Goal: Complete application form

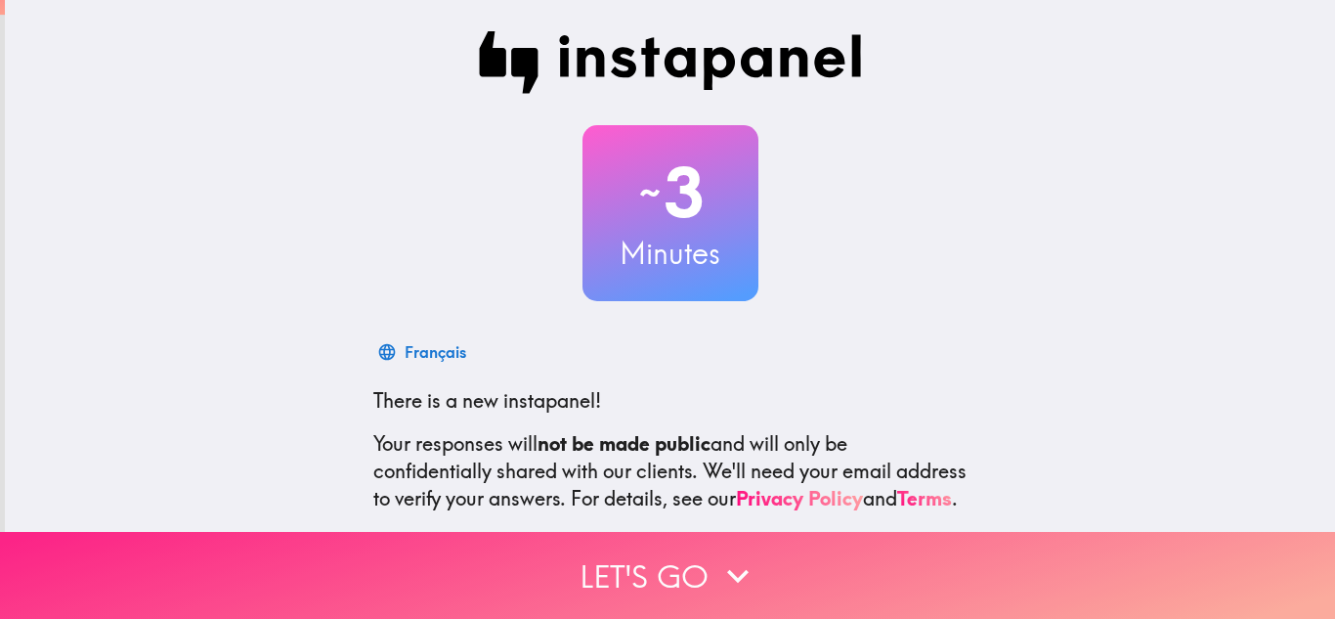
click at [786, 562] on button "Let's go" at bounding box center [667, 575] width 1335 height 87
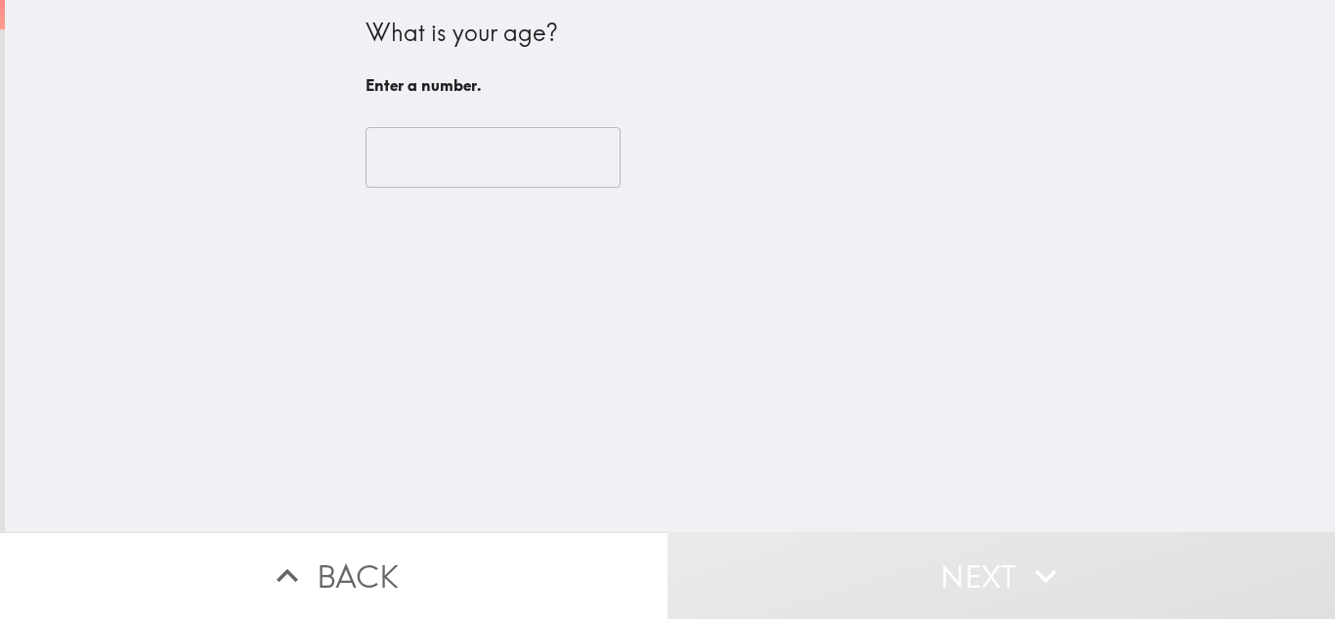
click at [503, 176] on input "number" at bounding box center [493, 157] width 255 height 61
type input "4"
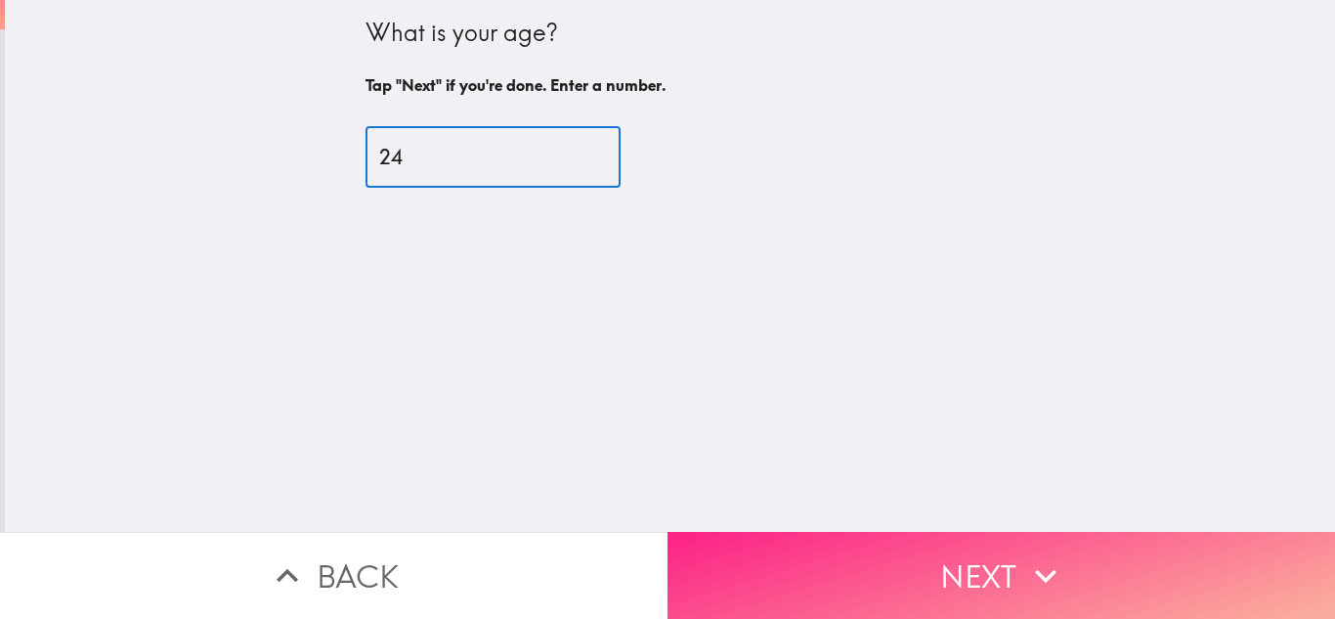
type input "24"
click at [764, 570] on button "Next" at bounding box center [1002, 575] width 668 height 87
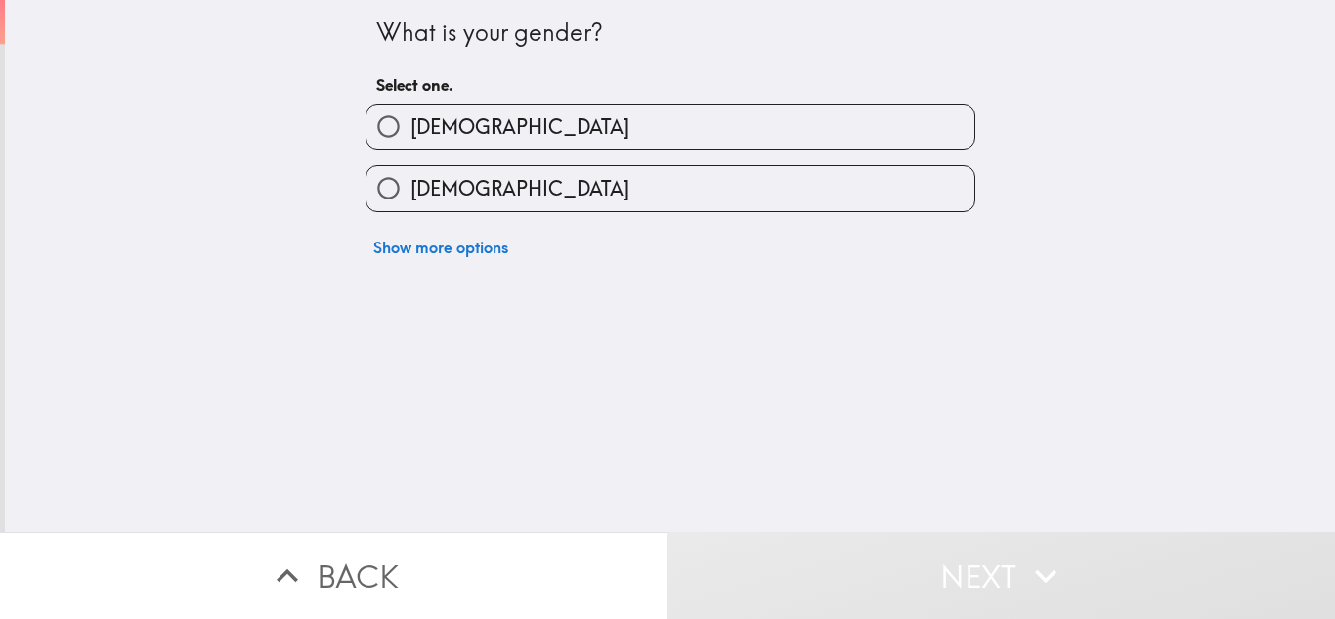
click at [770, 143] on label "[DEMOGRAPHIC_DATA]" at bounding box center [671, 127] width 608 height 44
click at [411, 143] on input "[DEMOGRAPHIC_DATA]" at bounding box center [389, 127] width 44 height 44
radio input "true"
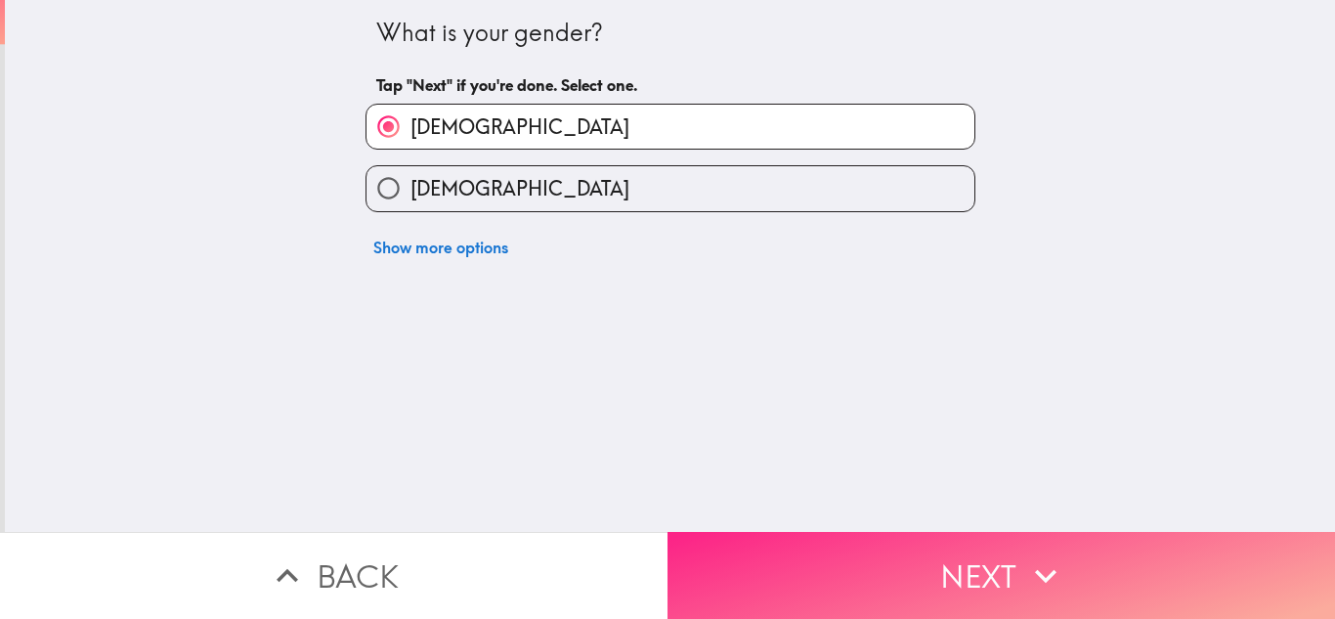
click at [786, 544] on button "Next" at bounding box center [1002, 575] width 668 height 87
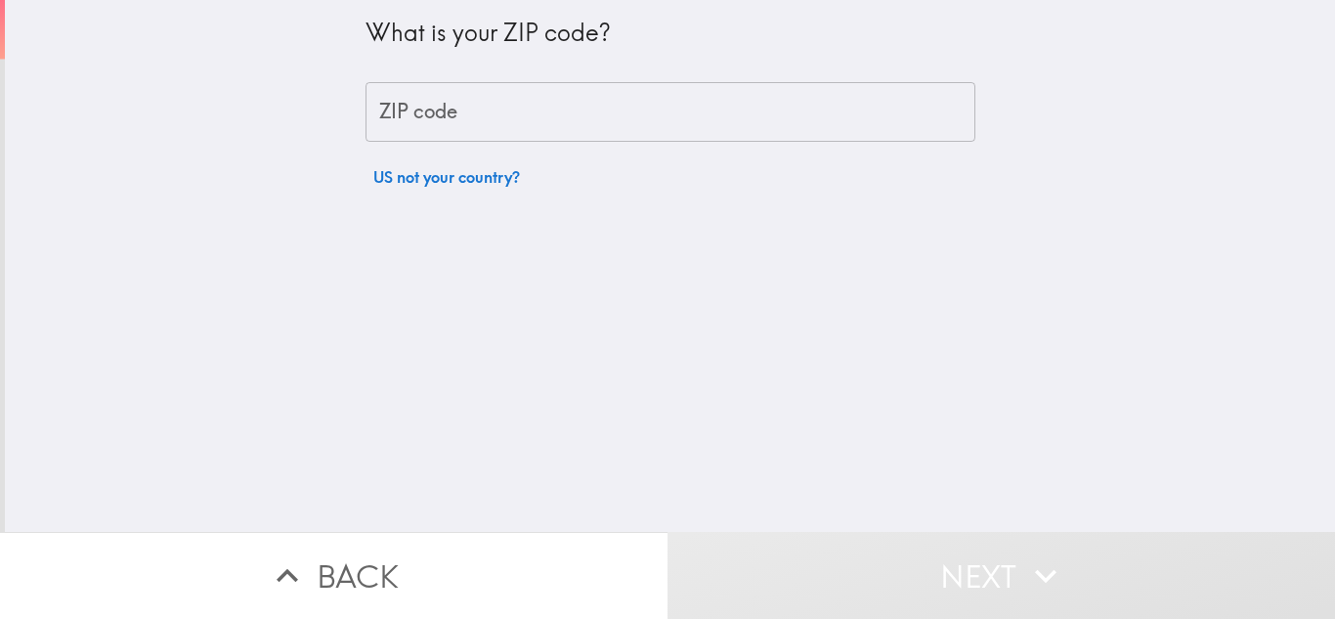
click at [732, 128] on input "ZIP code" at bounding box center [671, 112] width 610 height 61
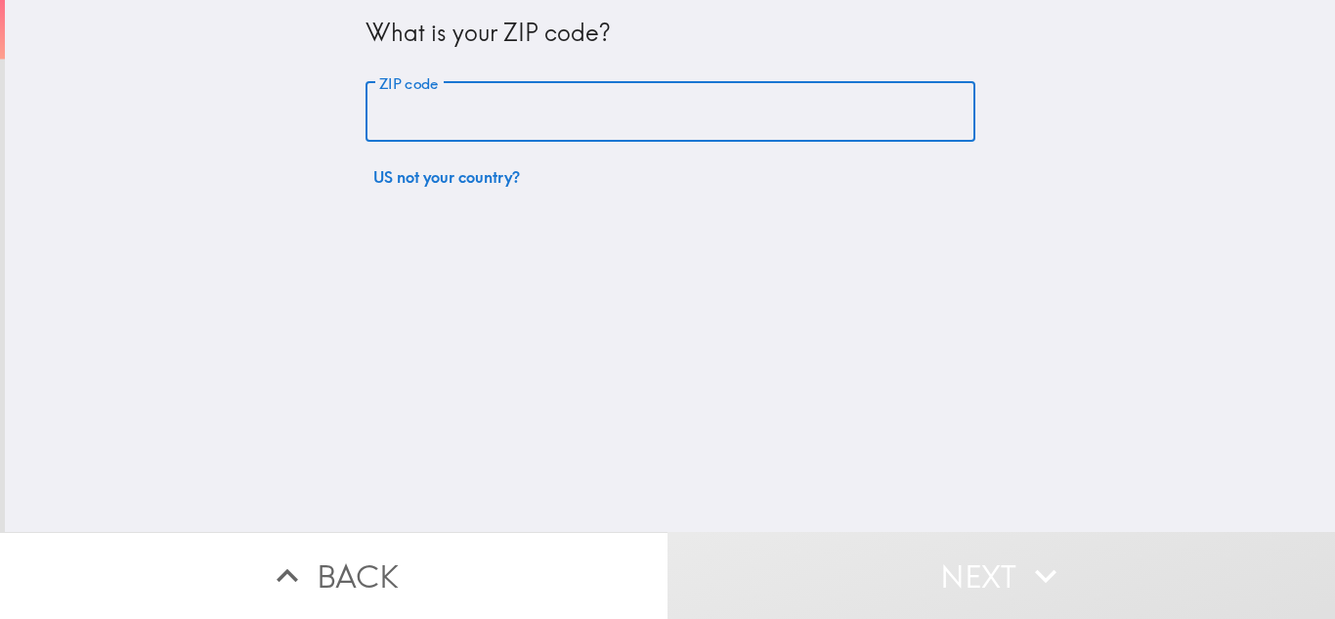
type input "11717"
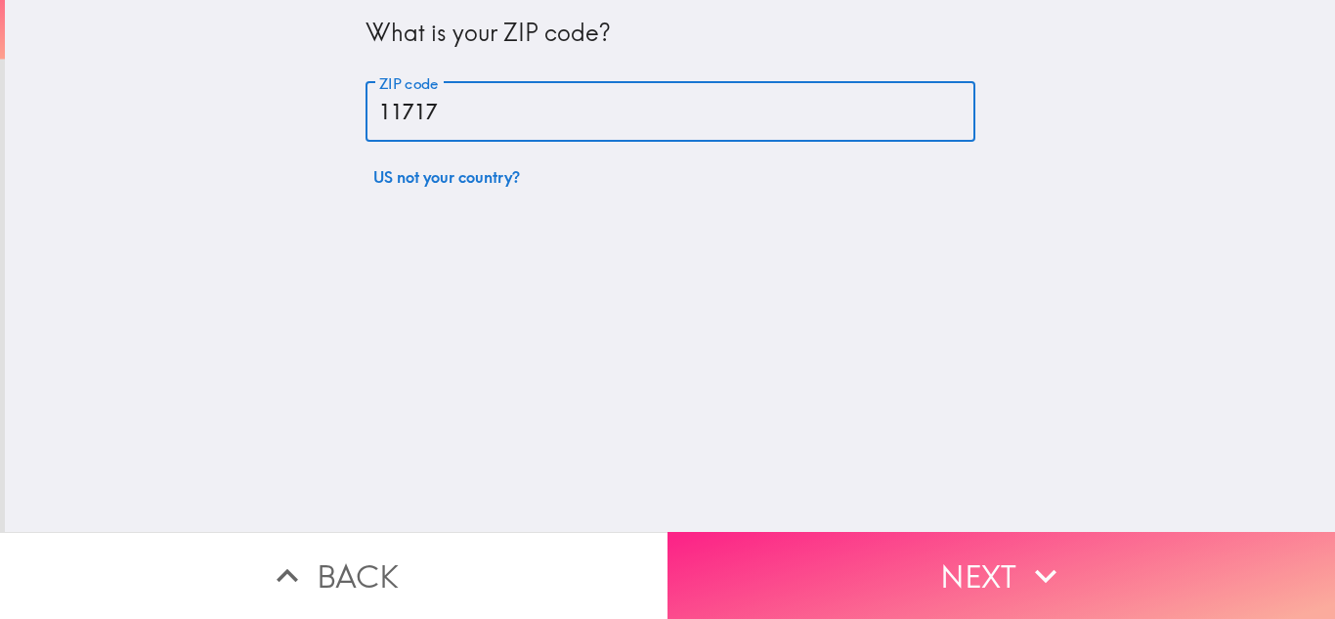
click at [870, 549] on button "Next" at bounding box center [1002, 575] width 668 height 87
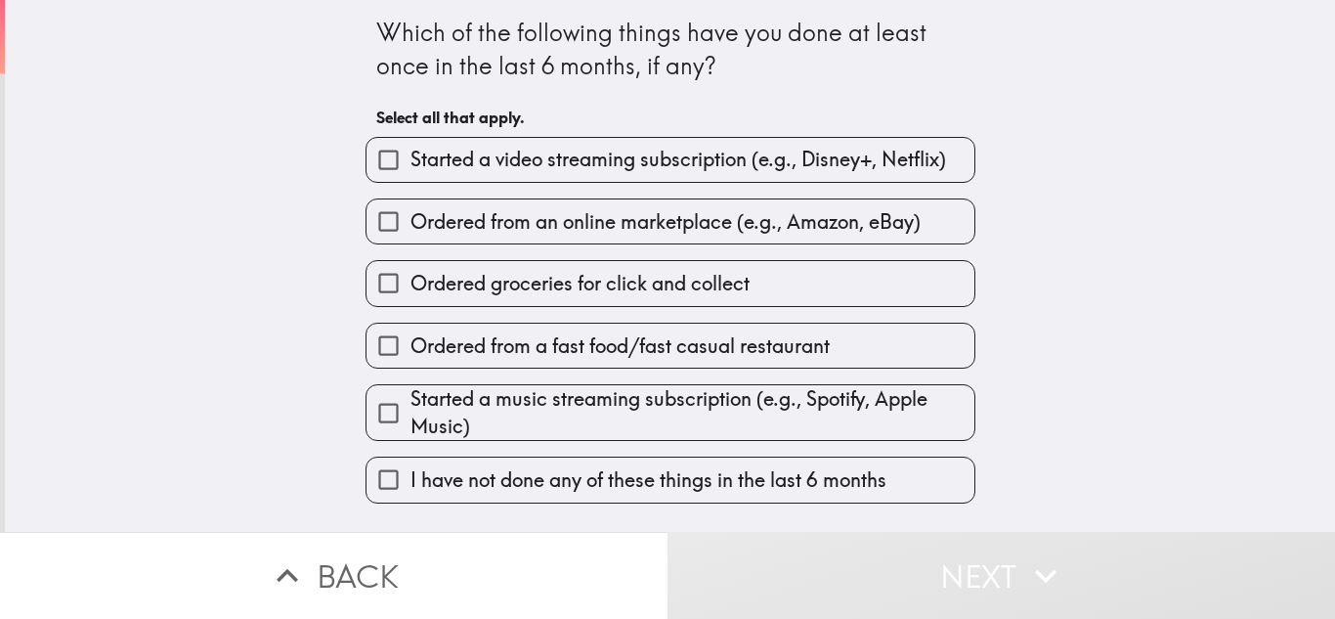
click at [822, 168] on span "Started a video streaming subscription (e.g., Disney+, Netflix)" at bounding box center [679, 159] width 536 height 27
click at [411, 168] on input "Started a video streaming subscription (e.g., Disney+, Netflix)" at bounding box center [389, 160] width 44 height 44
checkbox input "true"
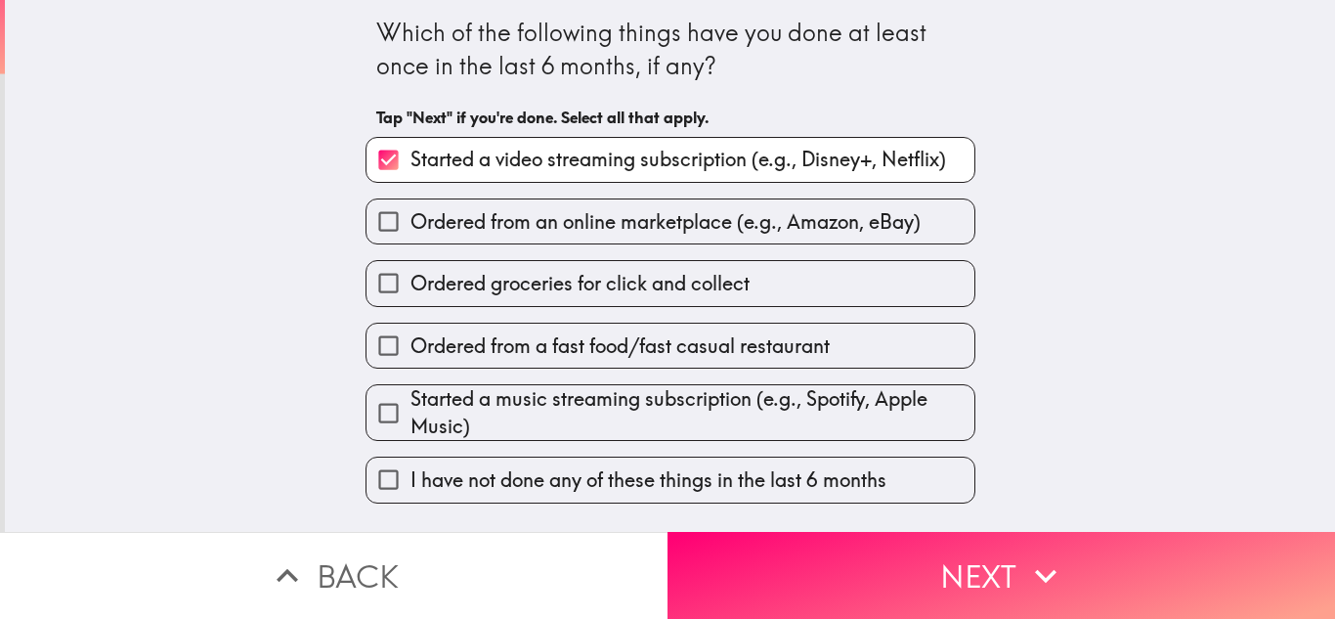
click at [815, 217] on span "Ordered from an online marketplace (e.g., Amazon, eBay)" at bounding box center [666, 221] width 510 height 27
click at [411, 217] on input "Ordered from an online marketplace (e.g., Amazon, eBay)" at bounding box center [389, 221] width 44 height 44
checkbox input "true"
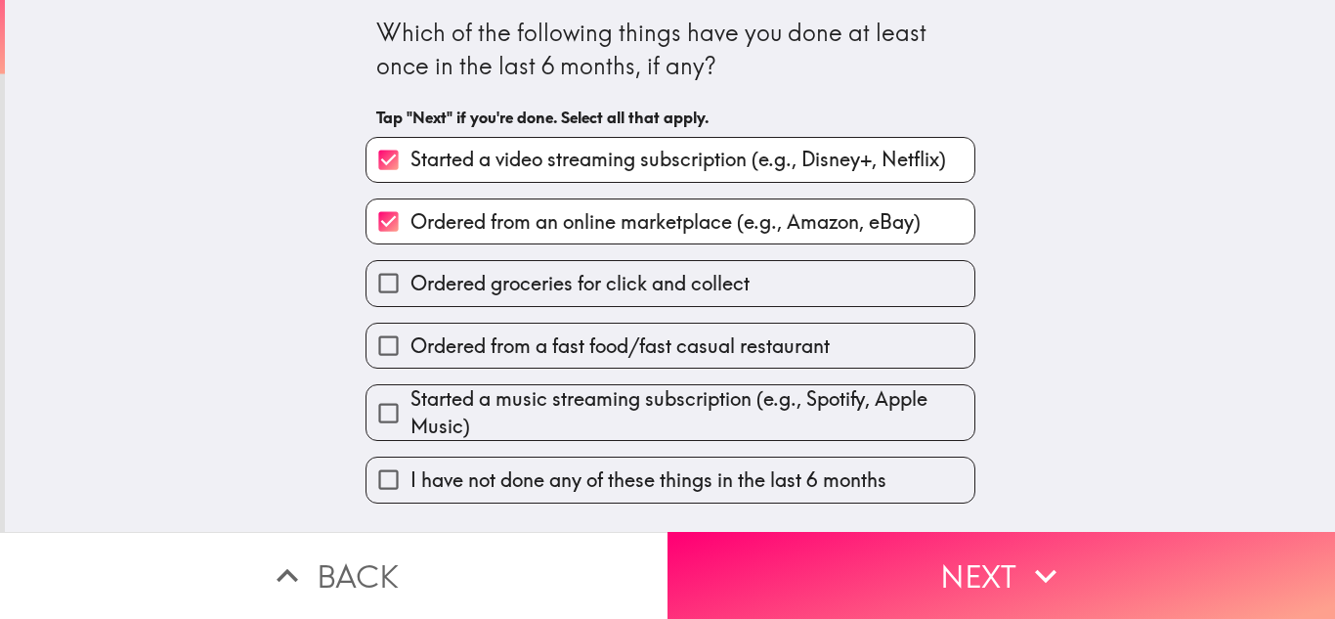
click at [802, 267] on label "Ordered groceries for click and collect" at bounding box center [671, 283] width 608 height 44
click at [411, 267] on input "Ordered groceries for click and collect" at bounding box center [389, 283] width 44 height 44
checkbox input "true"
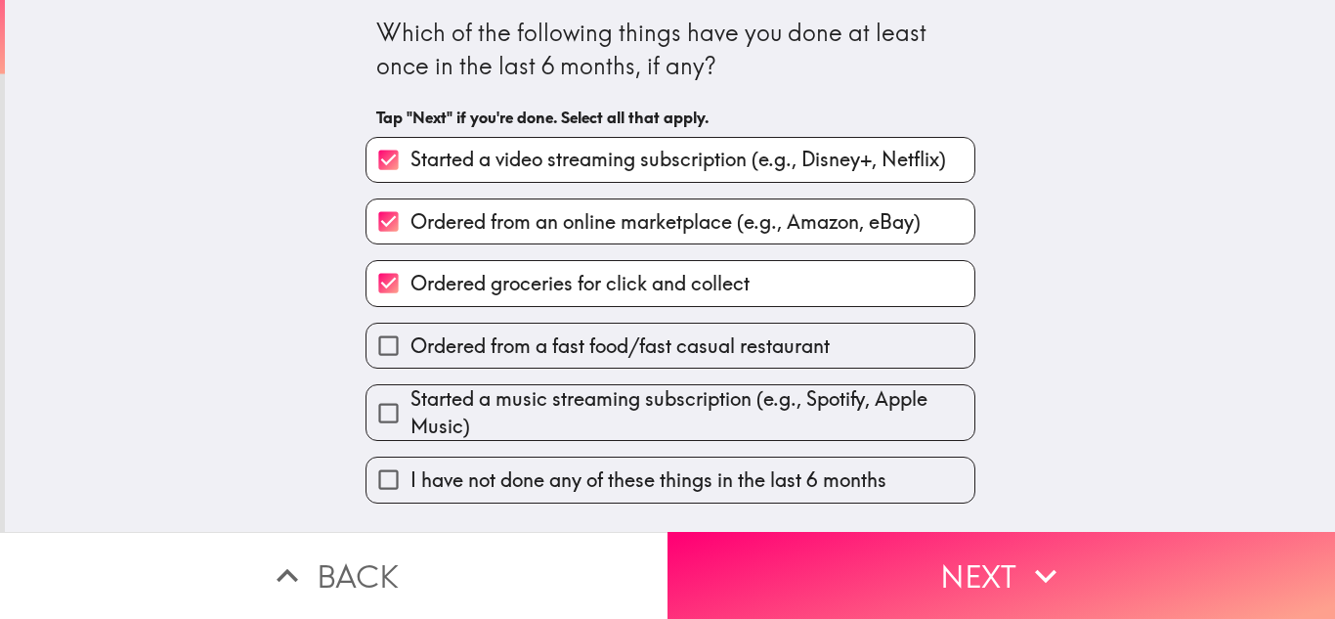
click at [796, 338] on span "Ordered from a fast food/fast casual restaurant" at bounding box center [620, 345] width 419 height 27
click at [411, 338] on input "Ordered from a fast food/fast casual restaurant" at bounding box center [389, 346] width 44 height 44
checkbox input "true"
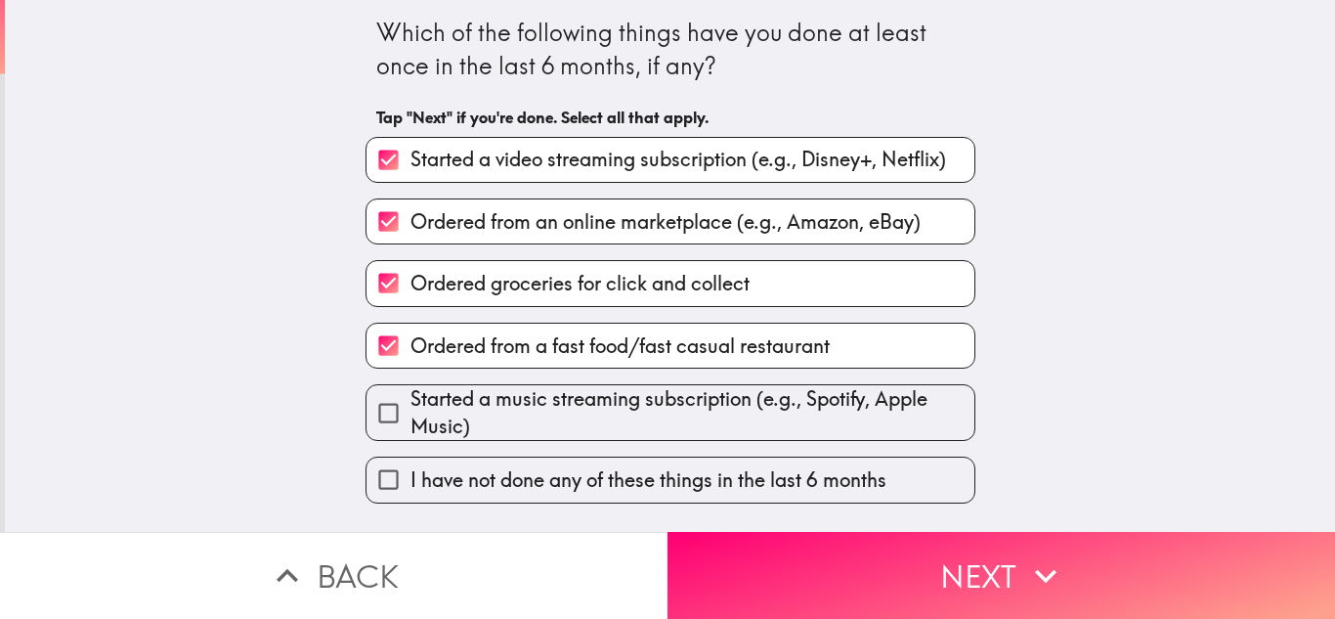
click at [794, 404] on span "Started a music streaming subscription (e.g., Spotify, Apple Music)" at bounding box center [693, 412] width 564 height 55
click at [411, 404] on input "Started a music streaming subscription (e.g., Spotify, Apple Music)" at bounding box center [389, 413] width 44 height 44
checkbox input "true"
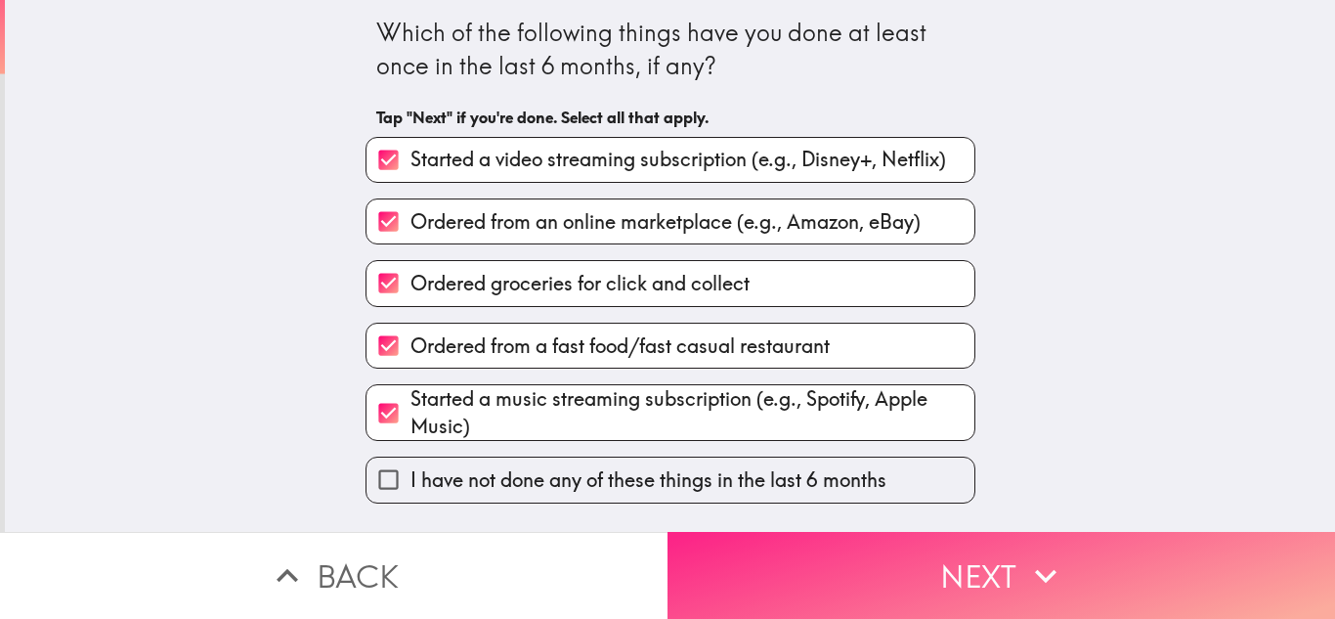
click at [821, 573] on button "Next" at bounding box center [1002, 575] width 668 height 87
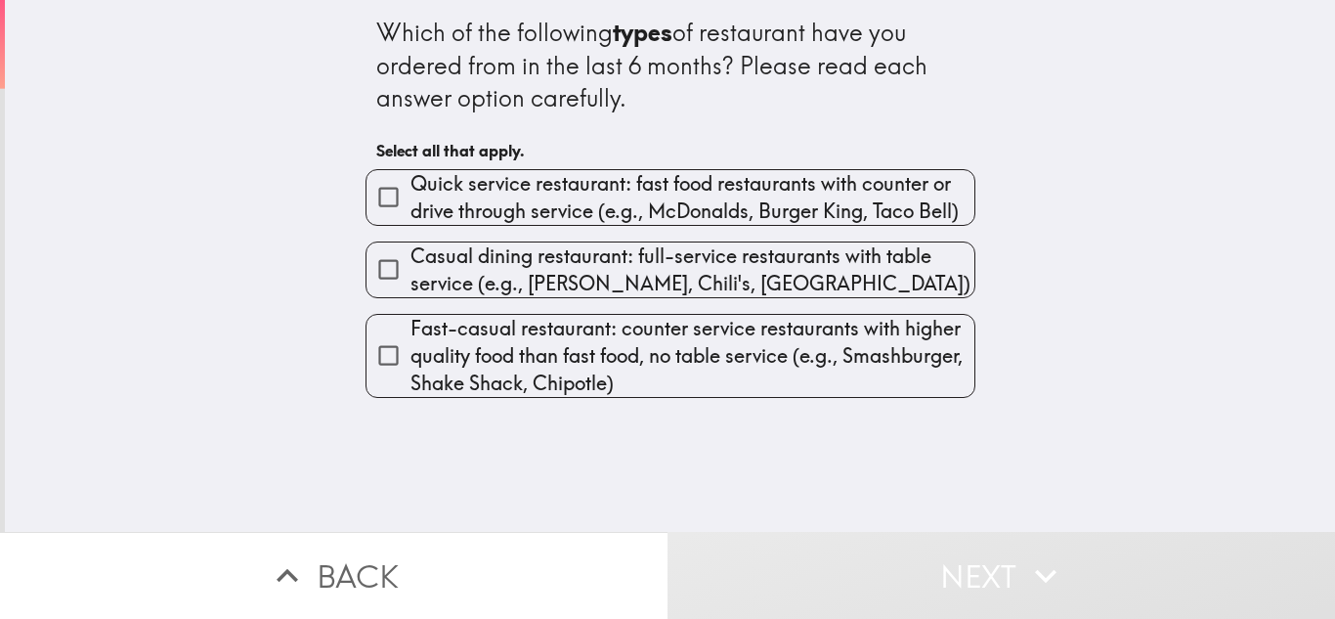
click at [833, 201] on span "Quick service restaurant: fast food restaurants with counter or drive through s…" at bounding box center [693, 197] width 564 height 55
click at [411, 201] on input "Quick service restaurant: fast food restaurants with counter or drive through s…" at bounding box center [389, 197] width 44 height 44
checkbox input "true"
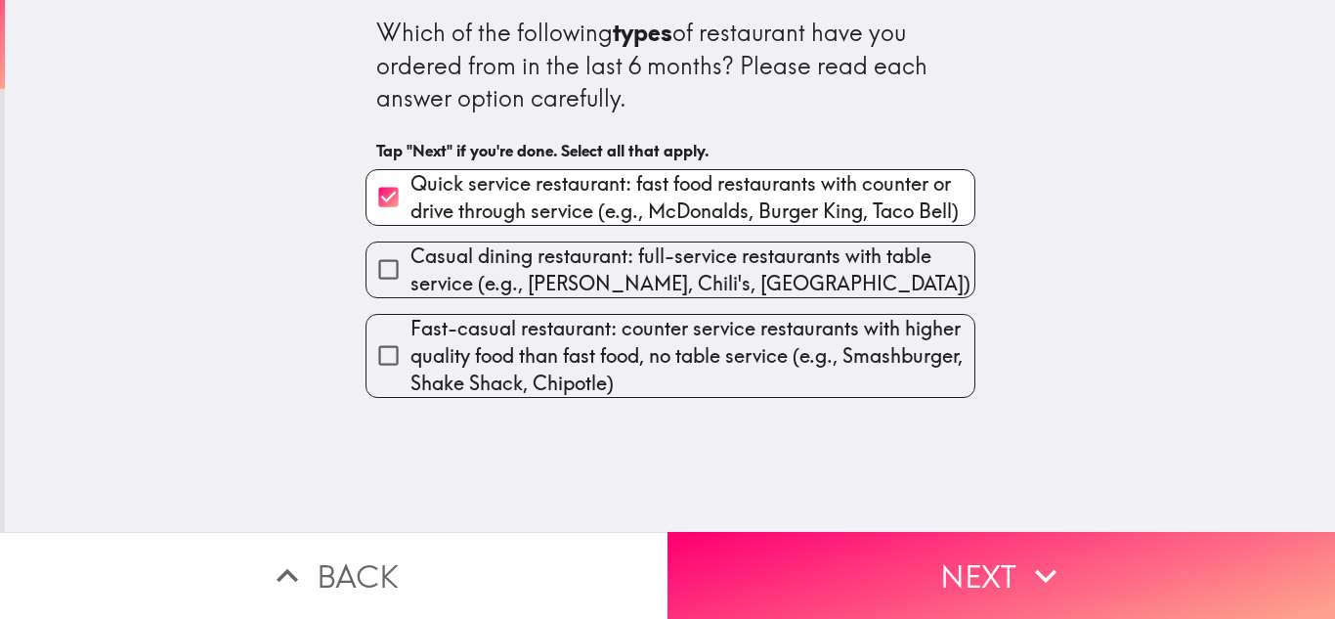
click at [820, 277] on span "Casual dining restaurant: full-service restaurants with table service (e.g., [P…" at bounding box center [693, 269] width 564 height 55
click at [411, 277] on input "Casual dining restaurant: full-service restaurants with table service (e.g., [P…" at bounding box center [389, 269] width 44 height 44
checkbox input "true"
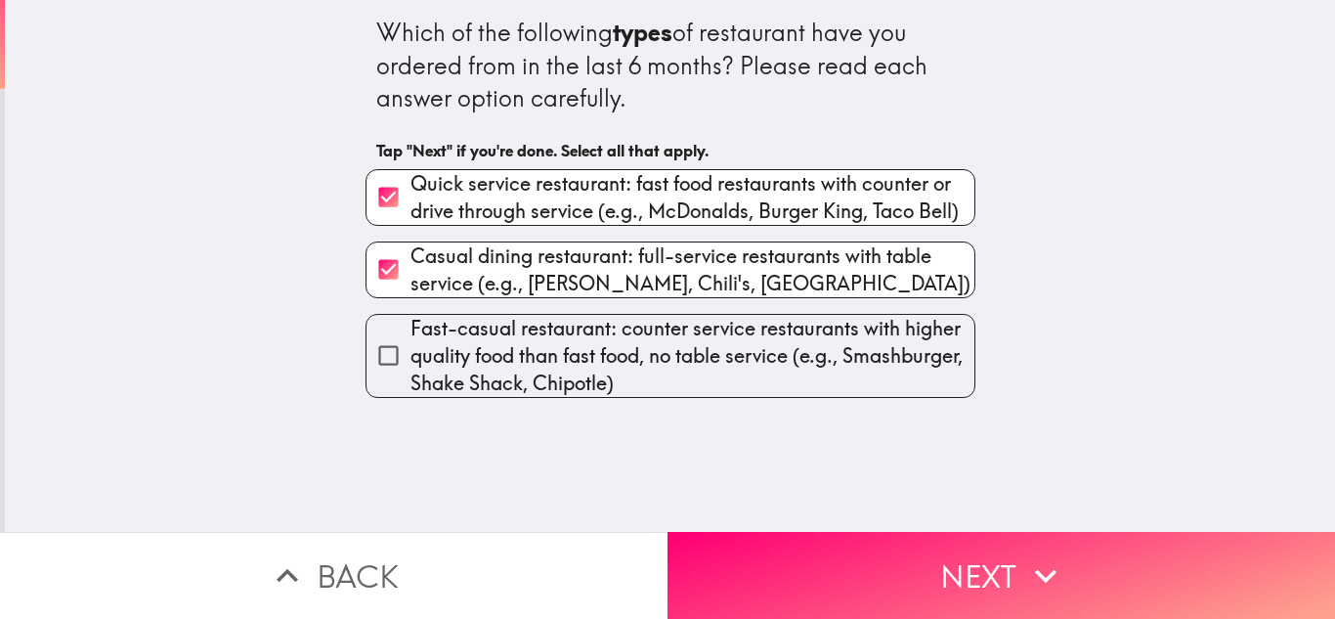
click at [816, 331] on span "Fast-casual restaurant: counter service restaurants with higher quality food th…" at bounding box center [693, 356] width 564 height 82
click at [411, 333] on input "Fast-casual restaurant: counter service restaurants with higher quality food th…" at bounding box center [389, 355] width 44 height 44
checkbox input "true"
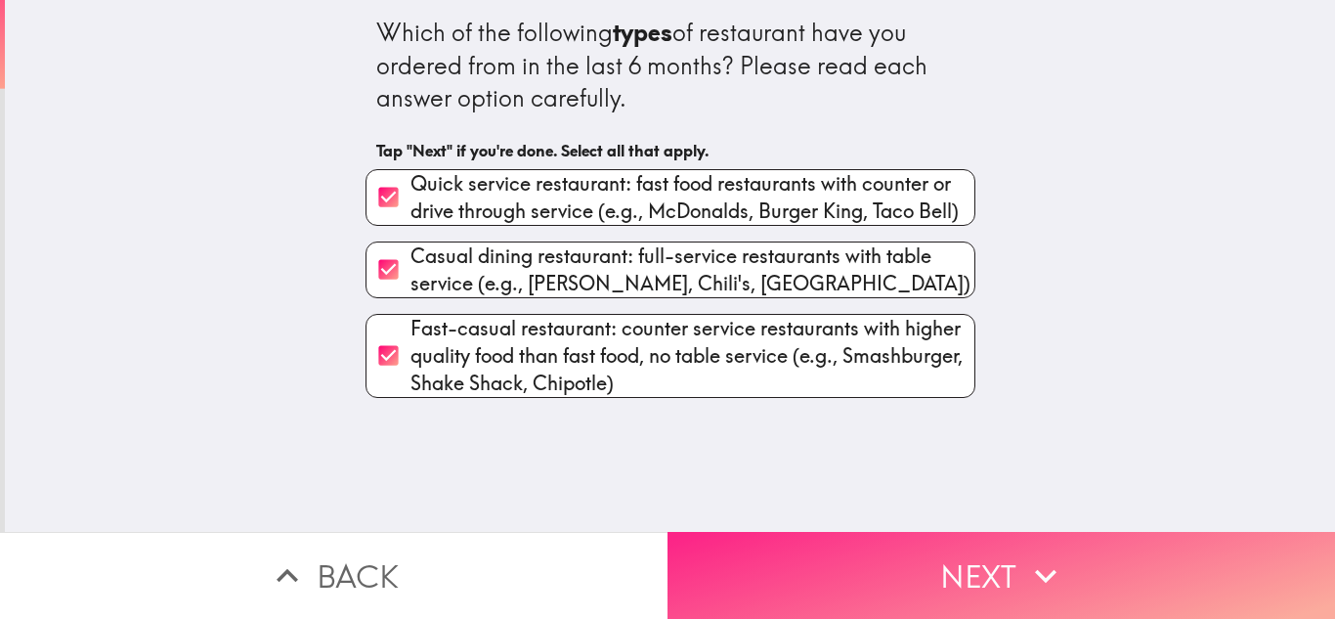
click at [824, 571] on button "Next" at bounding box center [1002, 575] width 668 height 87
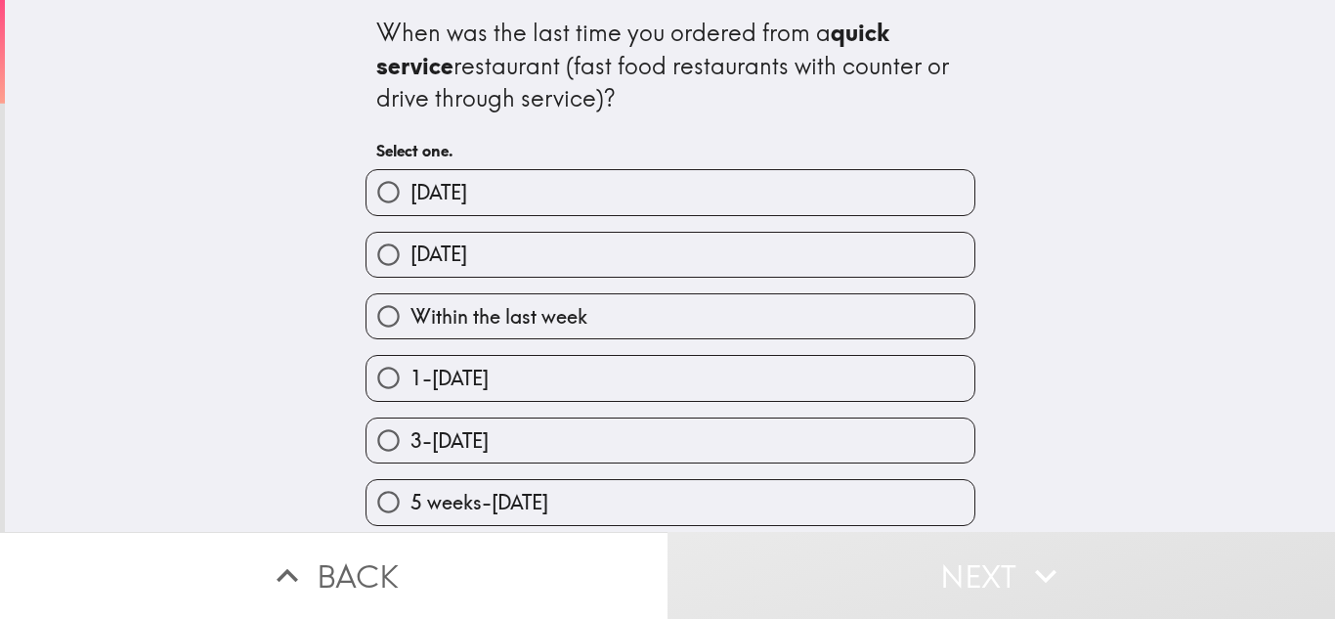
click at [773, 203] on label "[DATE]" at bounding box center [671, 192] width 608 height 44
click at [411, 203] on input "[DATE]" at bounding box center [389, 192] width 44 height 44
radio input "true"
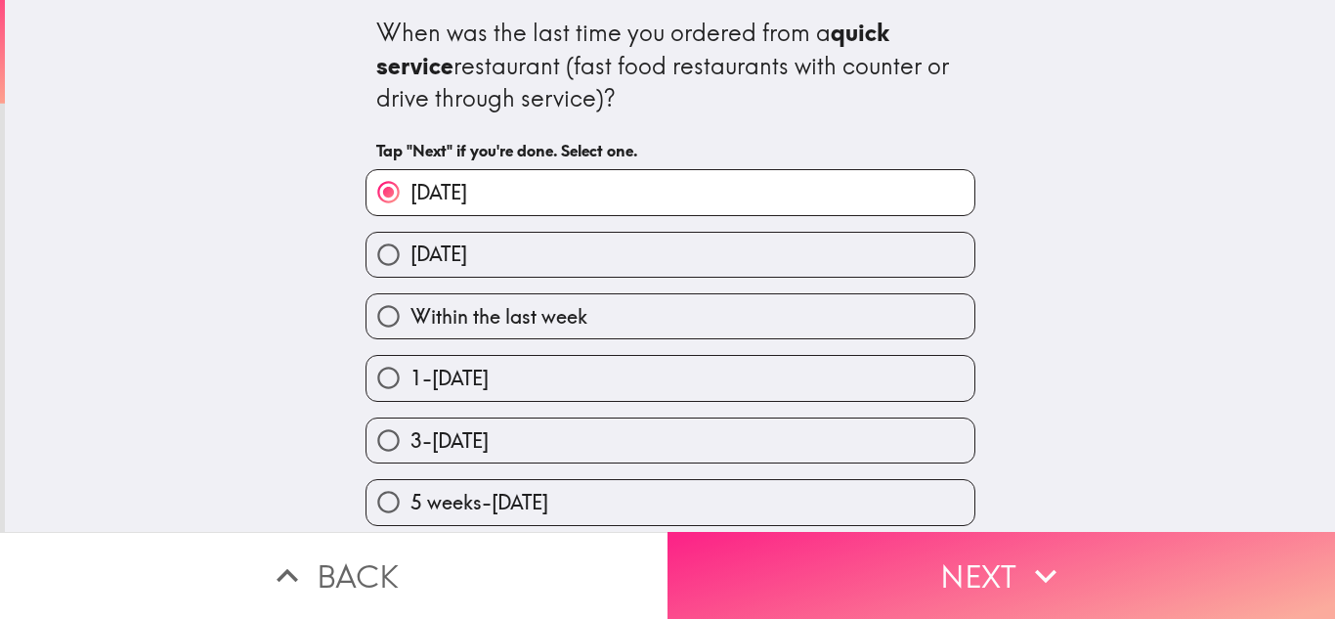
click at [755, 555] on button "Next" at bounding box center [1002, 575] width 668 height 87
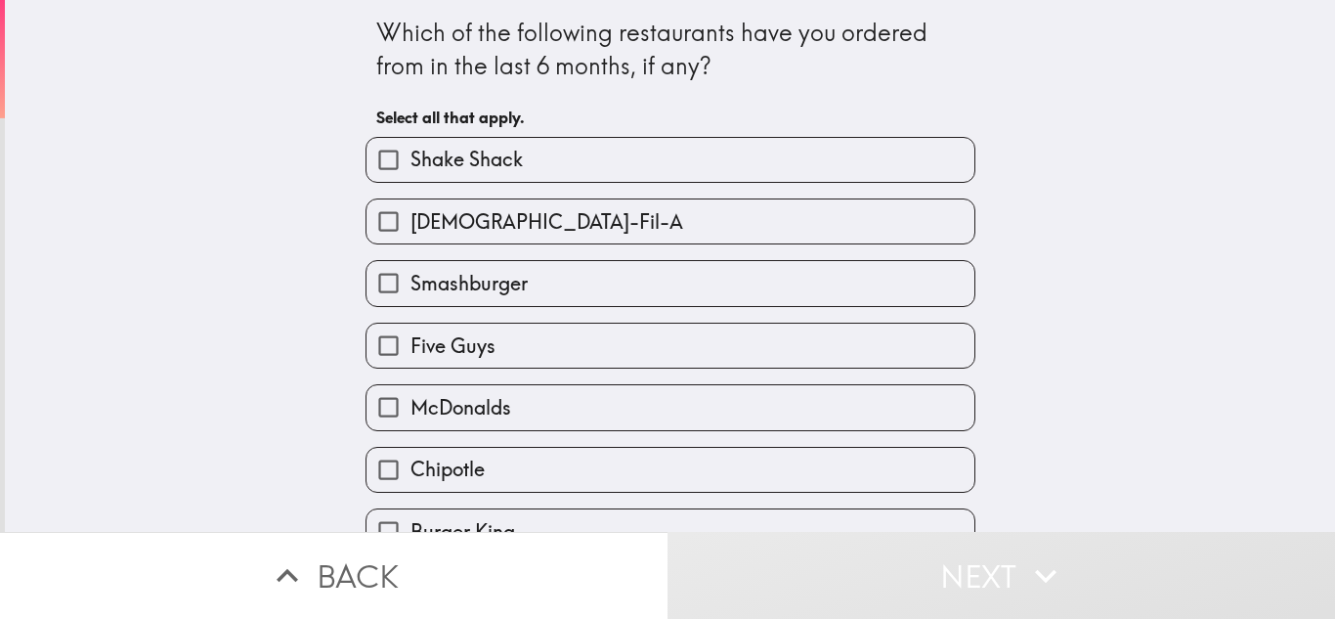
click at [732, 168] on label "Shake Shack" at bounding box center [671, 160] width 608 height 44
click at [411, 168] on input "Shake Shack" at bounding box center [389, 160] width 44 height 44
checkbox input "true"
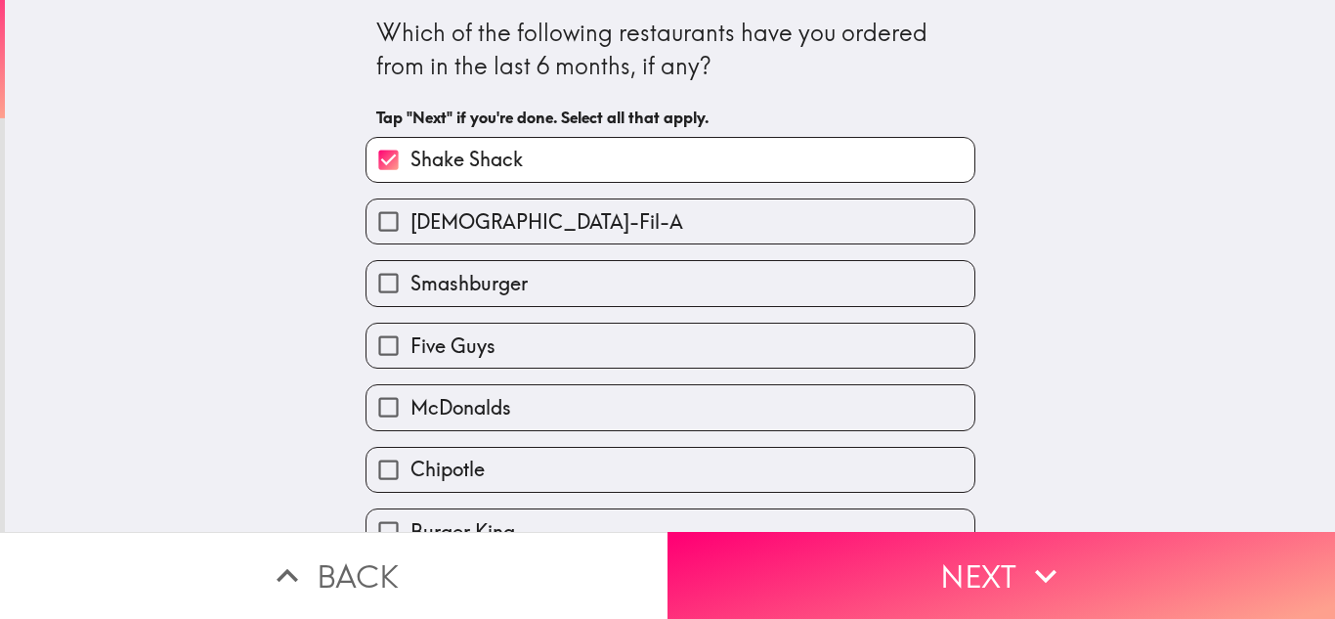
click at [727, 219] on label "[DEMOGRAPHIC_DATA]-Fil-A" at bounding box center [671, 221] width 608 height 44
click at [411, 219] on input "[DEMOGRAPHIC_DATA]-Fil-A" at bounding box center [389, 221] width 44 height 44
checkbox input "true"
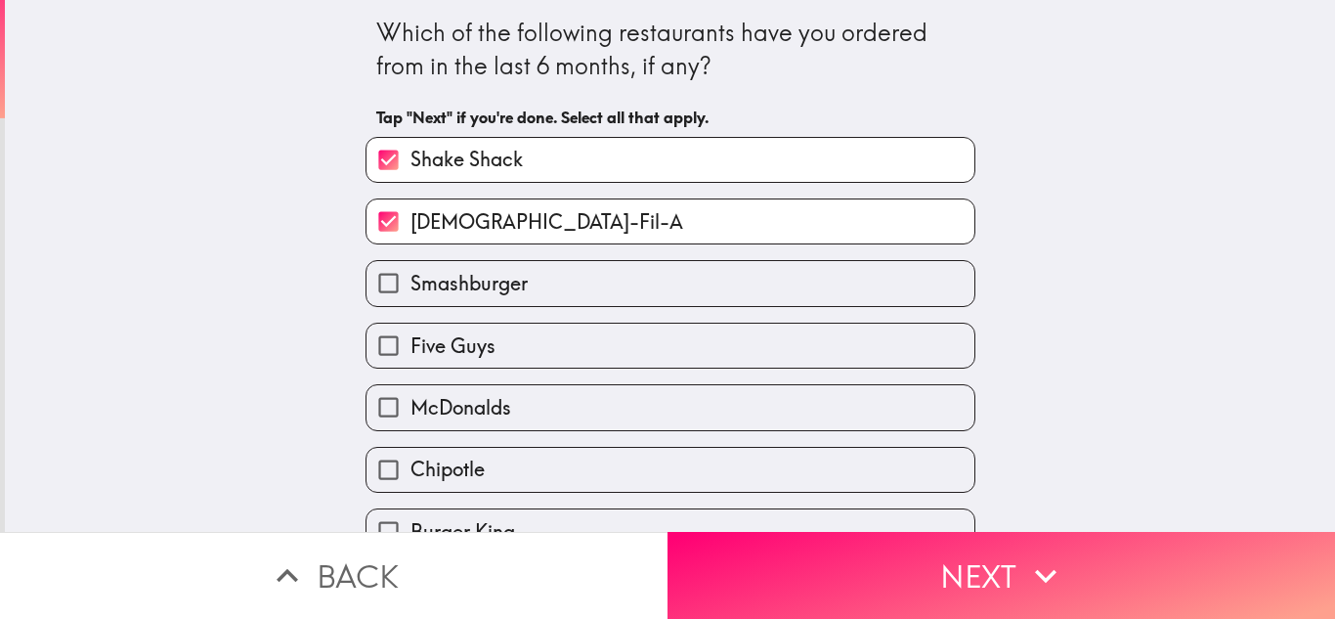
click at [721, 275] on label "Smashburger" at bounding box center [671, 283] width 608 height 44
click at [411, 275] on input "Smashburger" at bounding box center [389, 283] width 44 height 44
checkbox input "true"
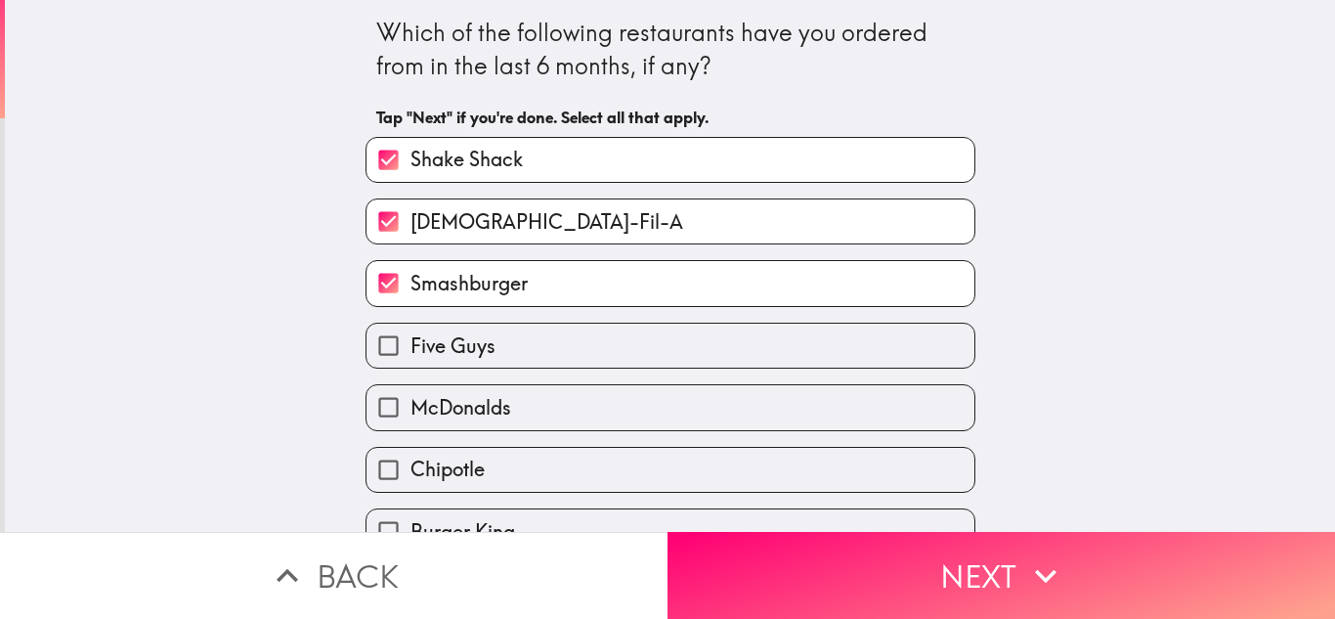
click at [713, 326] on label "Five Guys" at bounding box center [671, 346] width 608 height 44
click at [411, 326] on input "Five Guys" at bounding box center [389, 346] width 44 height 44
checkbox input "true"
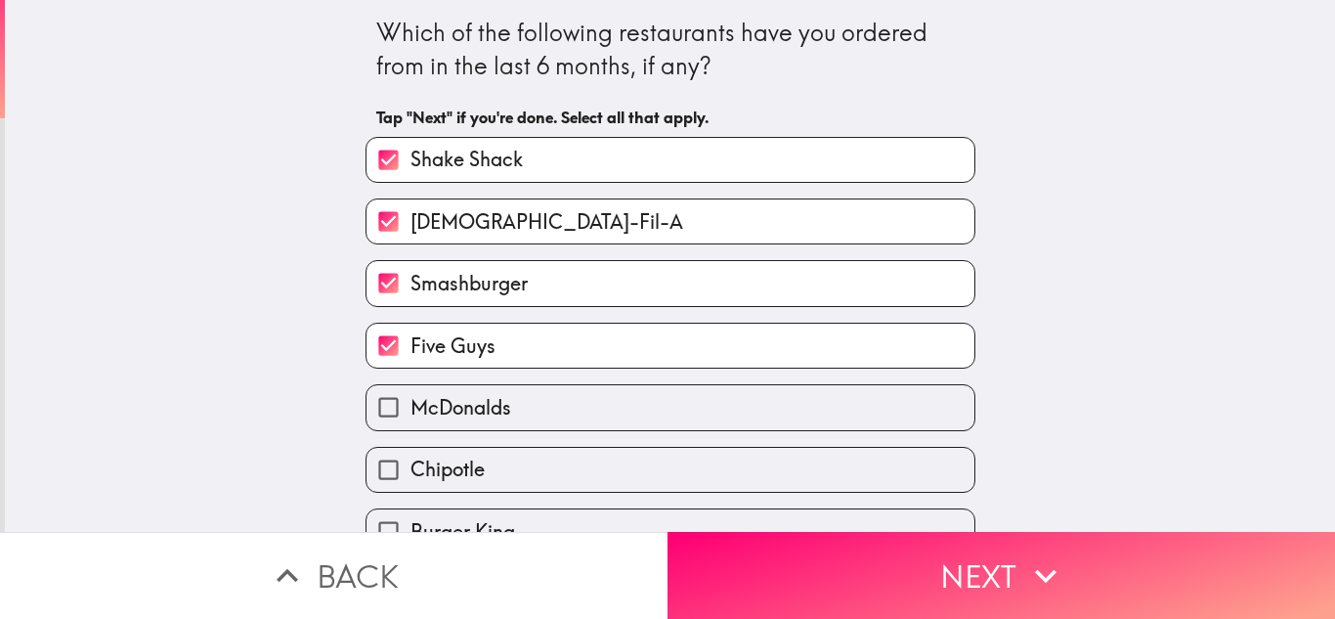
click at [705, 396] on label "McDonalds" at bounding box center [671, 407] width 608 height 44
click at [411, 396] on input "McDonalds" at bounding box center [389, 407] width 44 height 44
checkbox input "true"
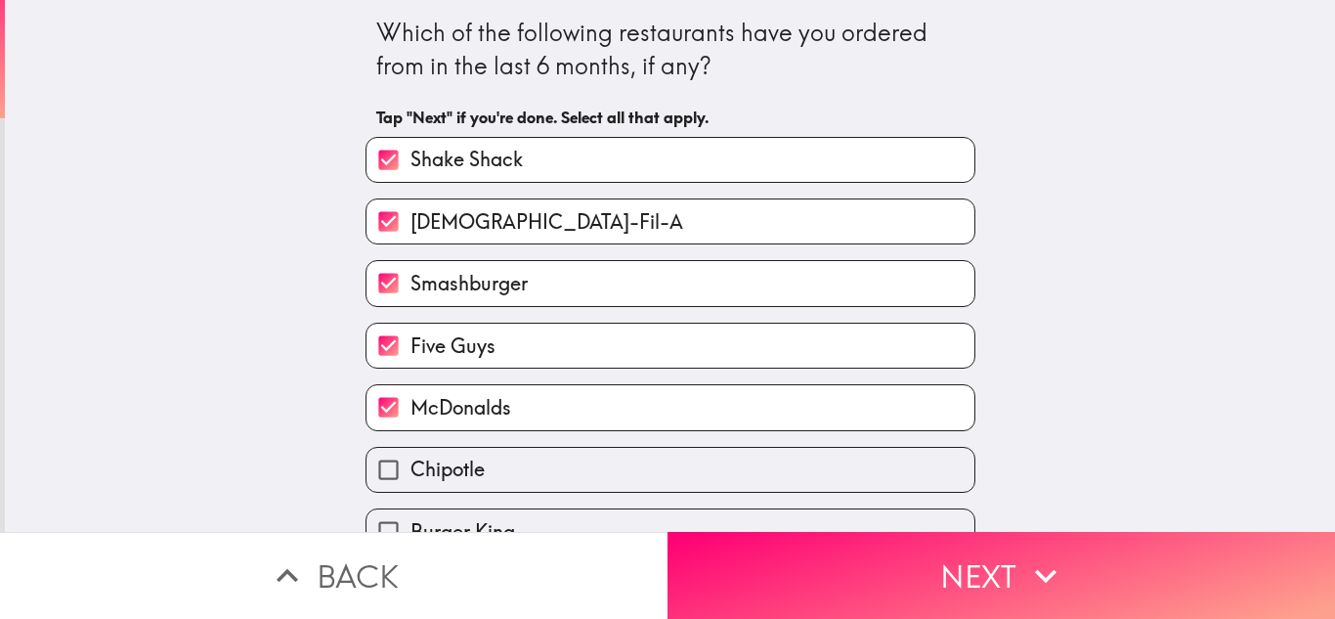
click at [700, 448] on label "Chipotle" at bounding box center [671, 470] width 608 height 44
click at [411, 448] on input "Chipotle" at bounding box center [389, 470] width 44 height 44
checkbox input "true"
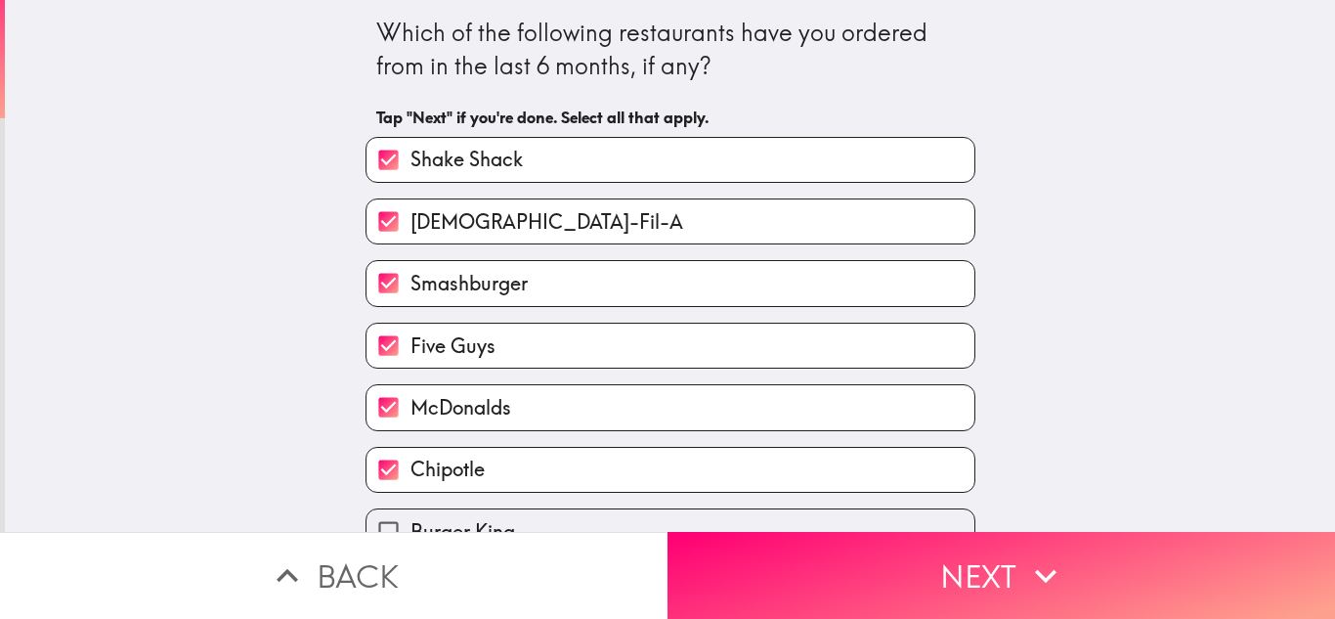
scroll to position [147, 0]
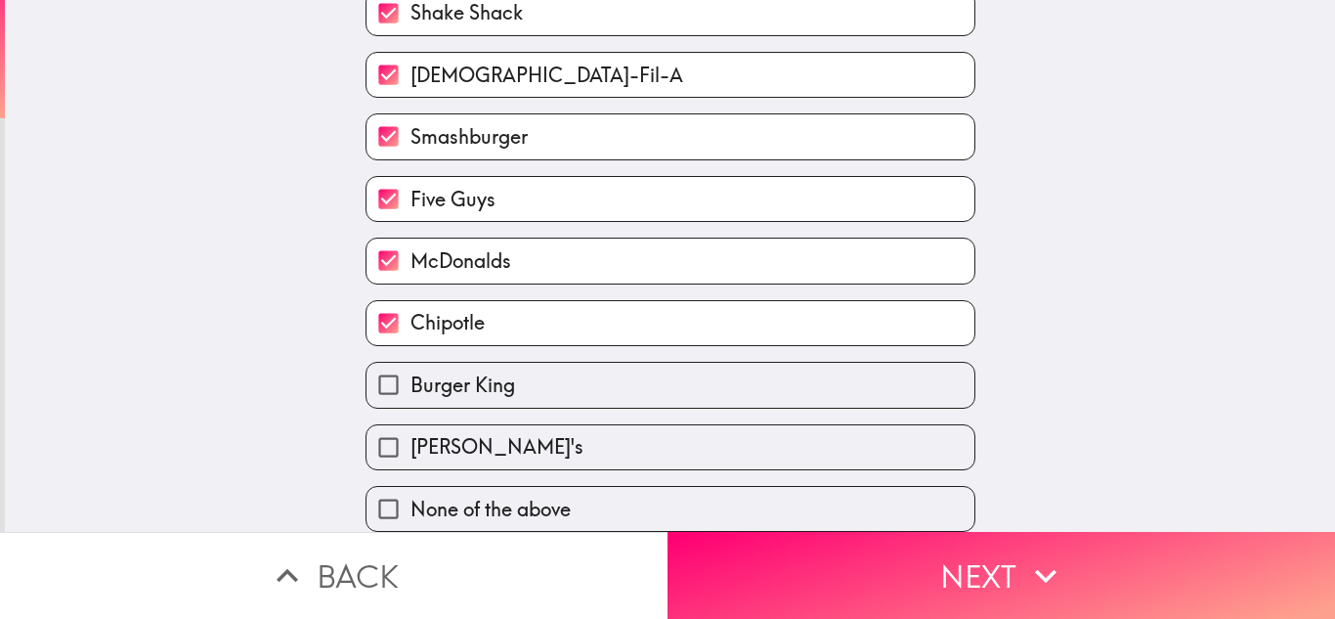
click at [700, 442] on label "[PERSON_NAME]'s" at bounding box center [671, 447] width 608 height 44
click at [411, 442] on input "[PERSON_NAME]'s" at bounding box center [389, 447] width 44 height 44
checkbox input "true"
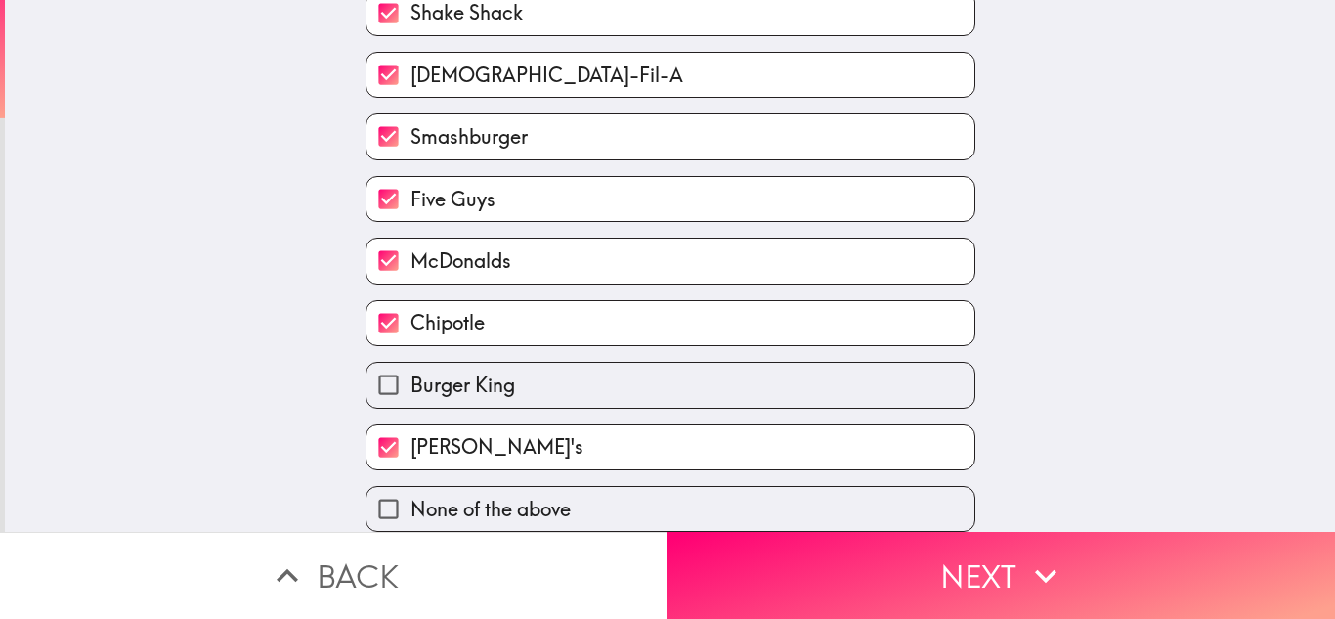
click at [720, 390] on label "Burger King" at bounding box center [671, 385] width 608 height 44
click at [411, 390] on input "Burger King" at bounding box center [389, 385] width 44 height 44
checkbox input "true"
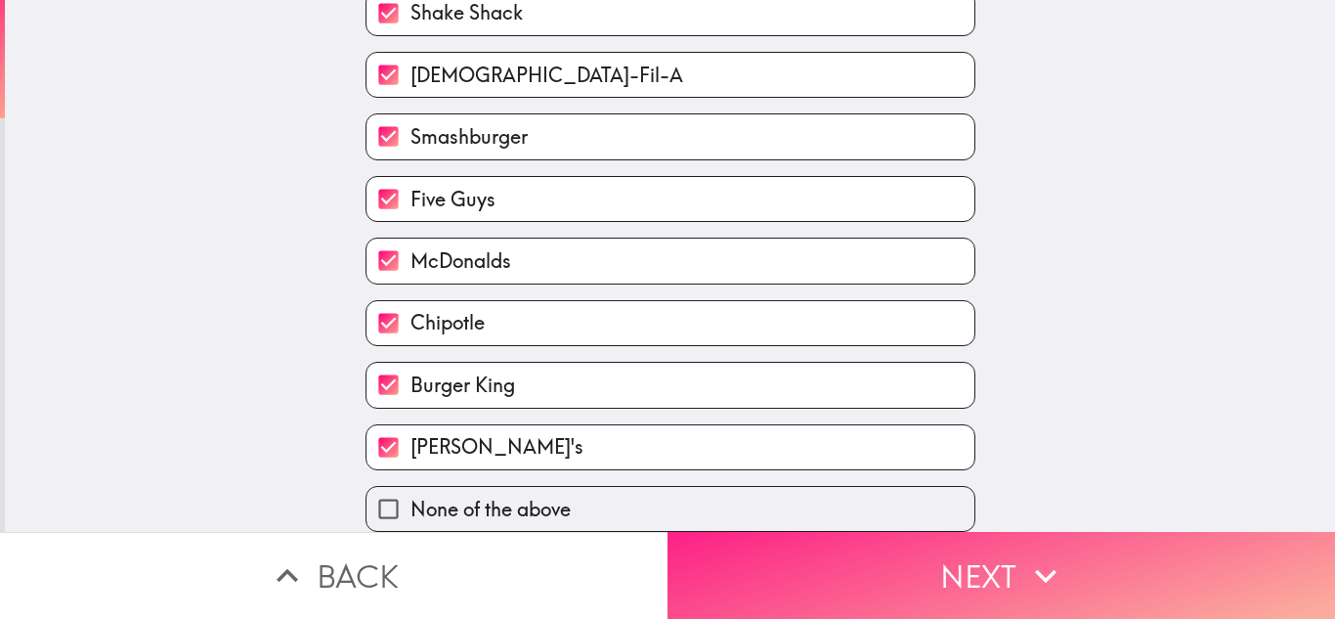
click at [754, 546] on button "Next" at bounding box center [1002, 575] width 668 height 87
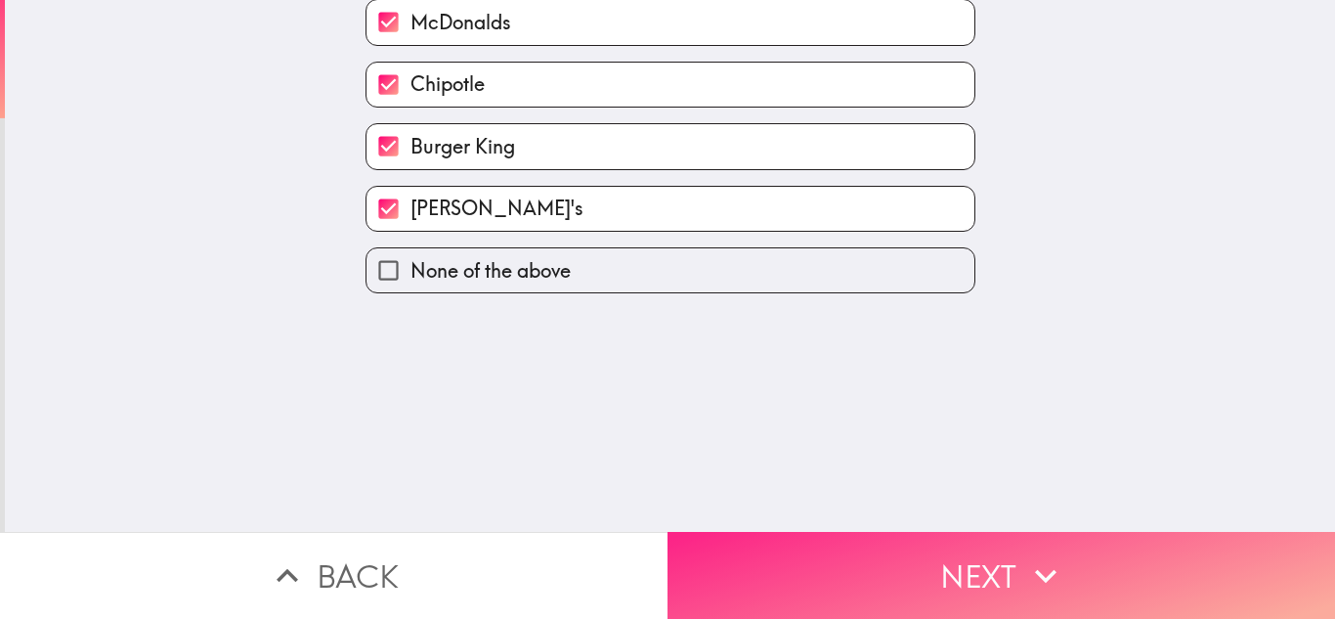
scroll to position [0, 0]
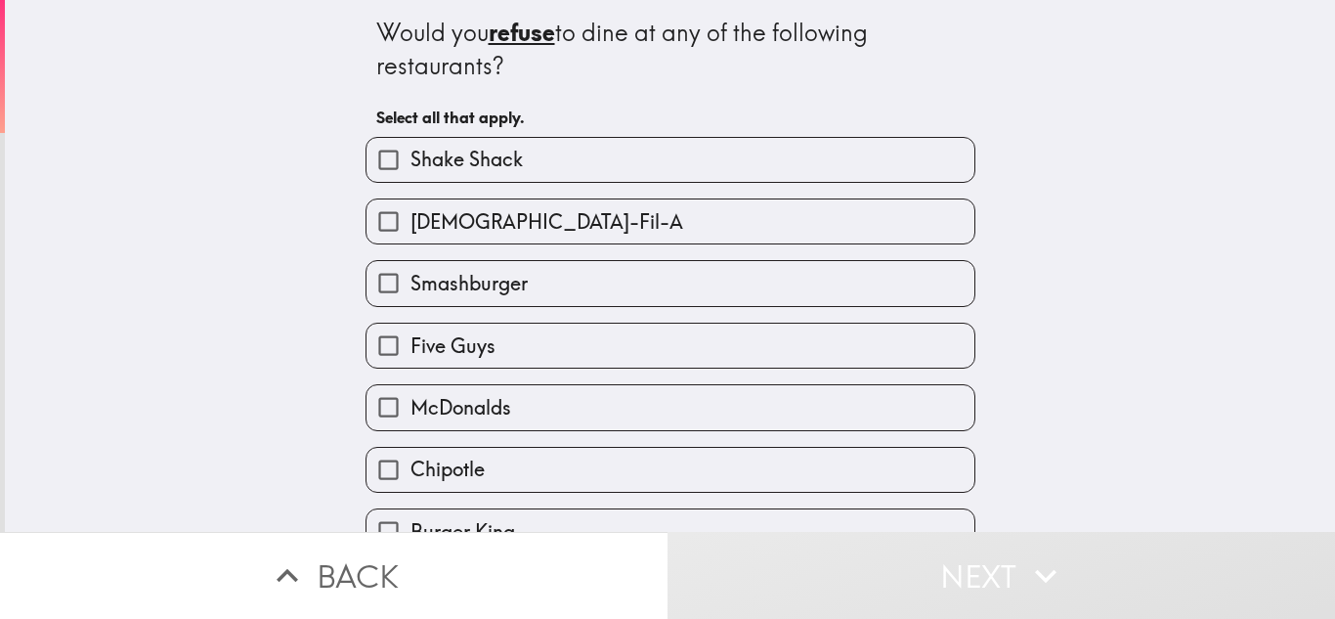
scroll to position [147, 0]
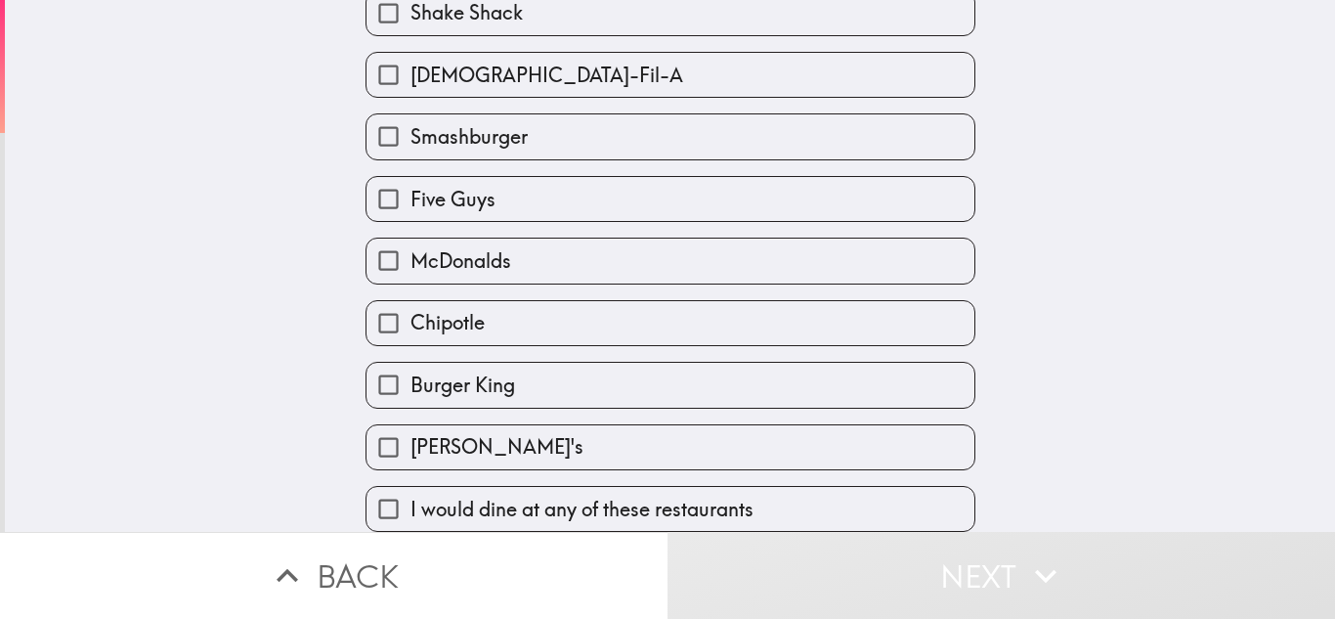
click at [745, 508] on span "I would dine at any of these restaurants" at bounding box center [582, 509] width 343 height 27
click at [411, 508] on input "I would dine at any of these restaurants" at bounding box center [389, 509] width 44 height 44
checkbox input "true"
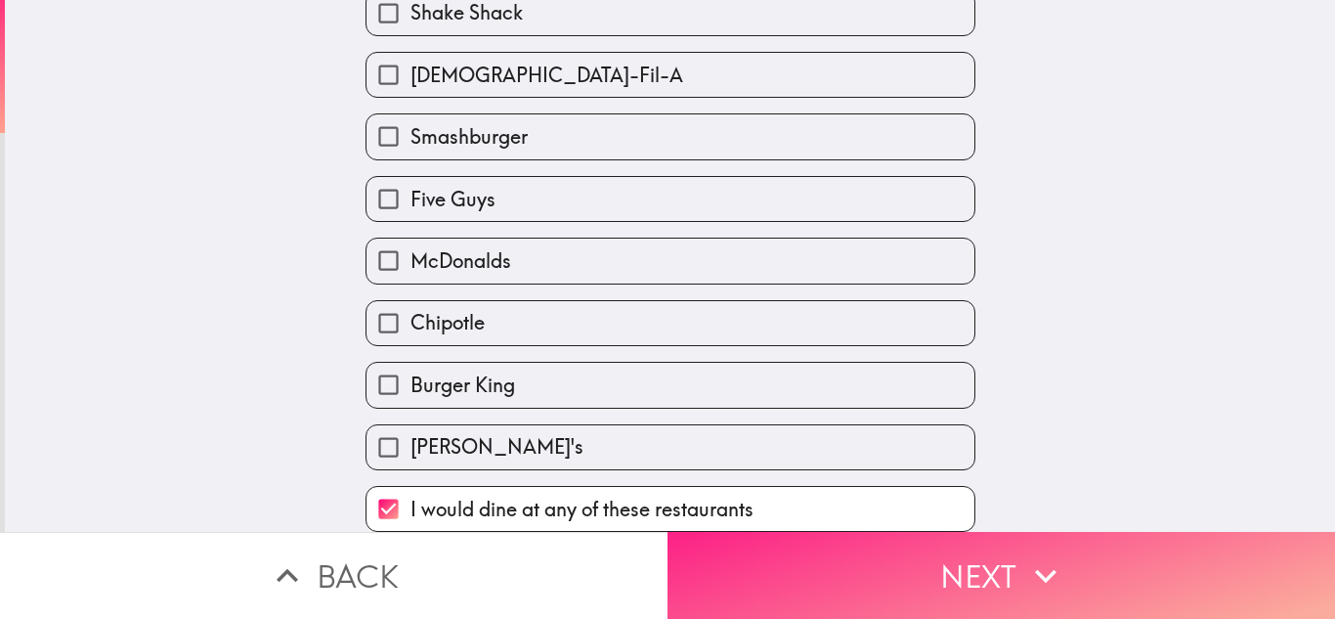
click at [874, 574] on button "Next" at bounding box center [1002, 575] width 668 height 87
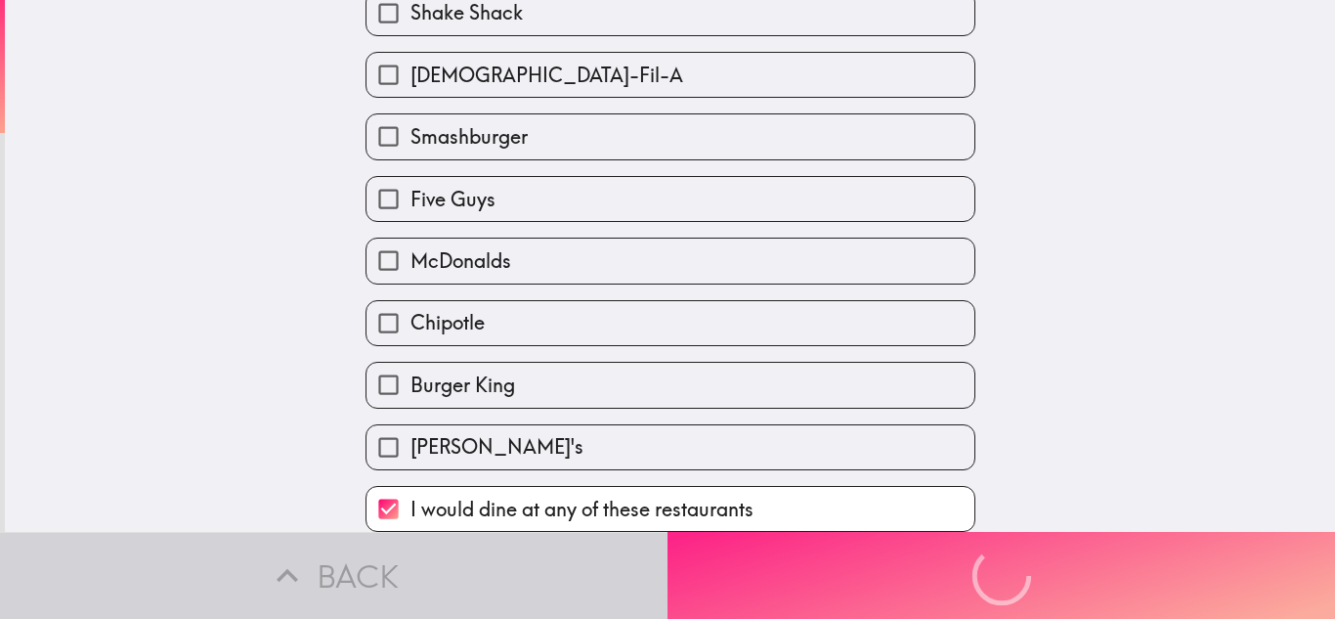
scroll to position [0, 0]
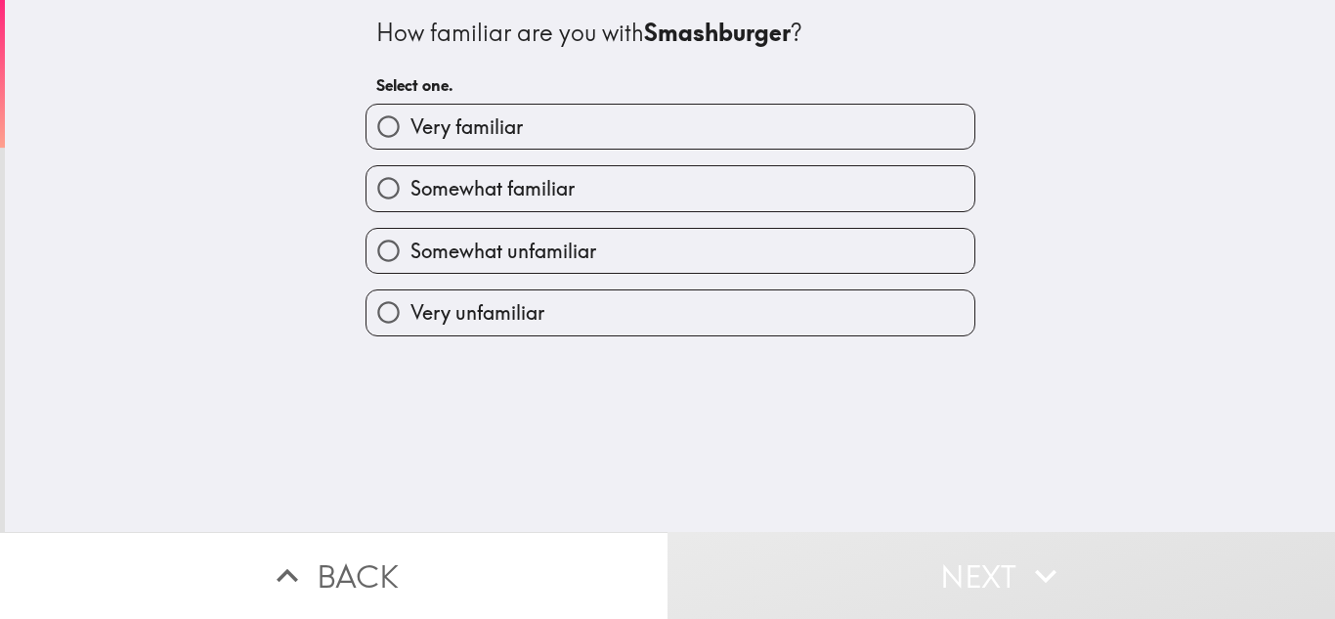
click at [848, 122] on label "Very familiar" at bounding box center [671, 127] width 608 height 44
click at [411, 122] on input "Very familiar" at bounding box center [389, 127] width 44 height 44
radio input "true"
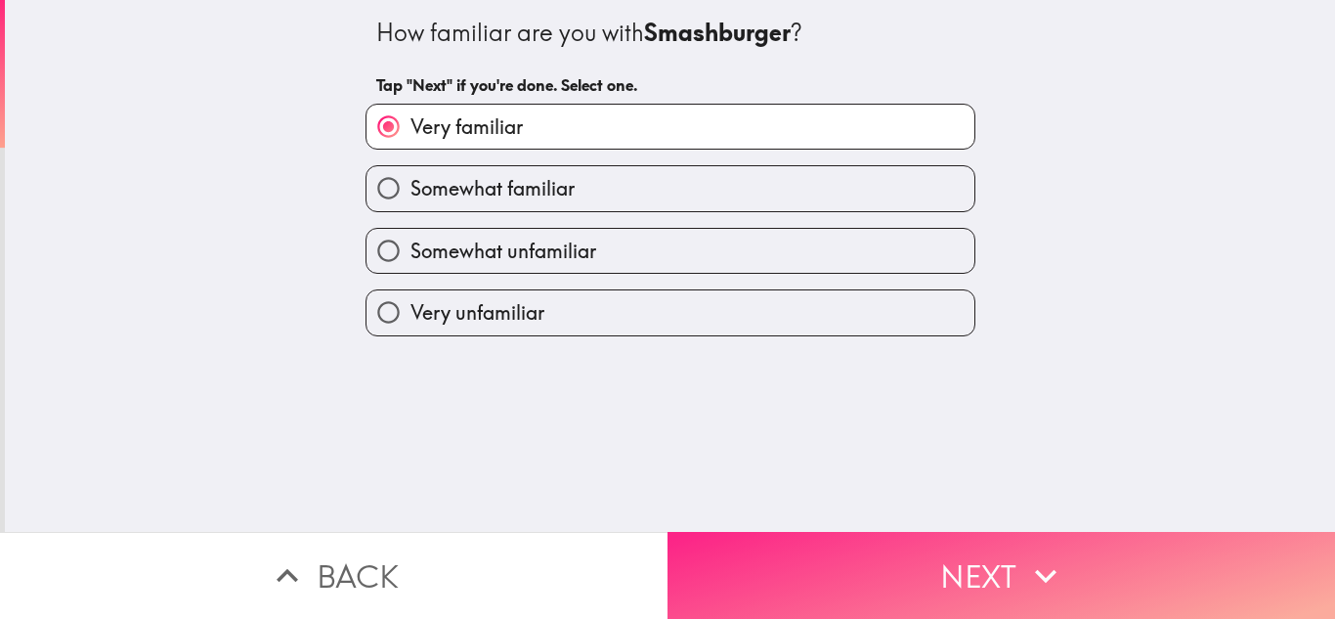
click at [814, 532] on button "Next" at bounding box center [1002, 575] width 668 height 87
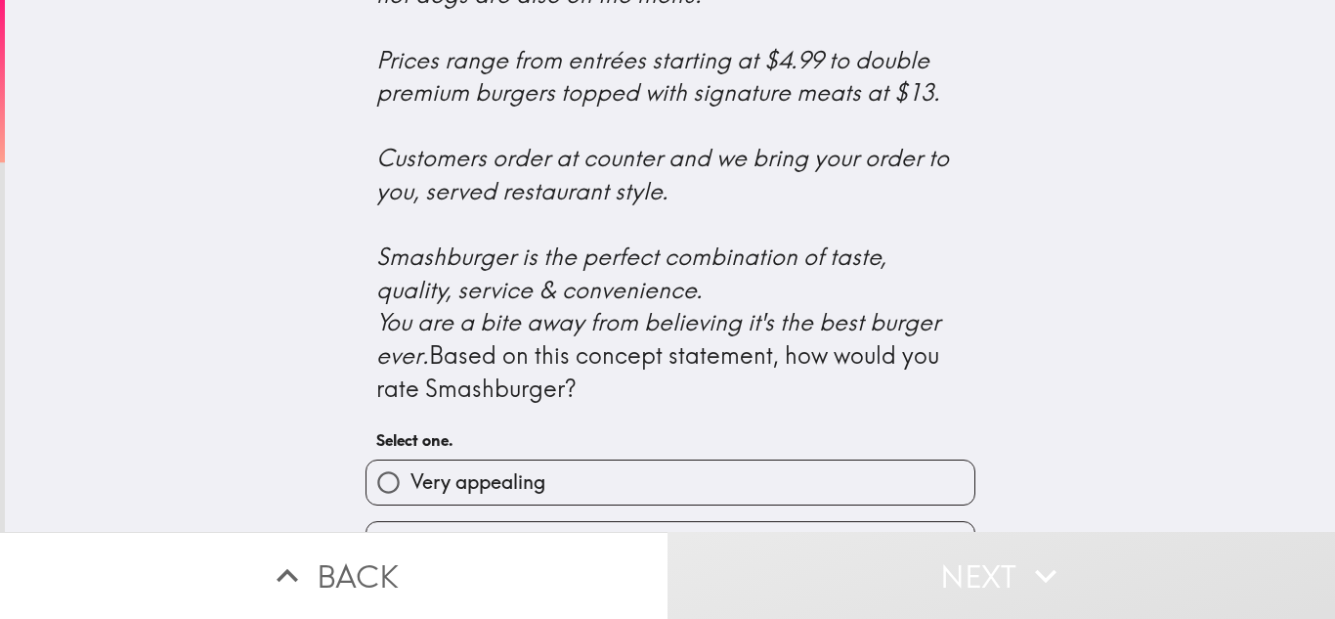
scroll to position [917, 0]
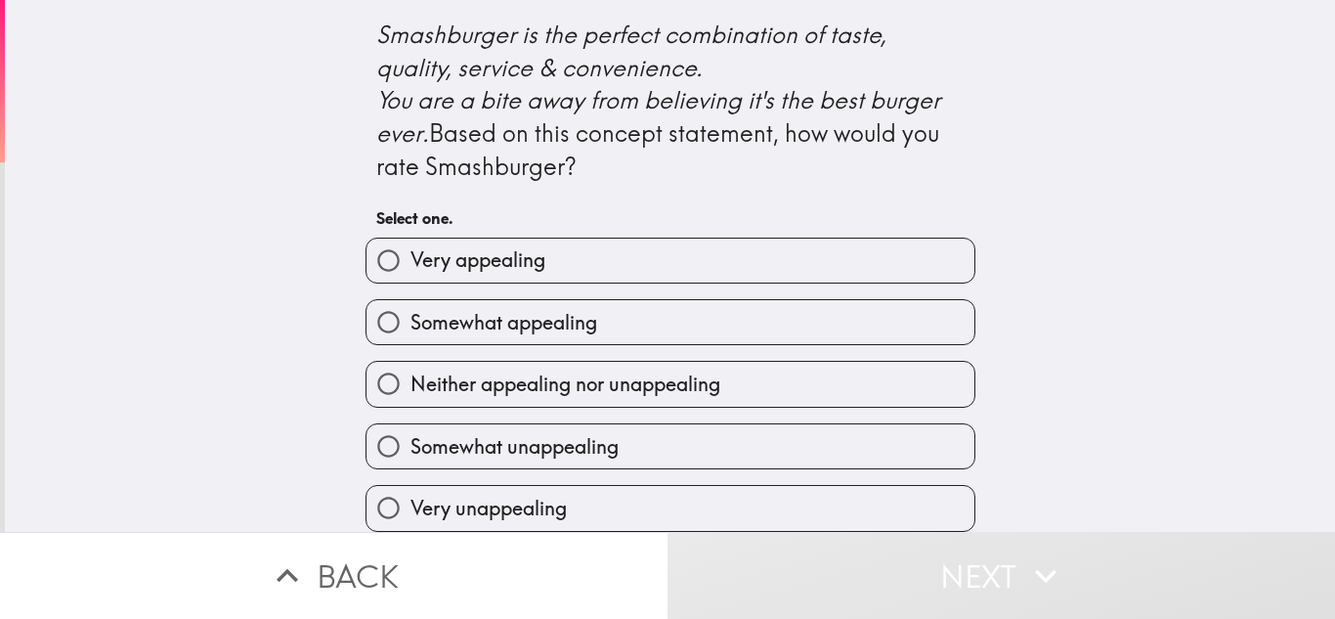
click at [729, 275] on label "Very appealing" at bounding box center [671, 261] width 608 height 44
click at [411, 275] on input "Very appealing" at bounding box center [389, 261] width 44 height 44
radio input "true"
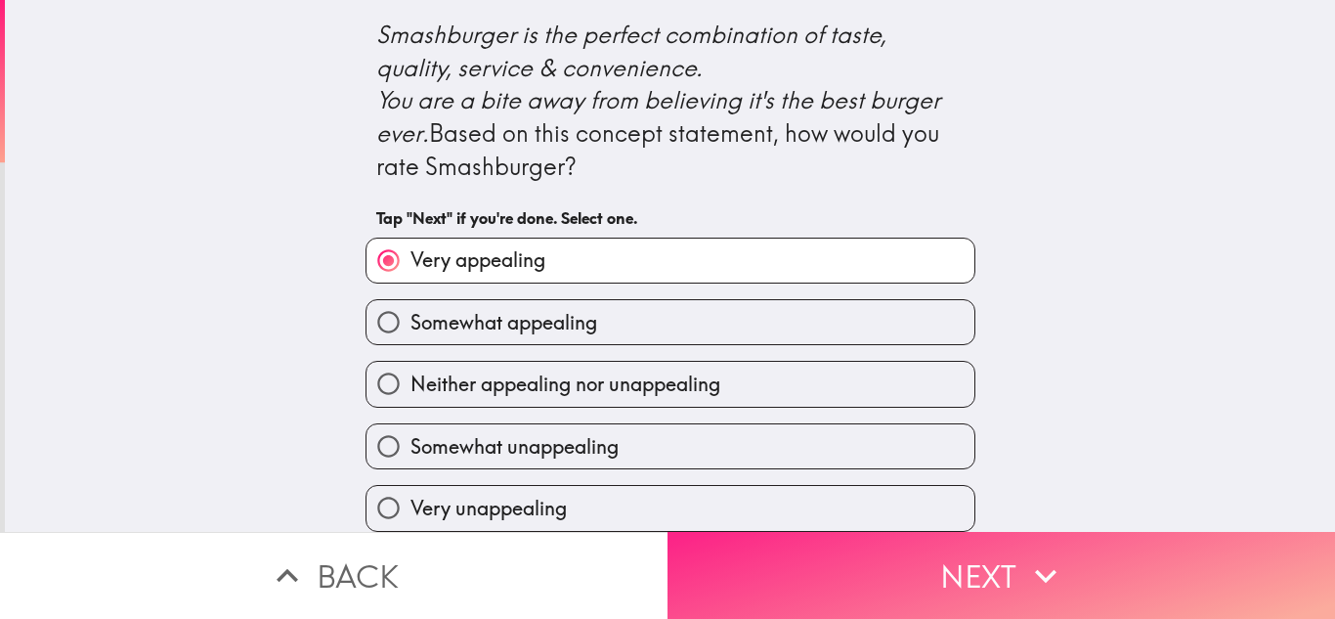
click at [778, 610] on button "Next" at bounding box center [1002, 575] width 668 height 87
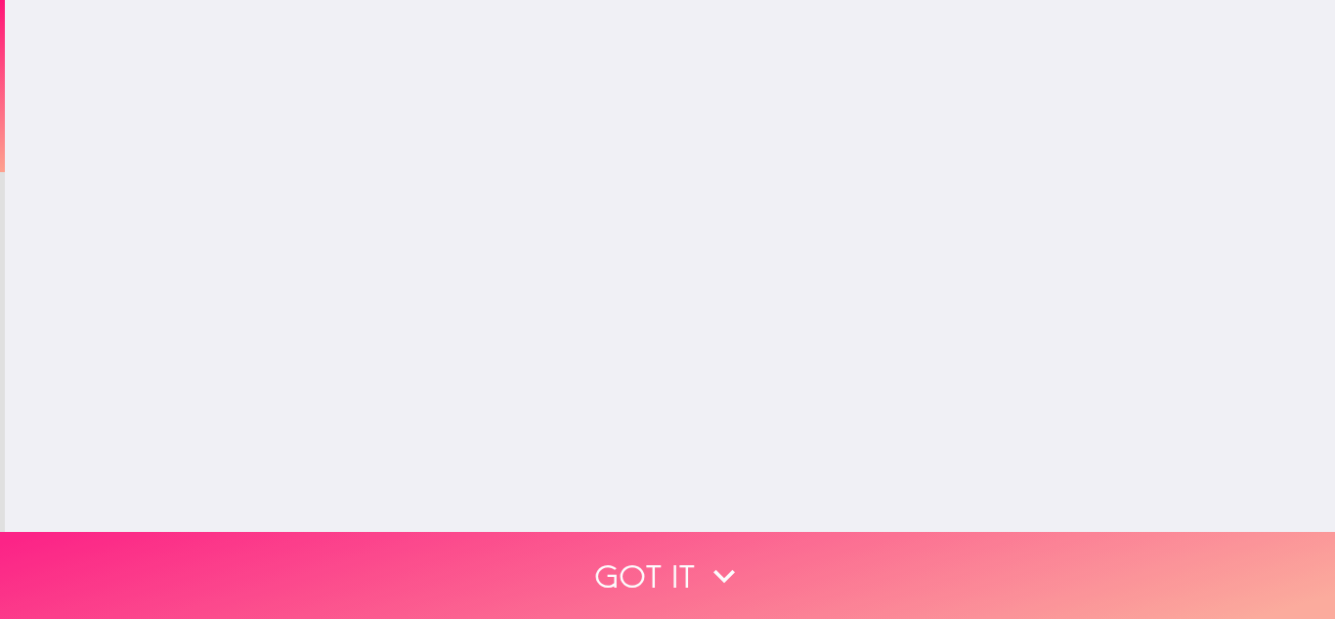
scroll to position [0, 0]
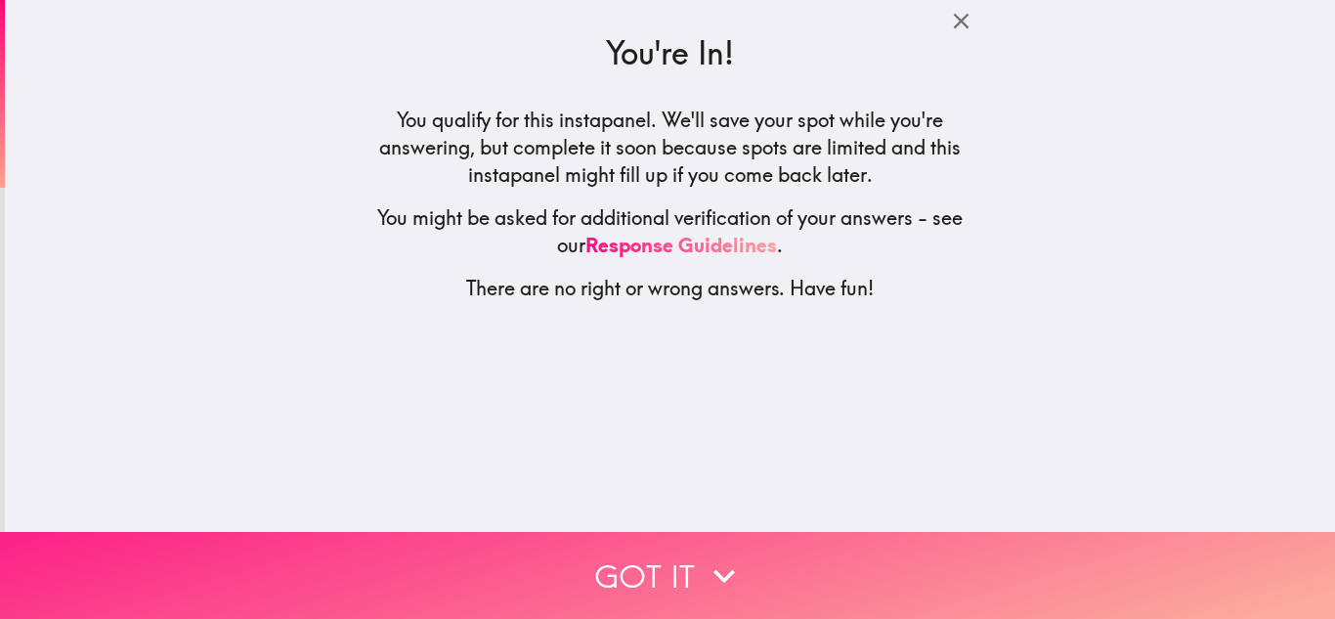
click at [754, 538] on button "Got it" at bounding box center [667, 575] width 1335 height 87
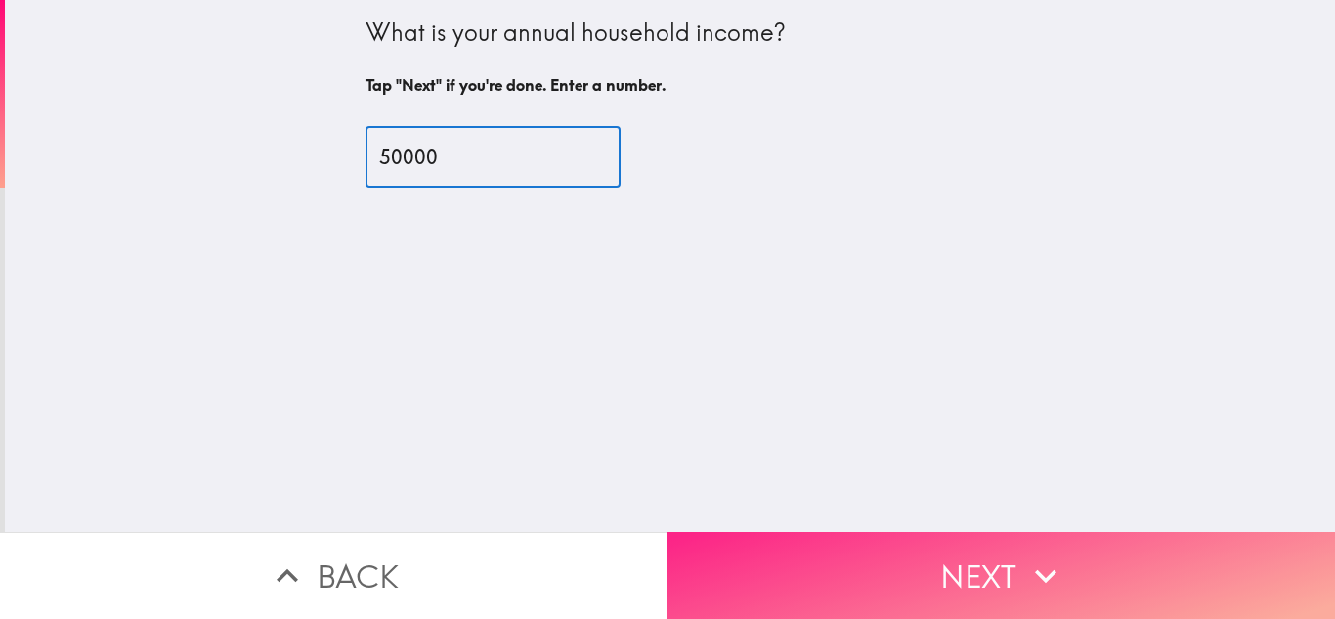
type input "50000"
click at [733, 547] on button "Next" at bounding box center [1002, 575] width 668 height 87
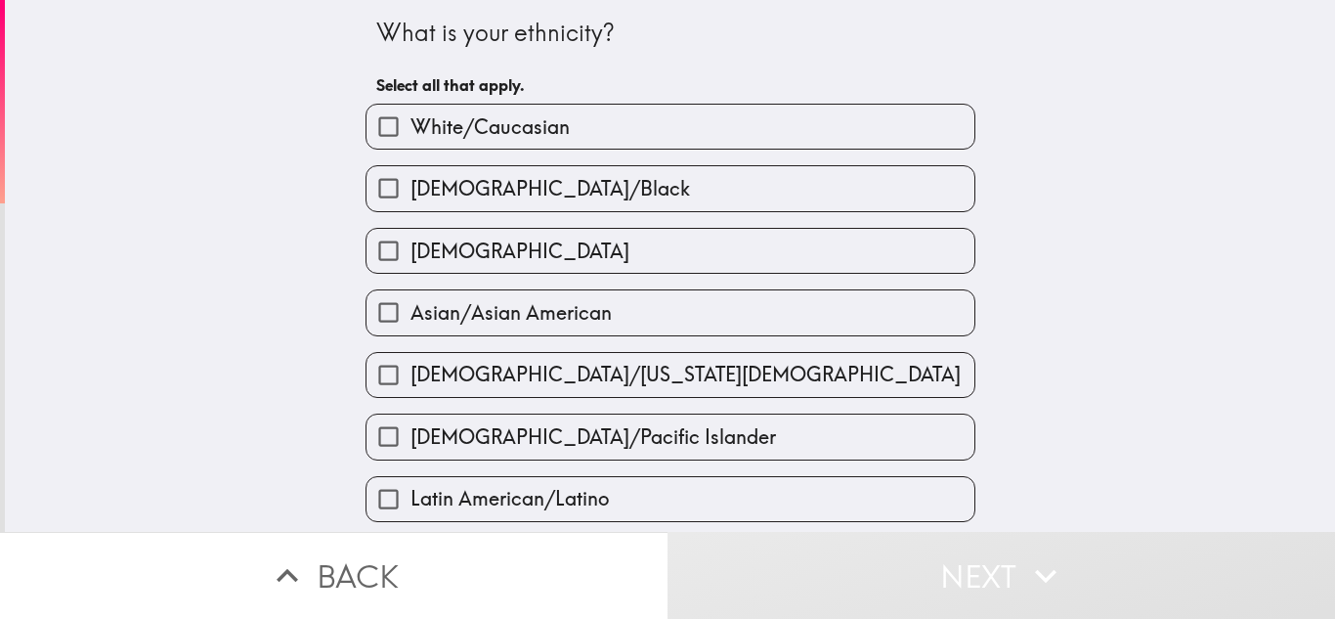
click at [600, 178] on span "[DEMOGRAPHIC_DATA]/Black" at bounding box center [551, 188] width 280 height 27
click at [411, 178] on input "[DEMOGRAPHIC_DATA]/Black" at bounding box center [389, 188] width 44 height 44
checkbox input "true"
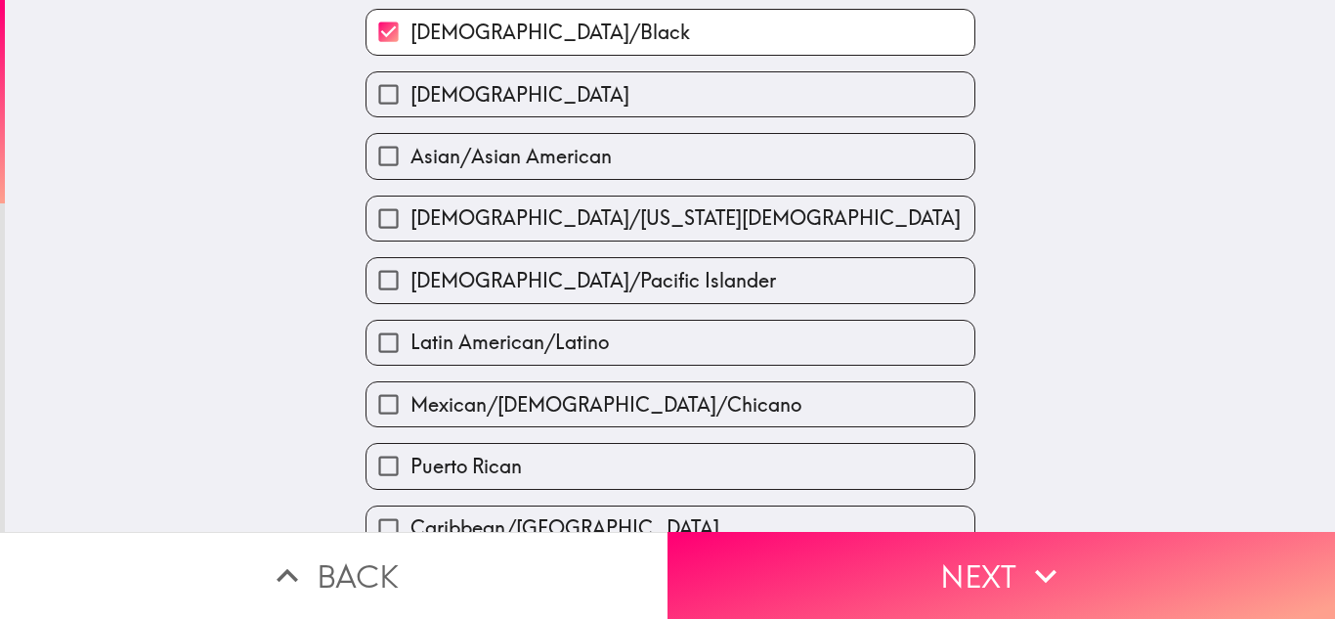
scroll to position [239, 0]
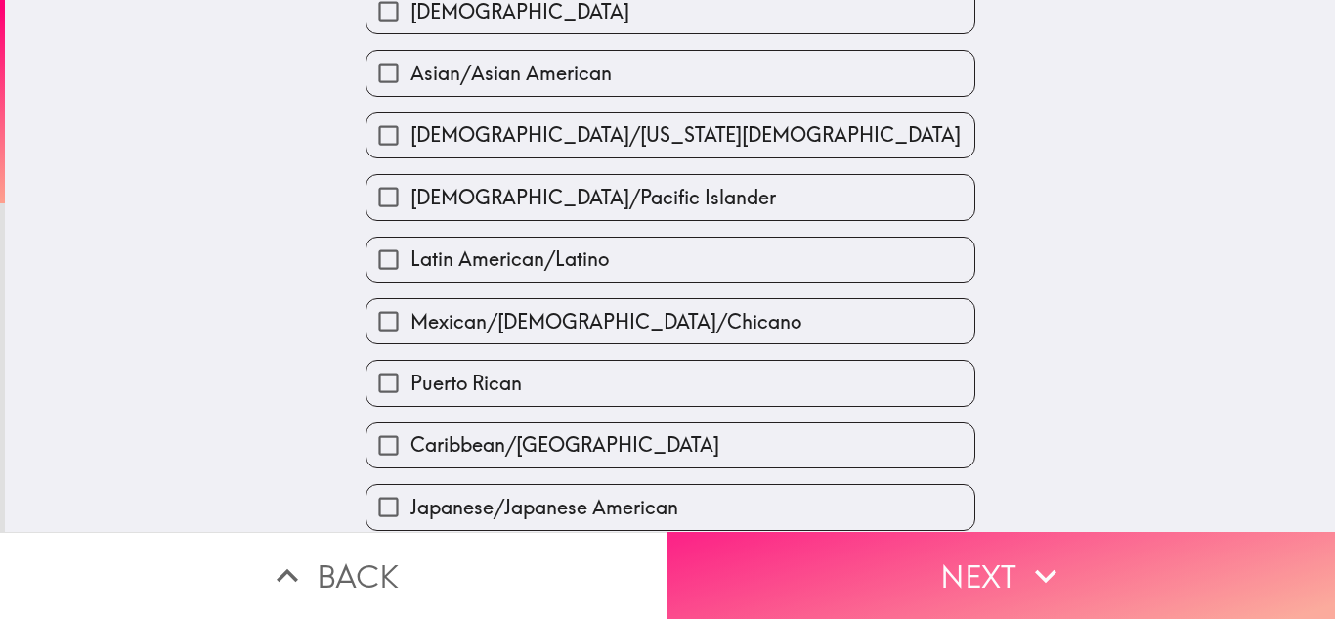
click at [870, 555] on button "Next" at bounding box center [1002, 575] width 668 height 87
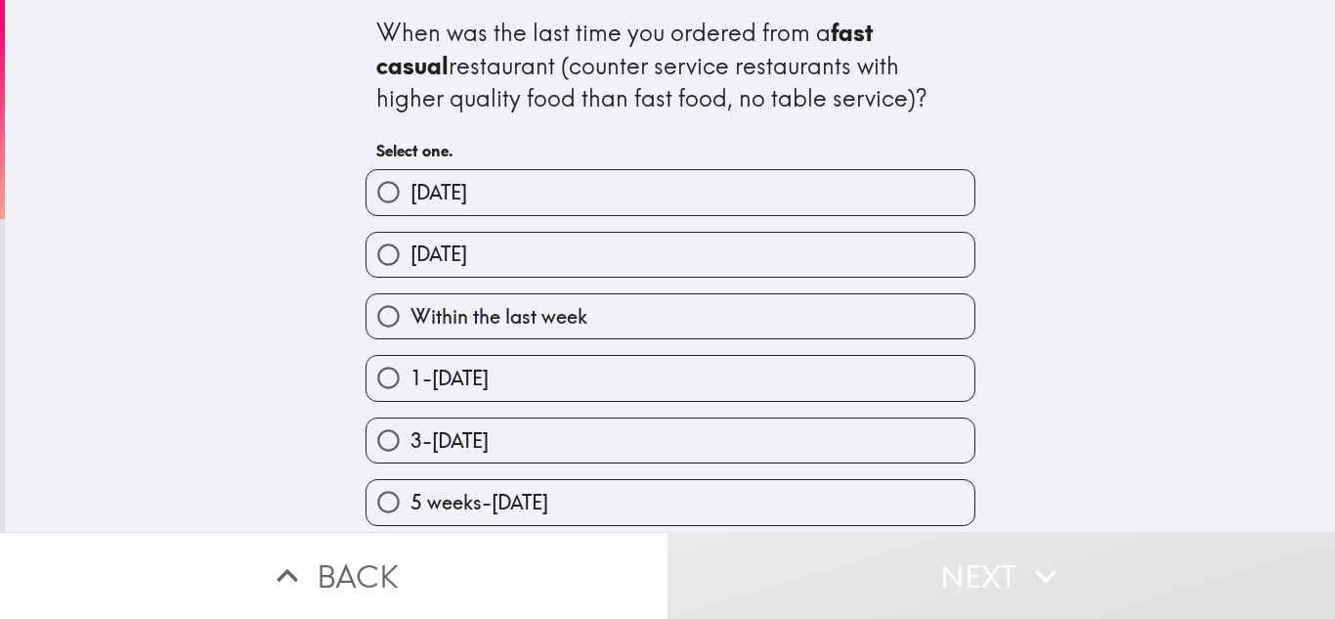
click at [724, 216] on div "[DATE]" at bounding box center [663, 247] width 626 height 62
click at [729, 189] on label "[DATE]" at bounding box center [671, 192] width 608 height 44
click at [411, 189] on input "[DATE]" at bounding box center [389, 192] width 44 height 44
radio input "true"
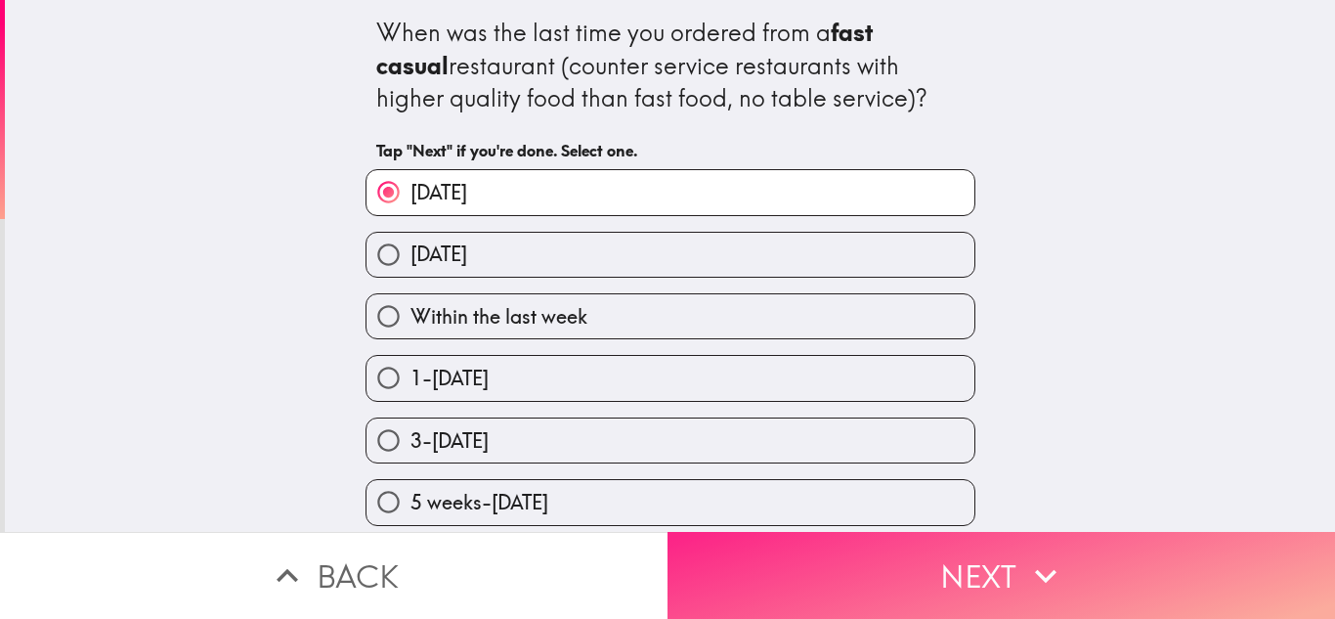
click at [869, 557] on button "Next" at bounding box center [1002, 575] width 668 height 87
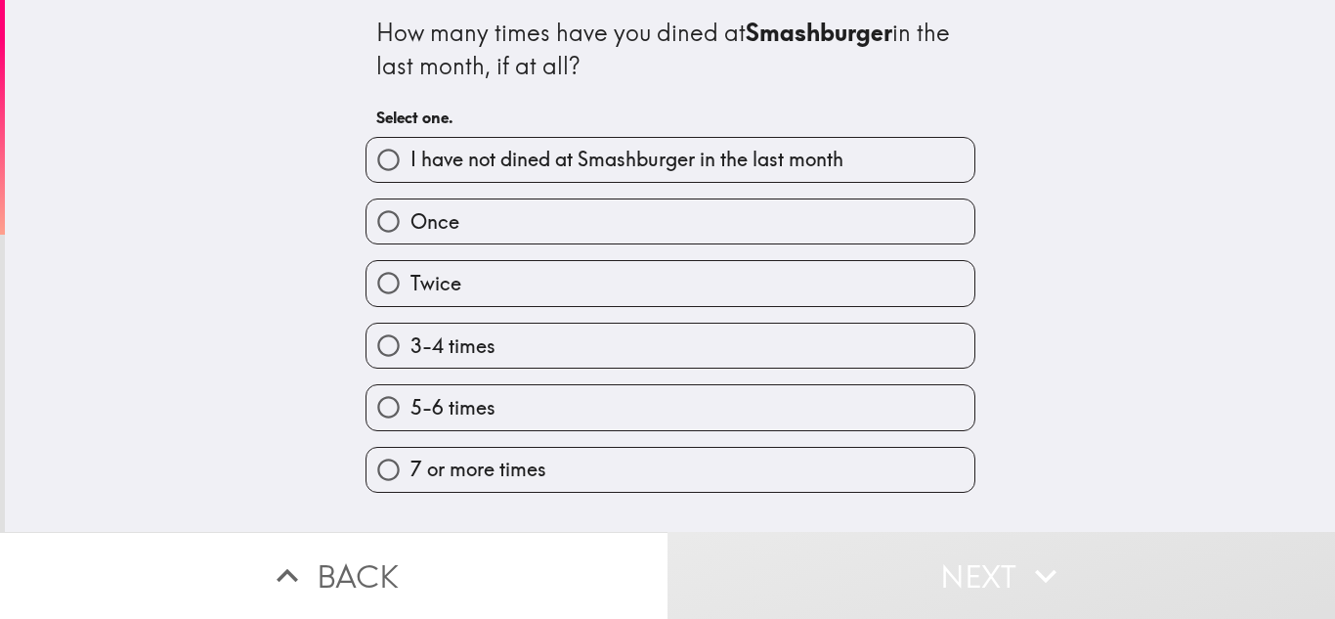
click at [722, 455] on label "7 or more times" at bounding box center [671, 470] width 608 height 44
click at [411, 455] on input "7 or more times" at bounding box center [389, 470] width 44 height 44
radio input "true"
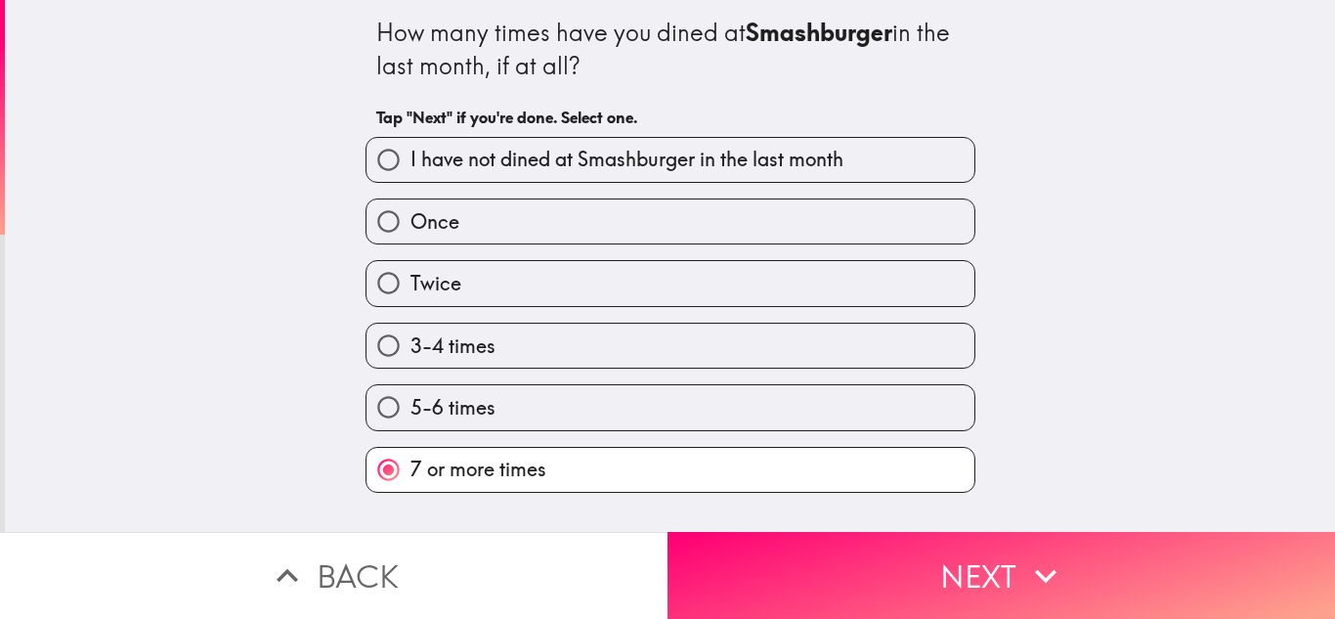
click at [709, 286] on label "Twice" at bounding box center [671, 283] width 608 height 44
click at [411, 286] on input "Twice" at bounding box center [389, 283] width 44 height 44
radio input "true"
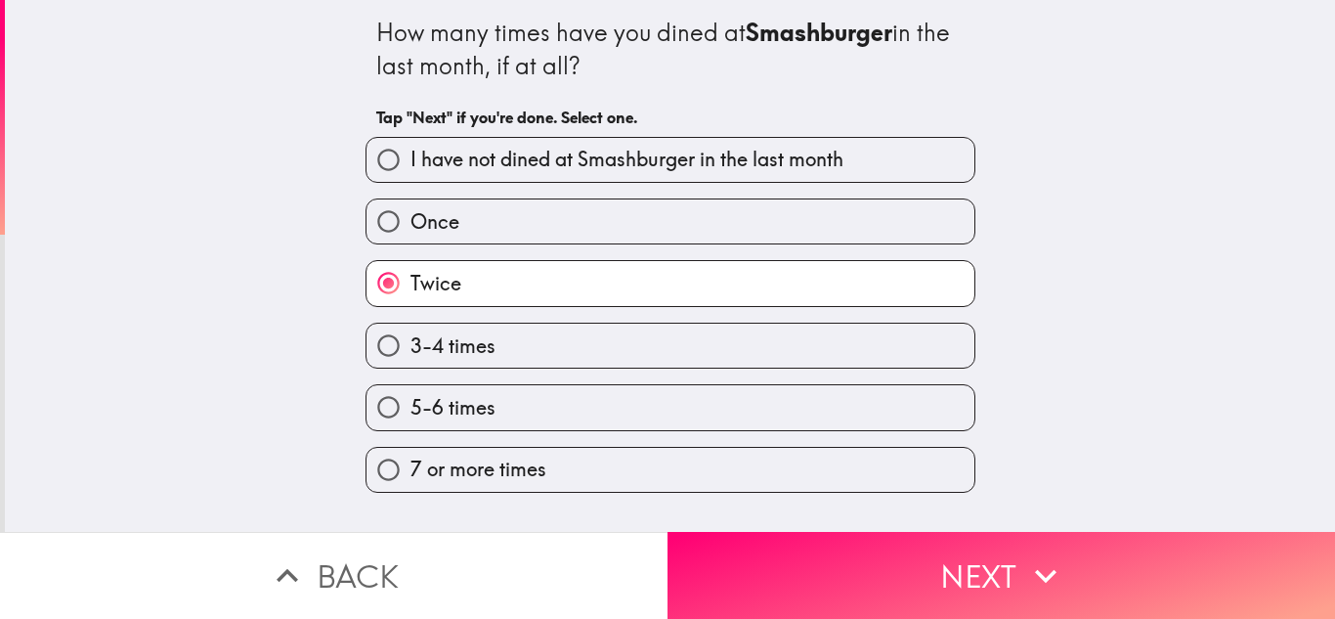
click at [699, 335] on label "3-4 times" at bounding box center [671, 346] width 608 height 44
click at [411, 335] on input "3-4 times" at bounding box center [389, 346] width 44 height 44
radio input "true"
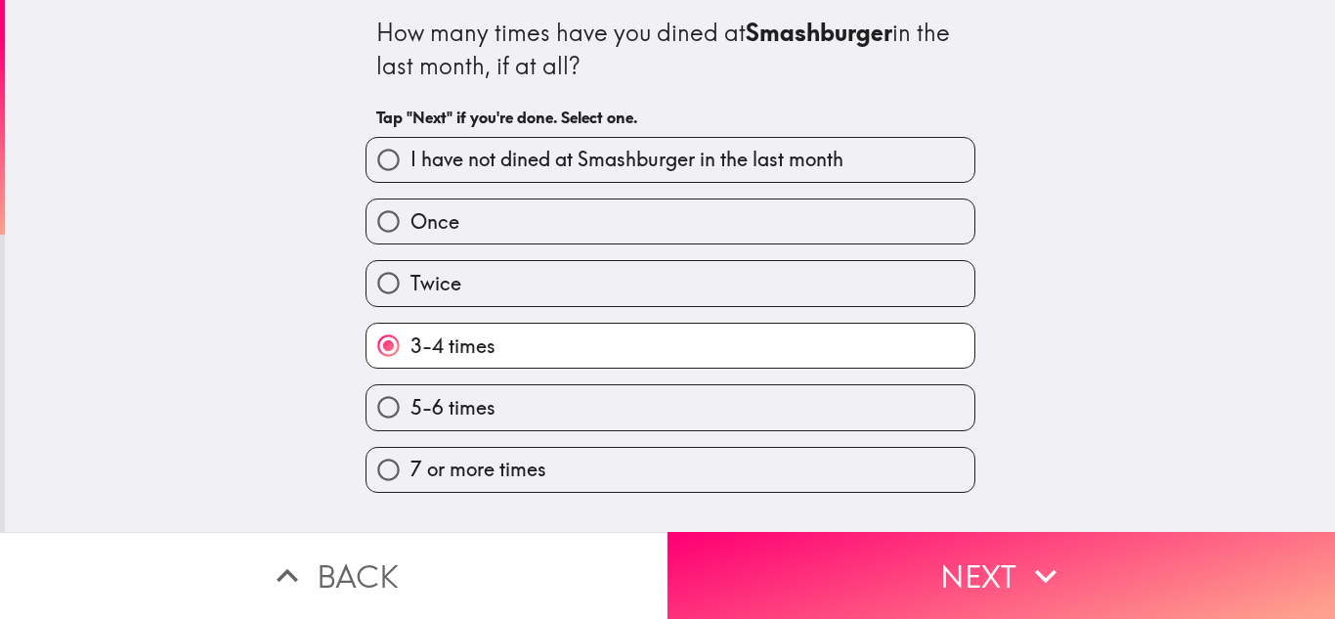
click at [717, 289] on label "Twice" at bounding box center [671, 283] width 608 height 44
click at [411, 289] on input "Twice" at bounding box center [389, 283] width 44 height 44
radio input "true"
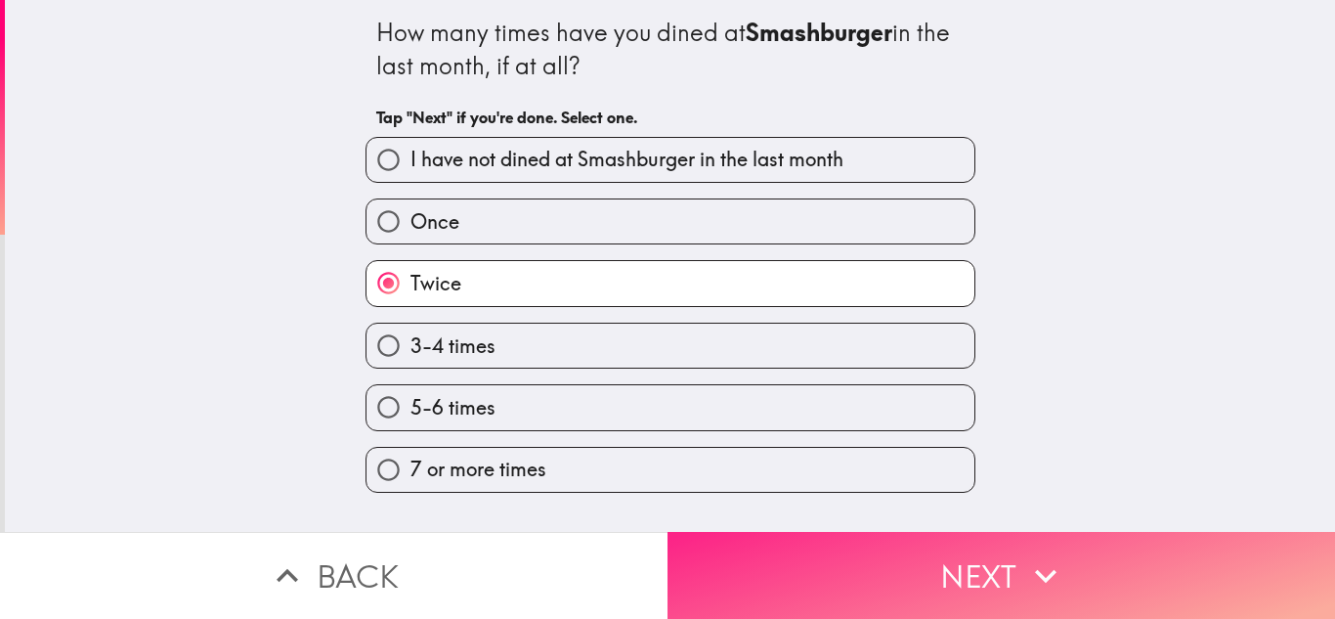
click at [738, 544] on button "Next" at bounding box center [1002, 575] width 668 height 87
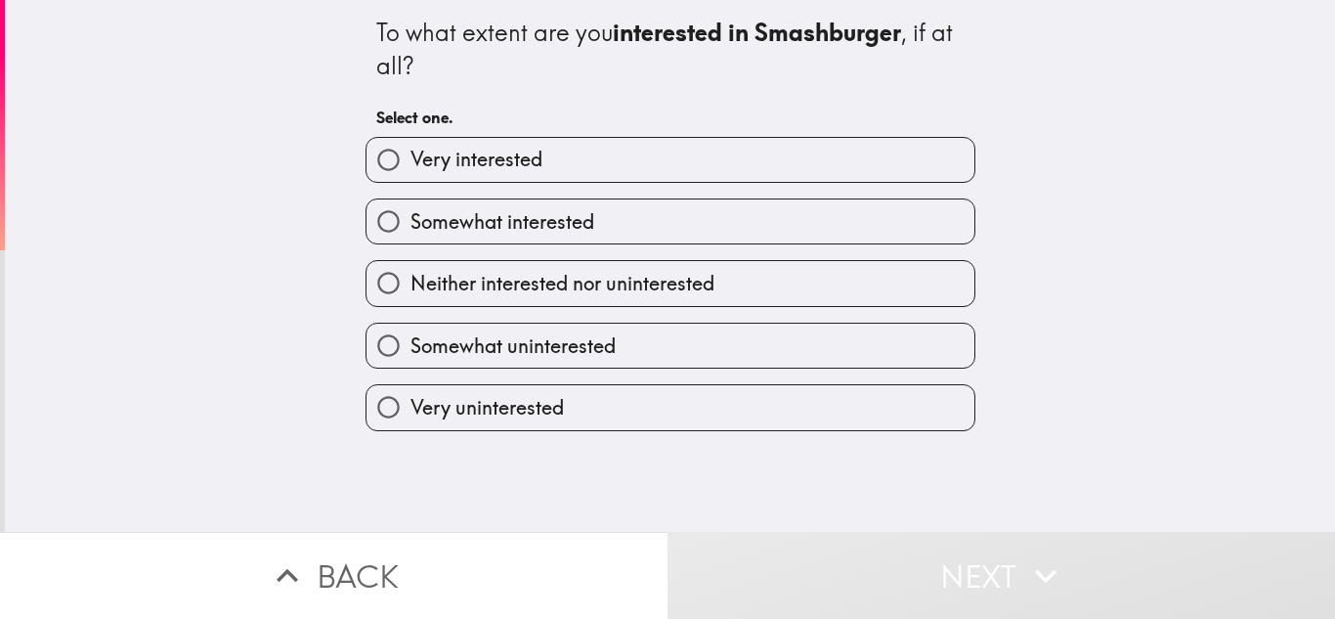
click at [696, 163] on label "Very interested" at bounding box center [671, 160] width 608 height 44
click at [411, 163] on input "Very interested" at bounding box center [389, 160] width 44 height 44
radio input "true"
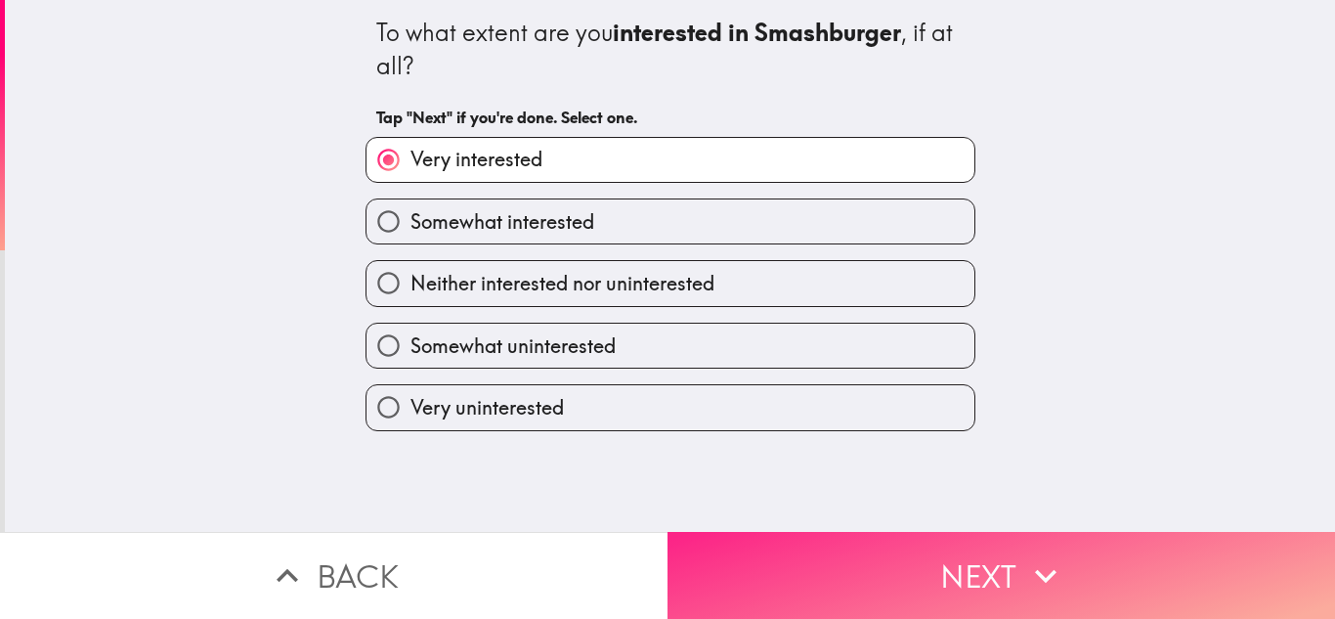
click at [750, 565] on button "Next" at bounding box center [1002, 575] width 668 height 87
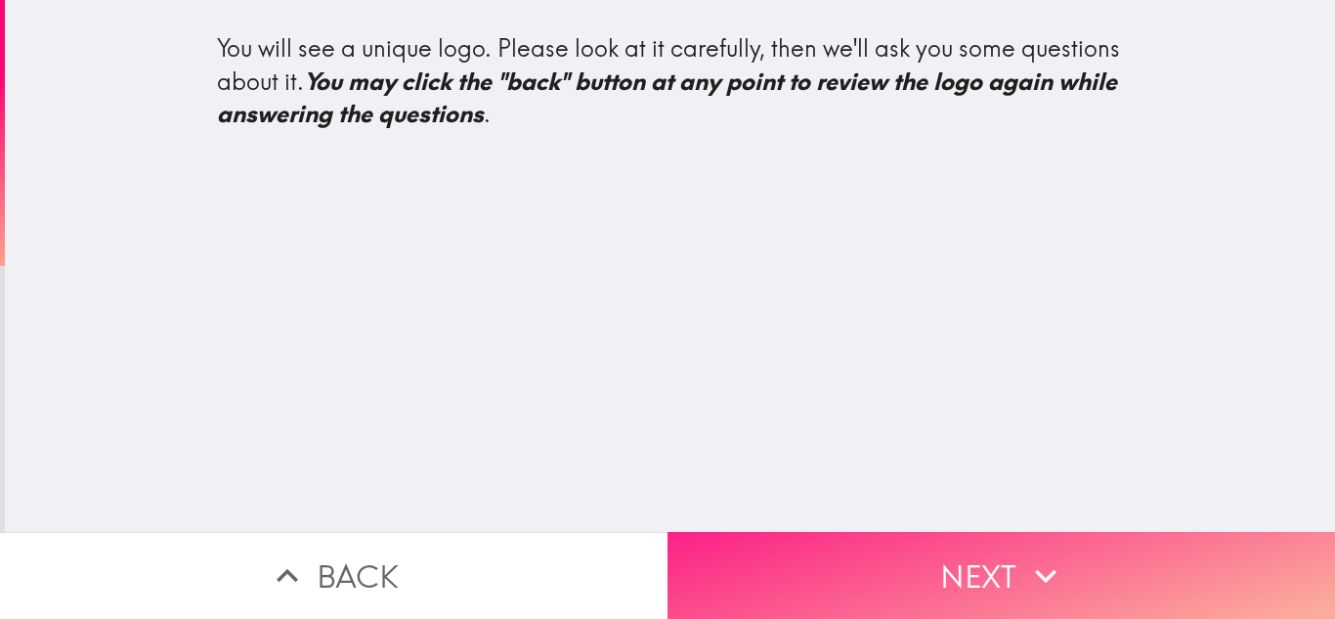
click at [894, 543] on button "Next" at bounding box center [1002, 575] width 668 height 87
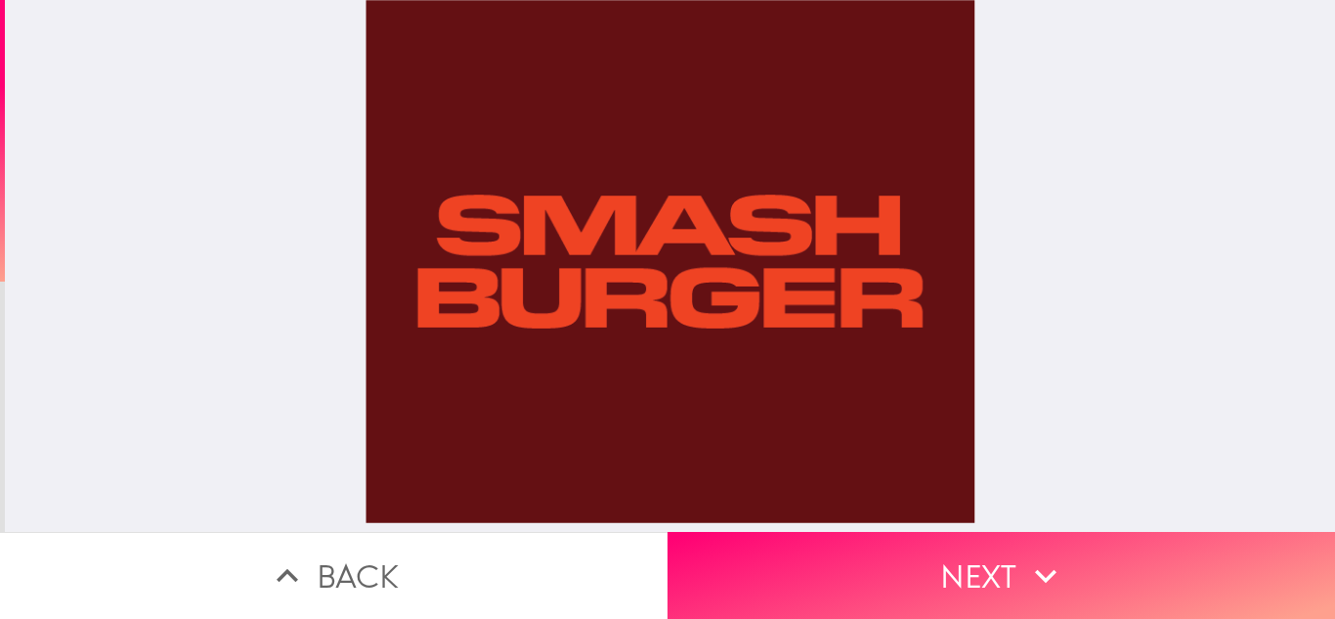
click at [665, 305] on div at bounding box center [671, 266] width 610 height 532
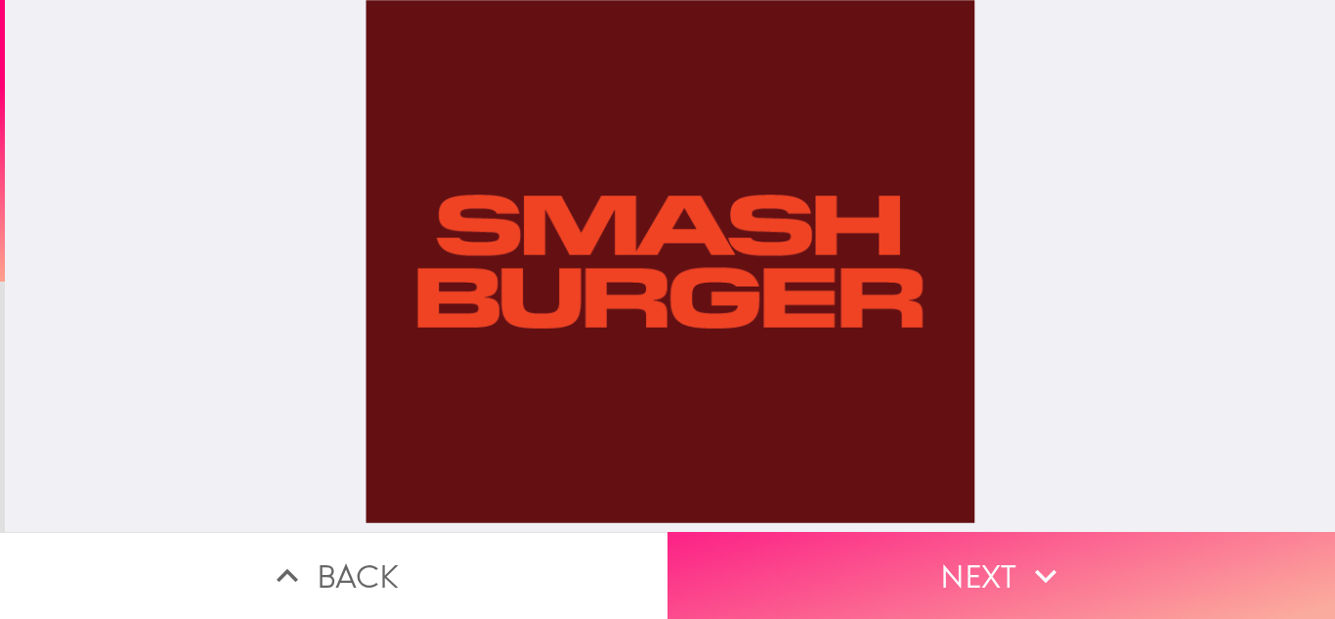
click at [767, 564] on button "Next" at bounding box center [1002, 575] width 668 height 87
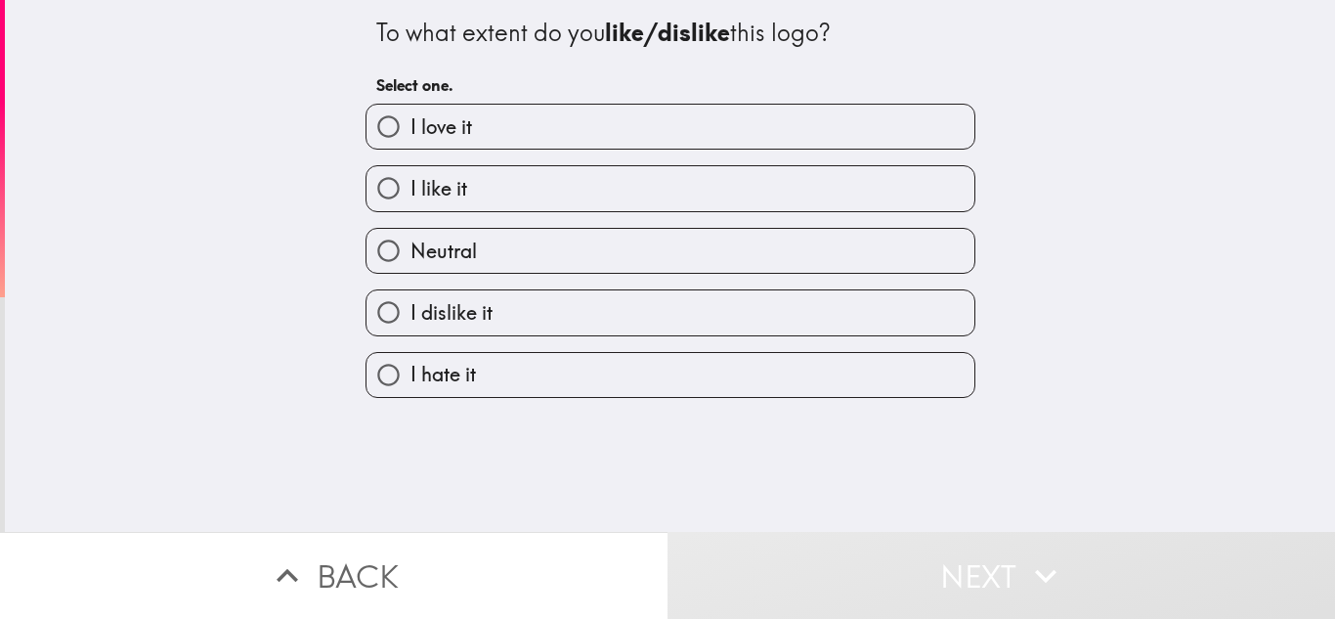
click at [667, 136] on label "I love it" at bounding box center [671, 127] width 608 height 44
click at [411, 136] on input "I love it" at bounding box center [389, 127] width 44 height 44
radio input "true"
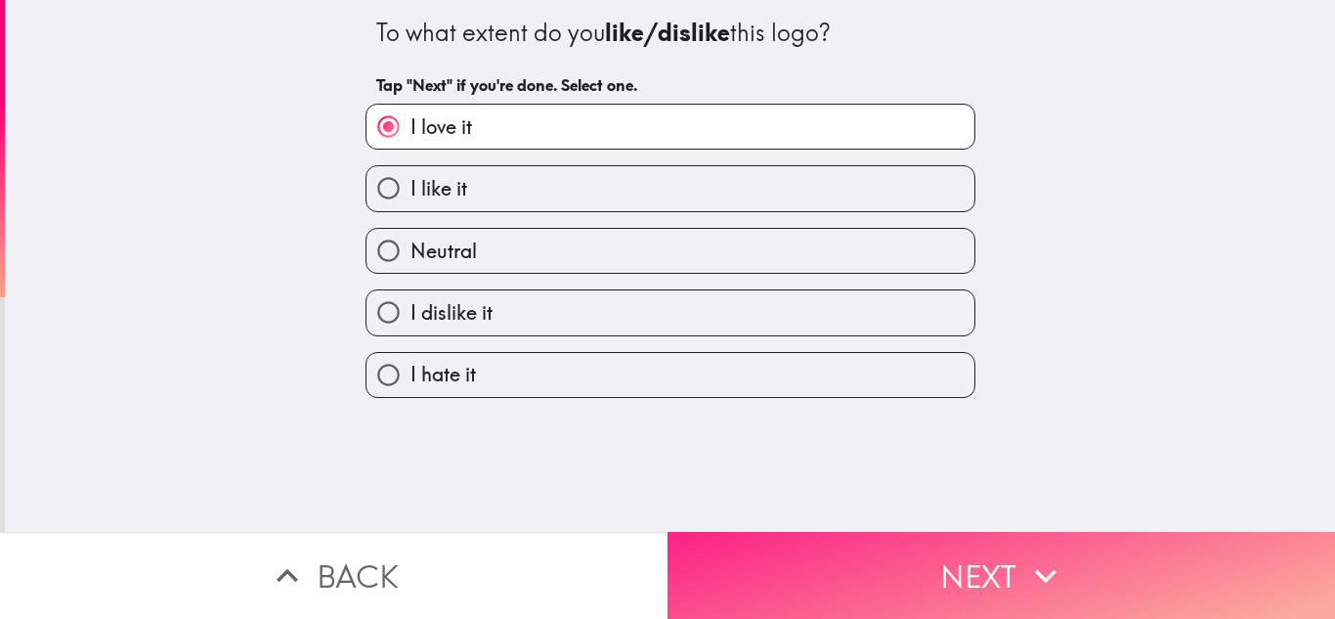
click at [754, 537] on button "Next" at bounding box center [1002, 575] width 668 height 87
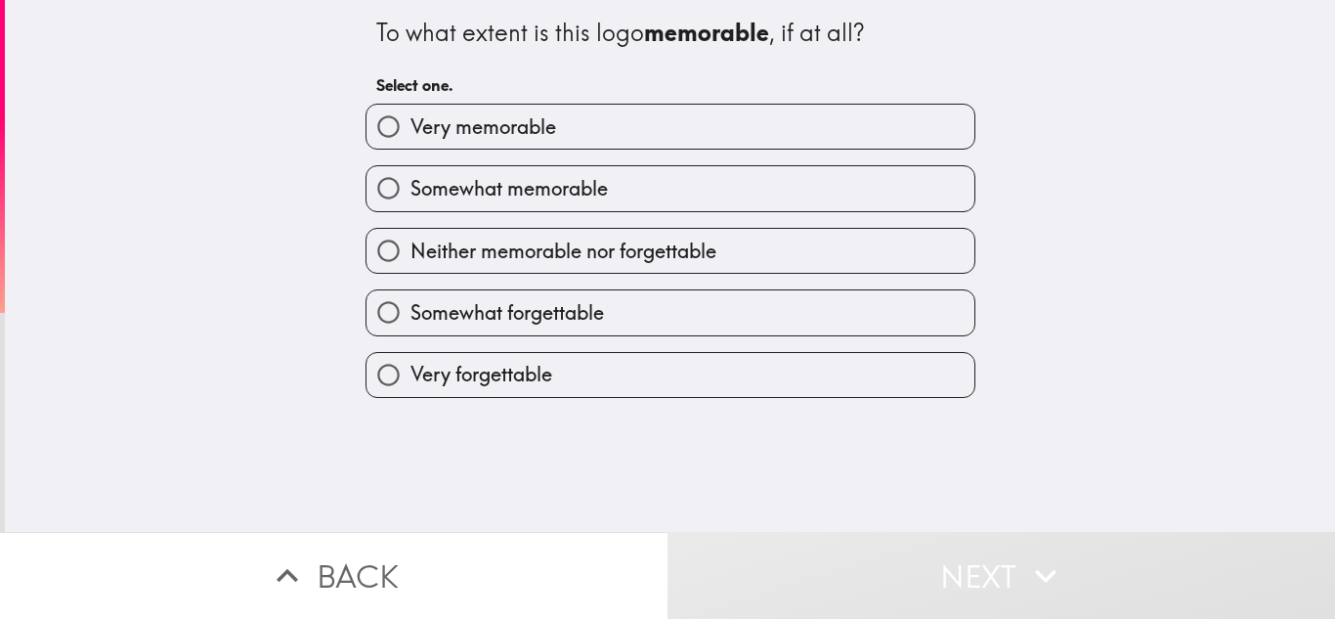
click at [671, 141] on label "Very memorable" at bounding box center [671, 127] width 608 height 44
click at [411, 141] on input "Very memorable" at bounding box center [389, 127] width 44 height 44
radio input "true"
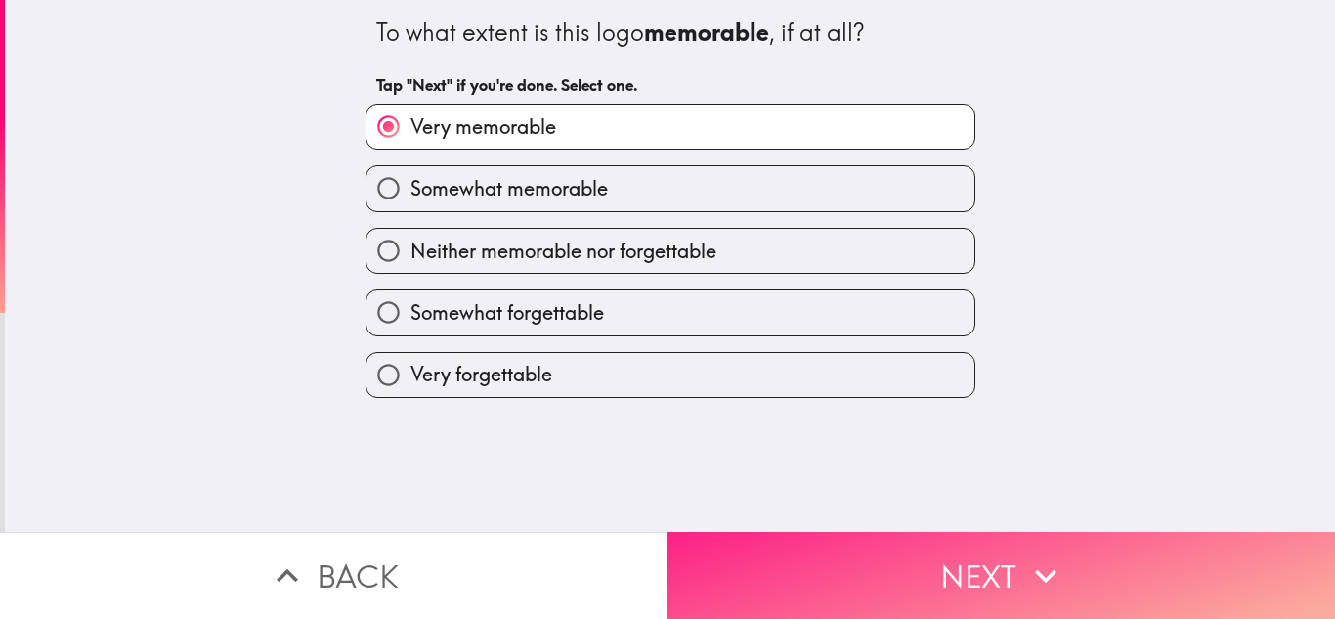
click at [715, 581] on button "Next" at bounding box center [1002, 575] width 668 height 87
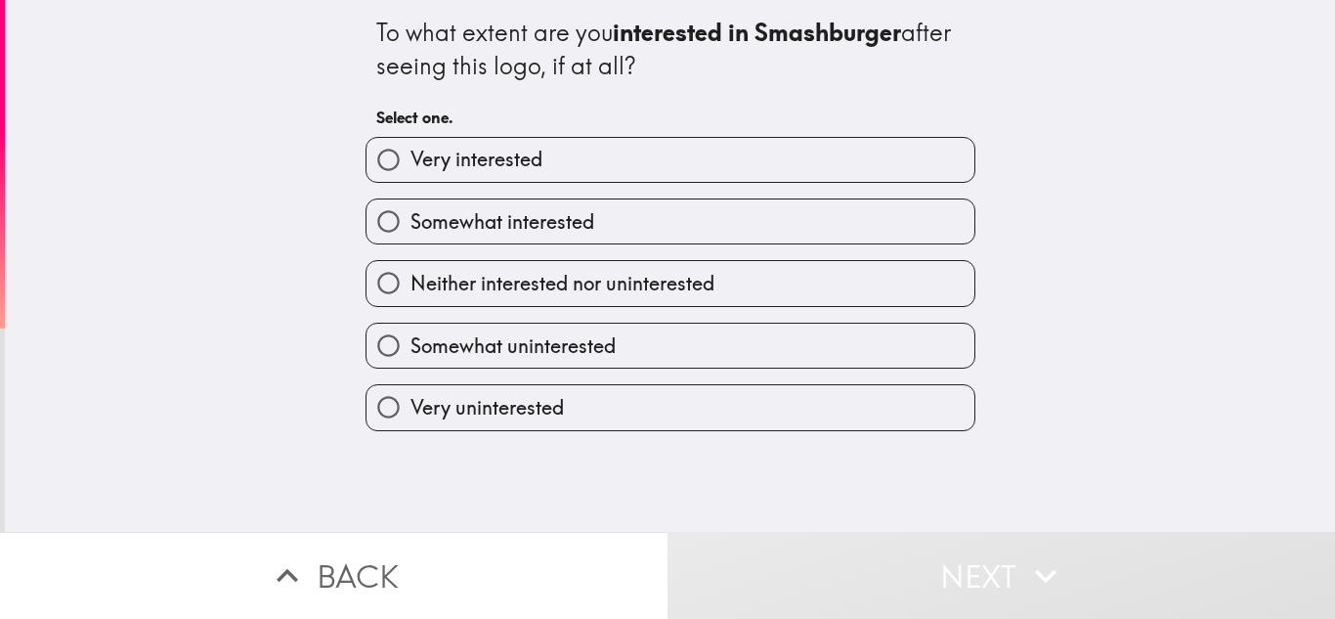
click at [705, 155] on label "Very interested" at bounding box center [671, 160] width 608 height 44
click at [411, 155] on input "Very interested" at bounding box center [389, 160] width 44 height 44
radio input "true"
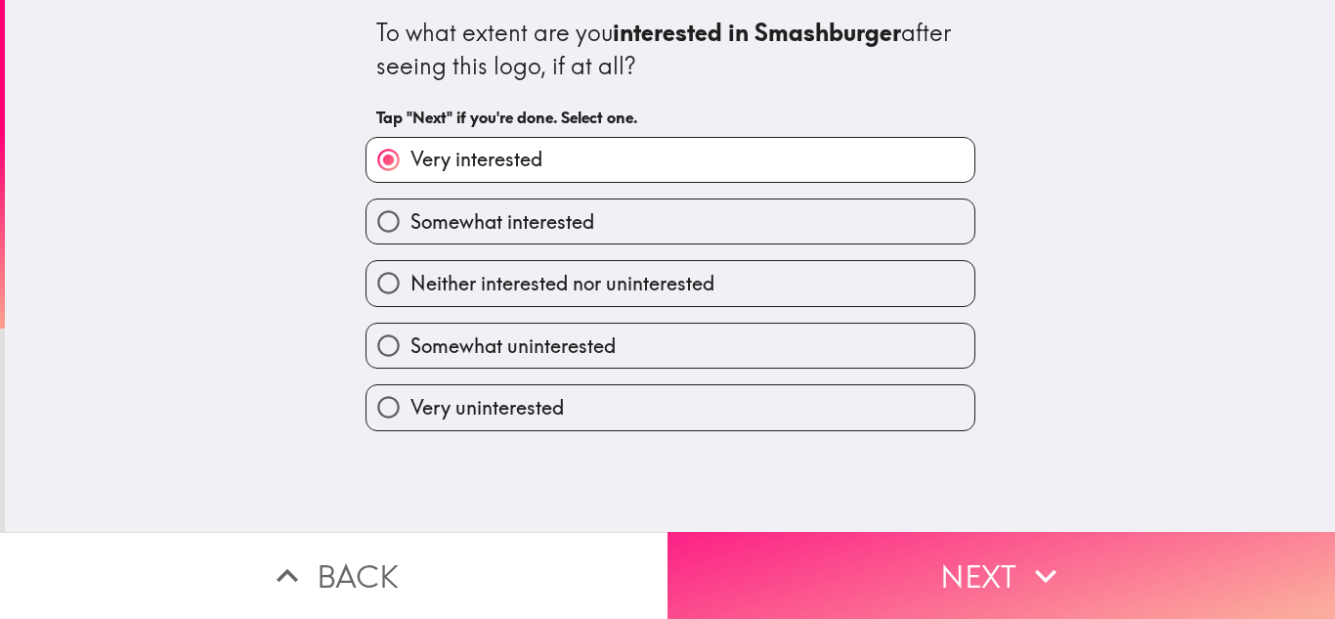
click at [803, 579] on button "Next" at bounding box center [1002, 575] width 668 height 87
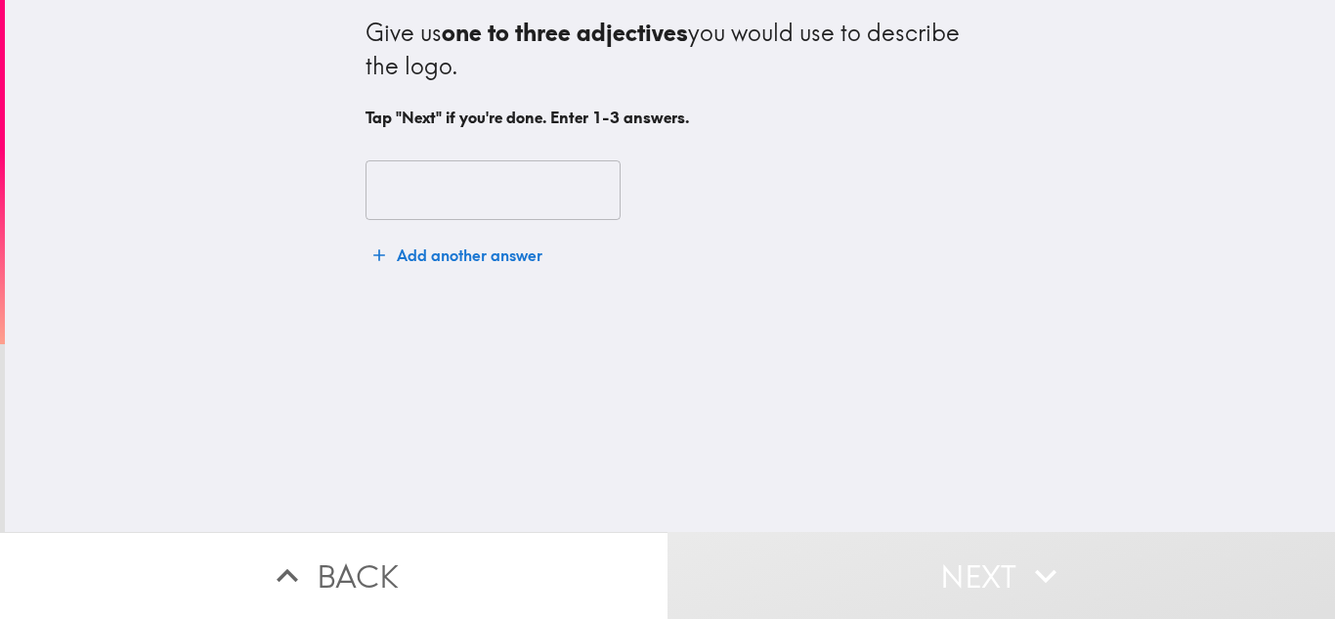
click at [516, 189] on input "text" at bounding box center [493, 190] width 255 height 61
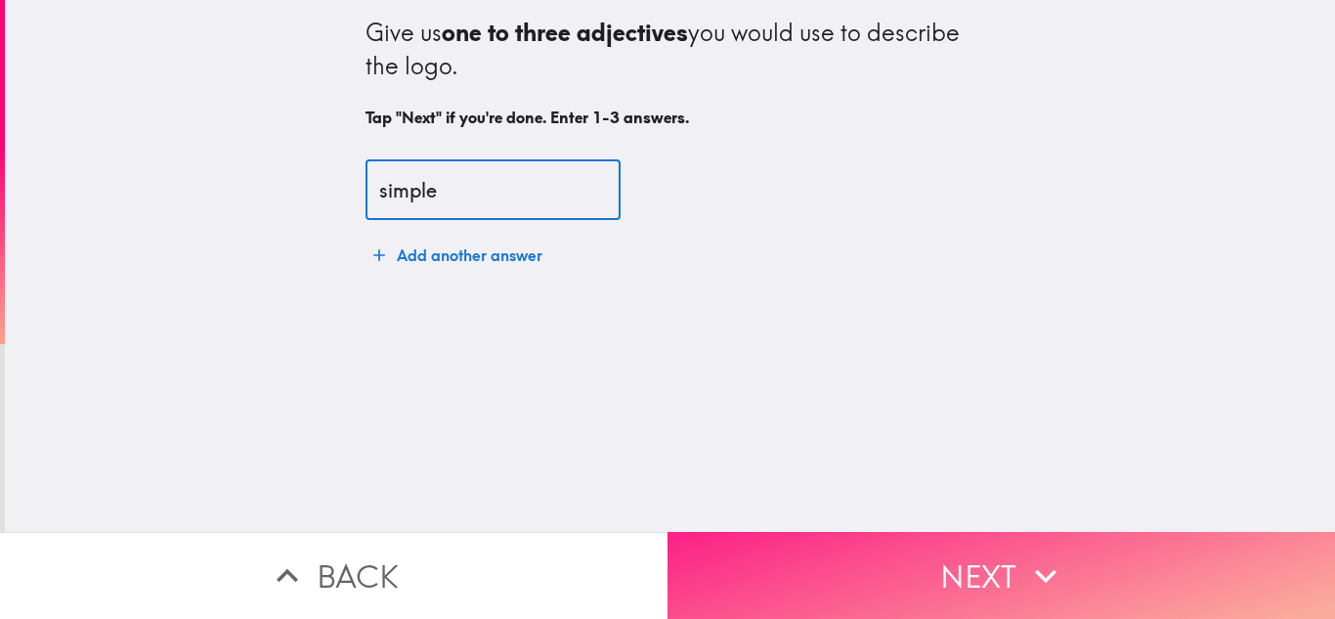
type input "simple"
click at [854, 559] on button "Next" at bounding box center [1002, 575] width 668 height 87
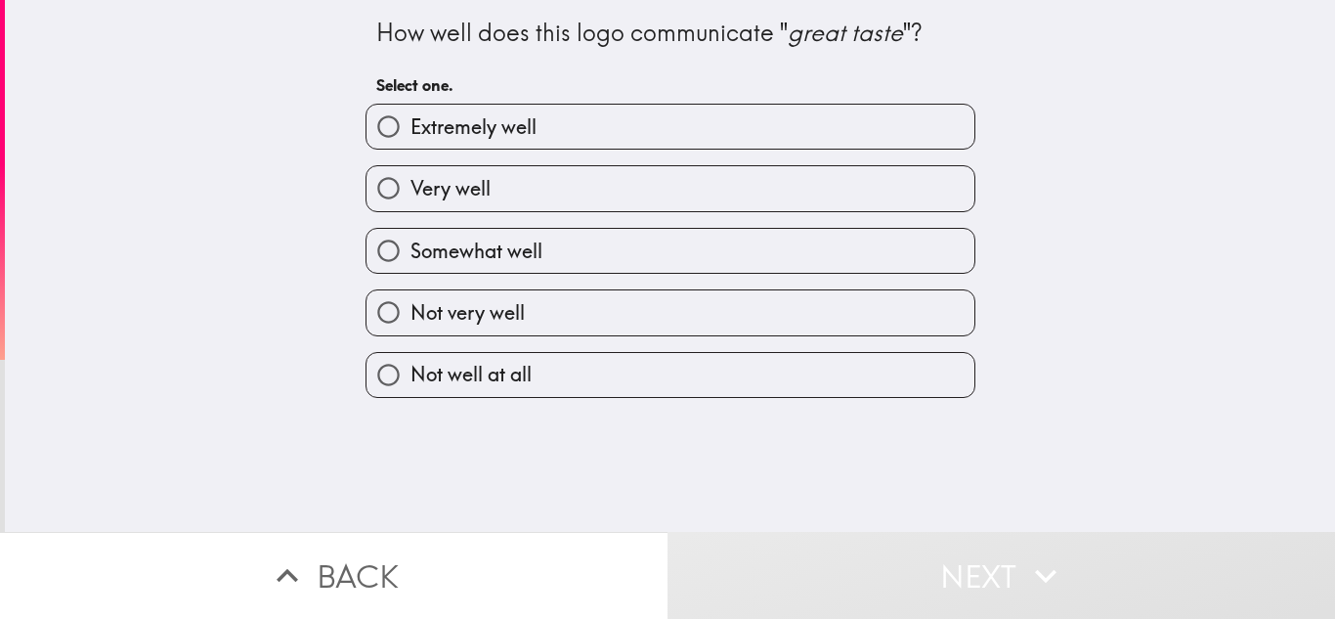
click at [819, 117] on label "Extremely well" at bounding box center [671, 127] width 608 height 44
click at [411, 117] on input "Extremely well" at bounding box center [389, 127] width 44 height 44
radio input "true"
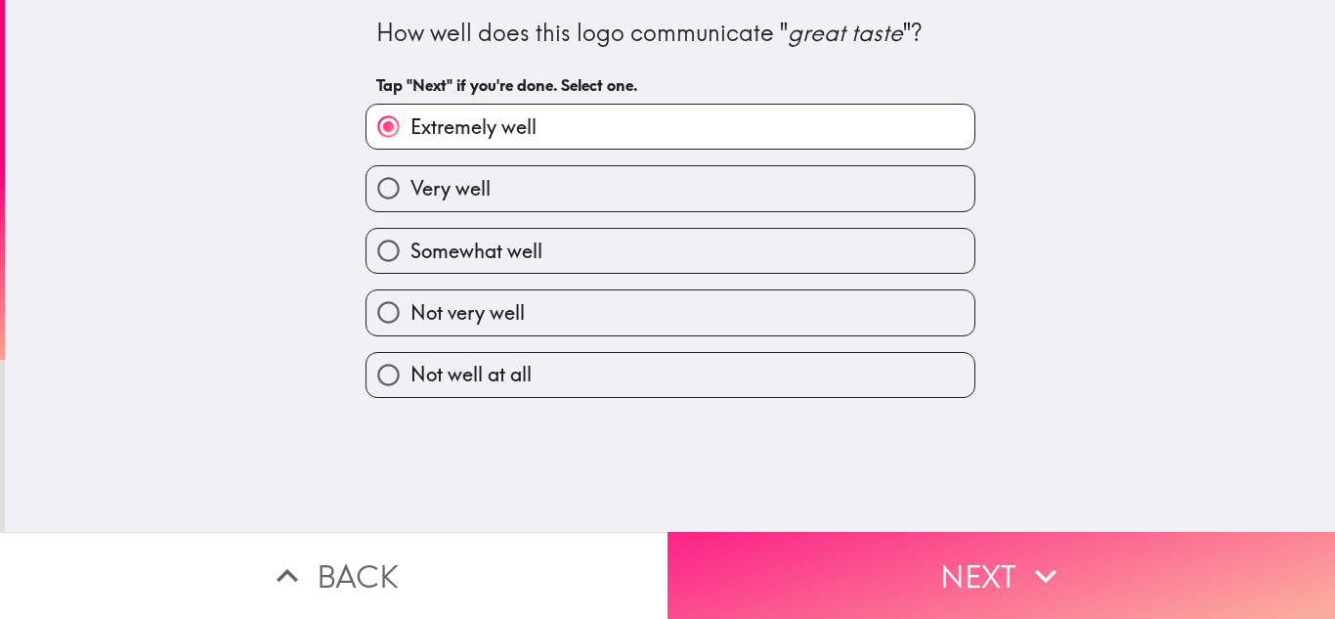
click at [836, 564] on button "Next" at bounding box center [1002, 575] width 668 height 87
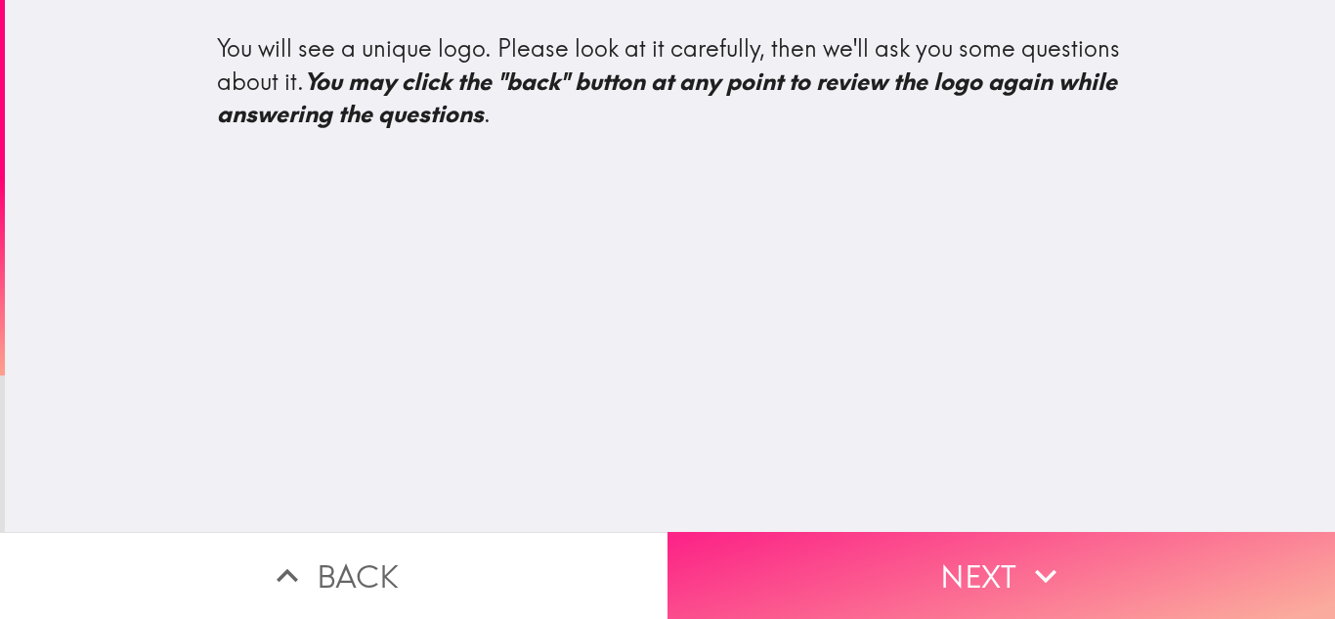
click at [823, 537] on button "Next" at bounding box center [1002, 575] width 668 height 87
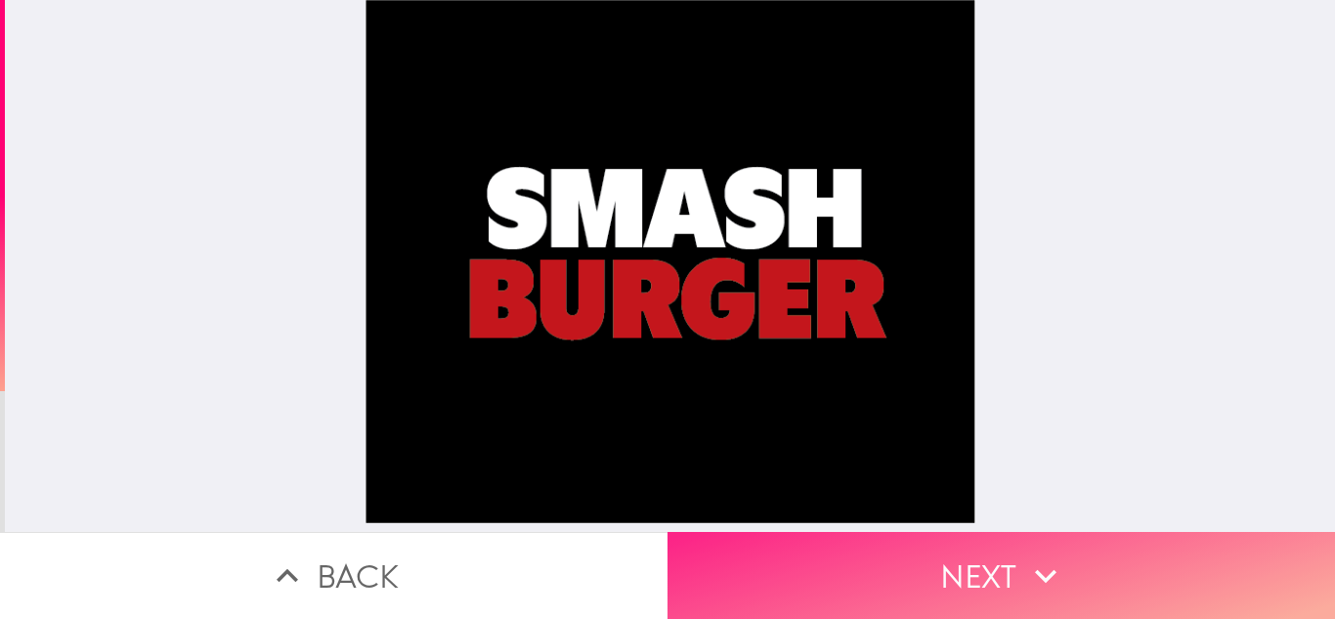
click at [927, 594] on button "Next" at bounding box center [1002, 575] width 668 height 87
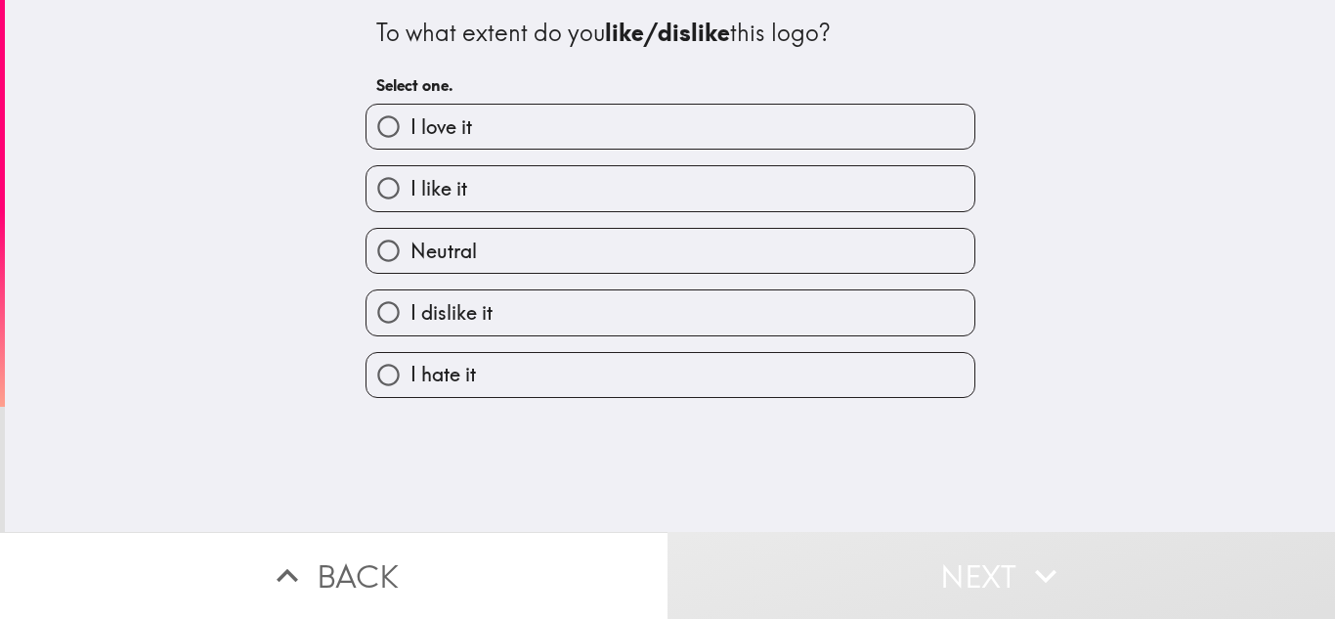
click at [758, 140] on label "I love it" at bounding box center [671, 127] width 608 height 44
click at [411, 140] on input "I love it" at bounding box center [389, 127] width 44 height 44
radio input "true"
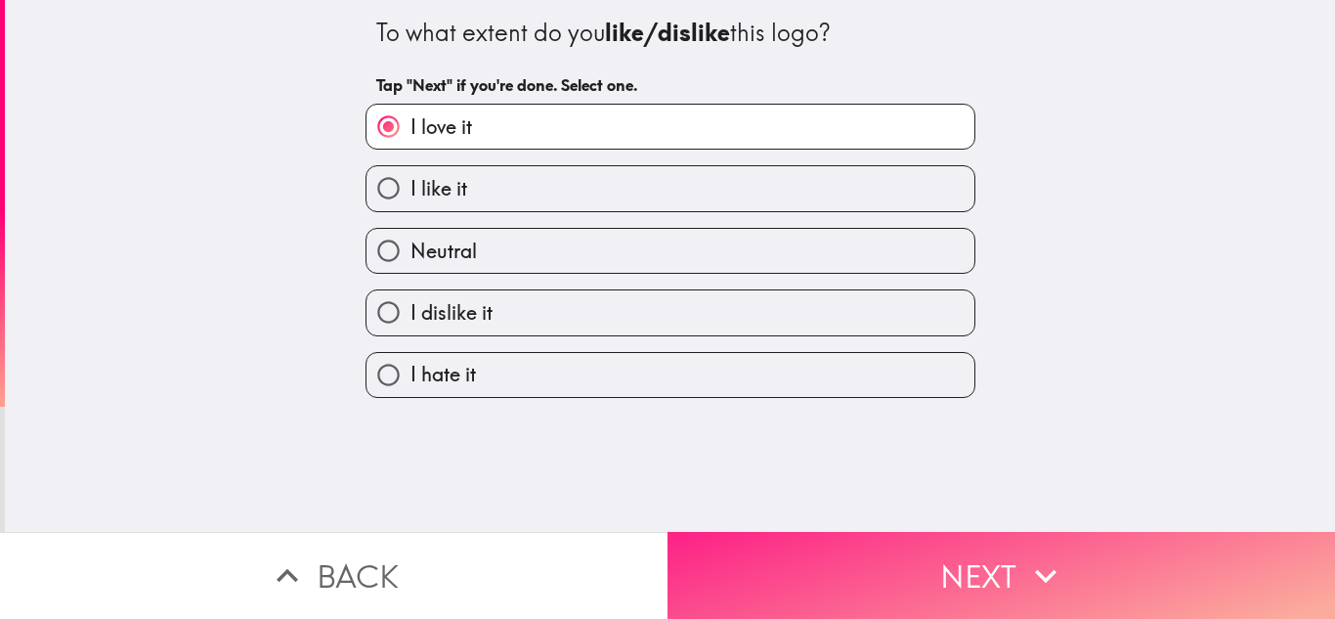
click at [844, 570] on button "Next" at bounding box center [1002, 575] width 668 height 87
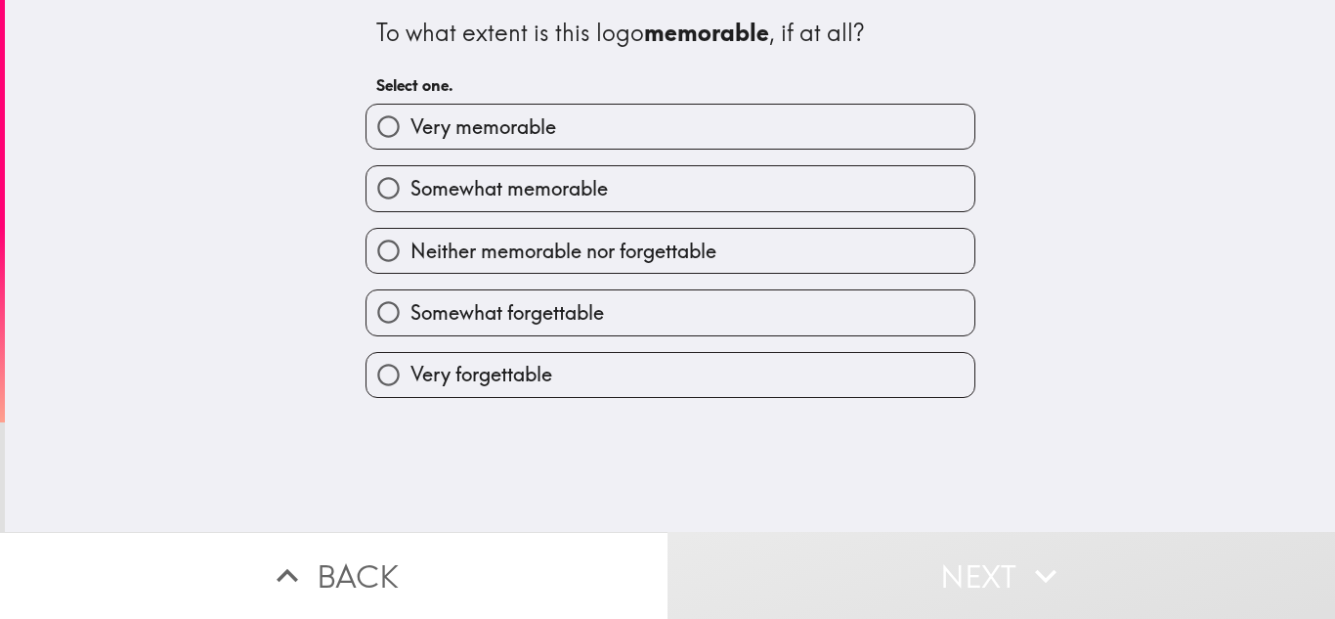
click at [853, 113] on label "Very memorable" at bounding box center [671, 127] width 608 height 44
click at [411, 113] on input "Very memorable" at bounding box center [389, 127] width 44 height 44
radio input "true"
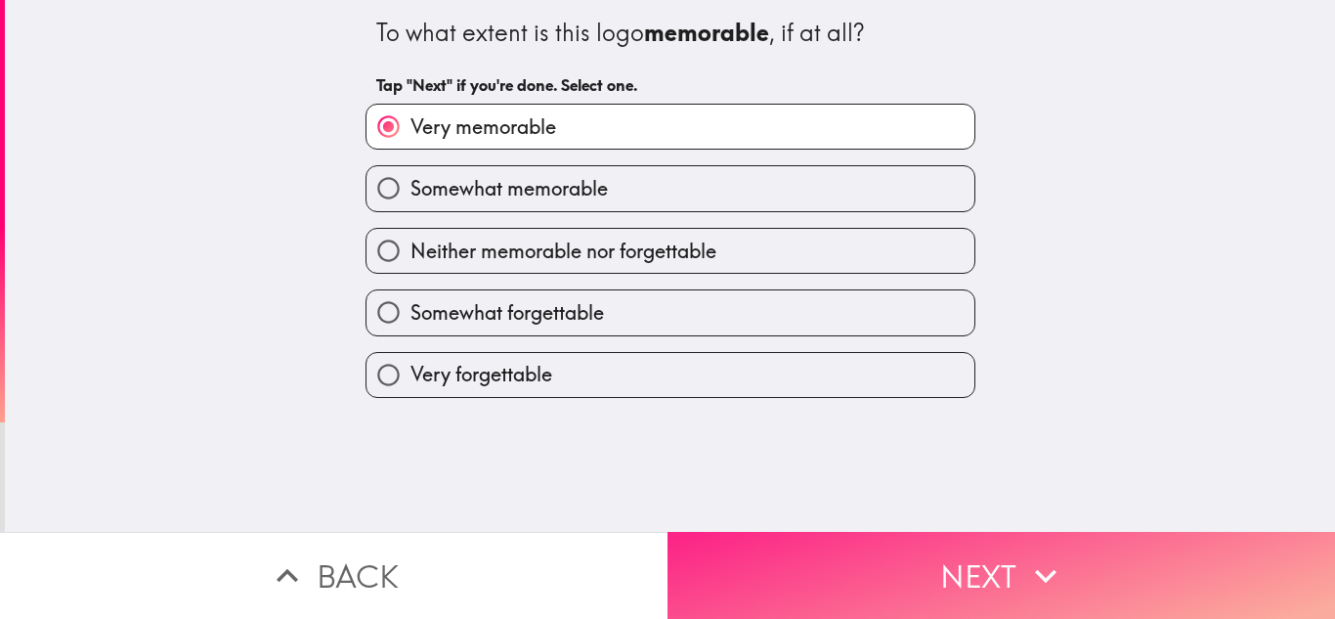
click at [855, 577] on button "Next" at bounding box center [1002, 575] width 668 height 87
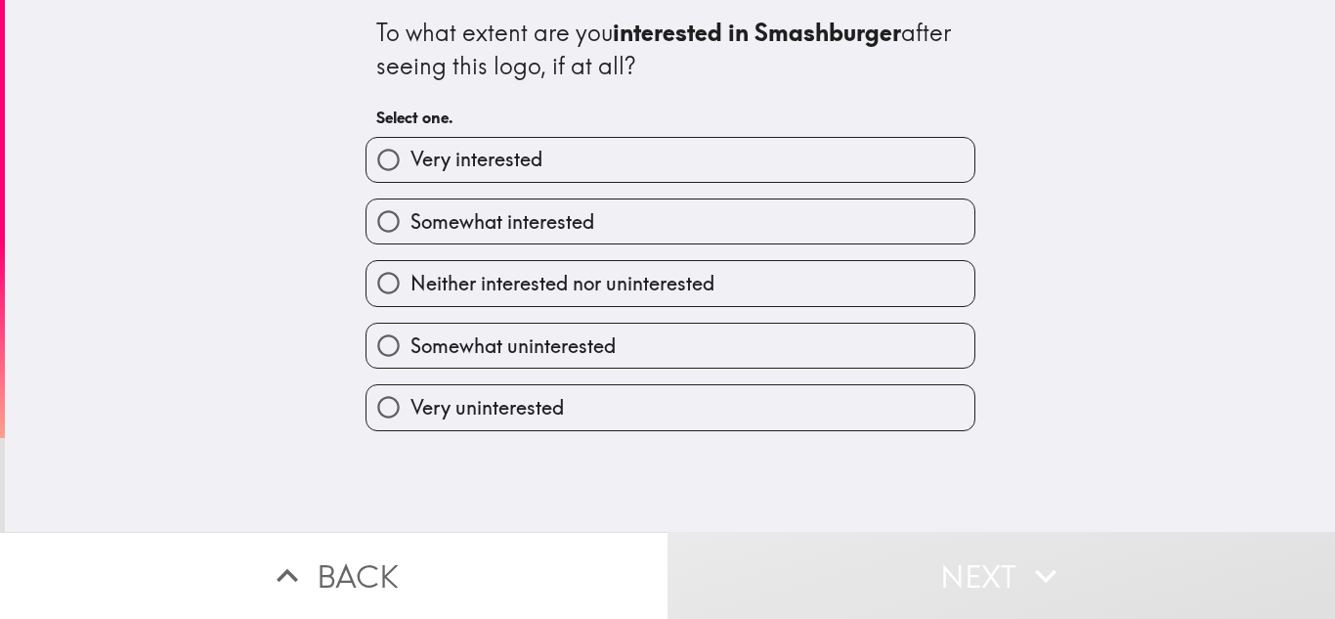
click at [733, 161] on label "Very interested" at bounding box center [671, 160] width 608 height 44
click at [411, 161] on input "Very interested" at bounding box center [389, 160] width 44 height 44
radio input "true"
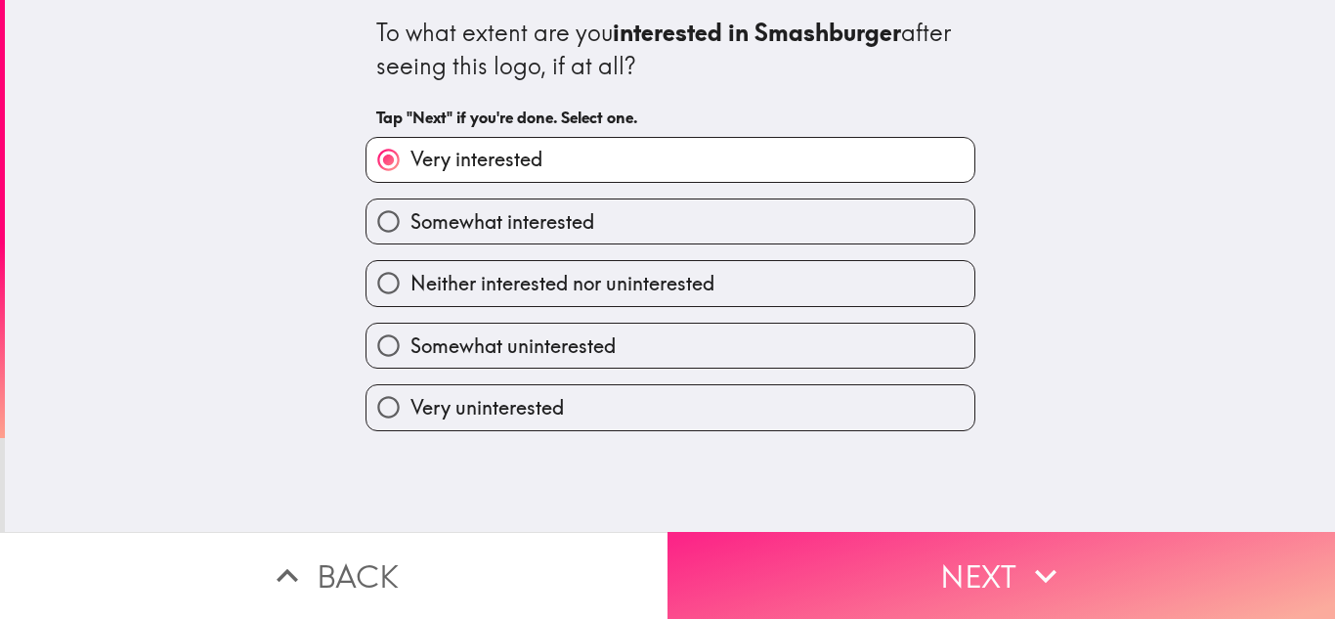
click at [801, 567] on button "Next" at bounding box center [1002, 575] width 668 height 87
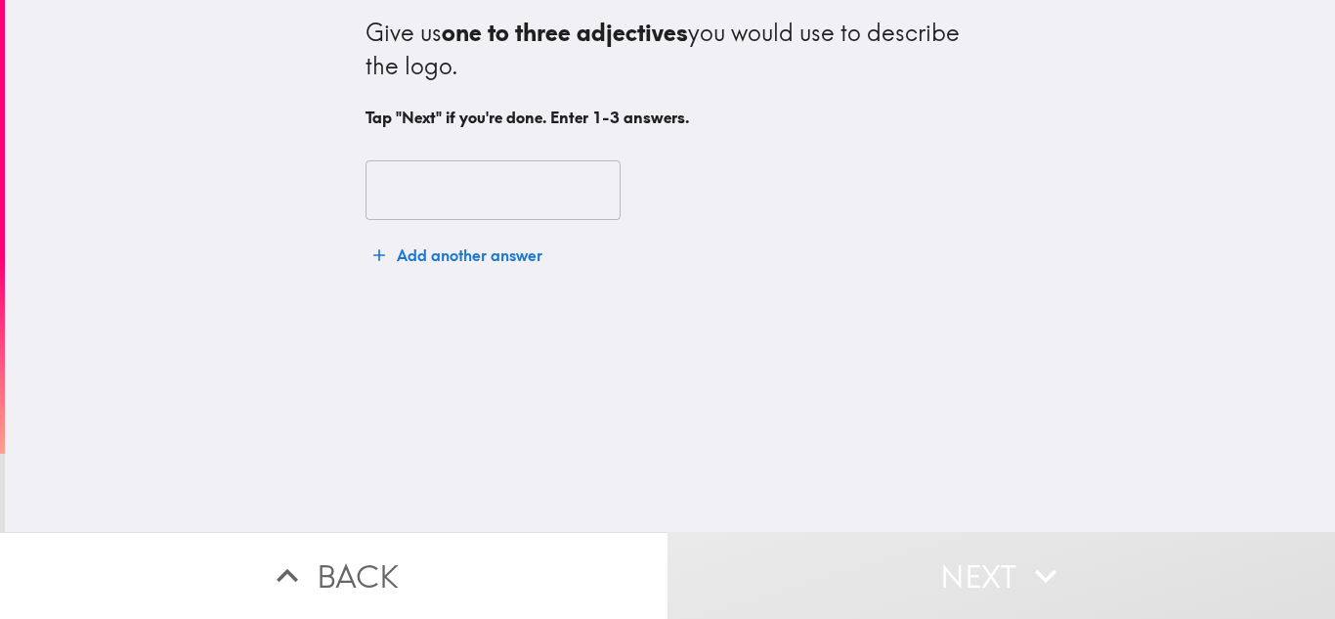
click at [561, 212] on input "text" at bounding box center [493, 190] width 255 height 61
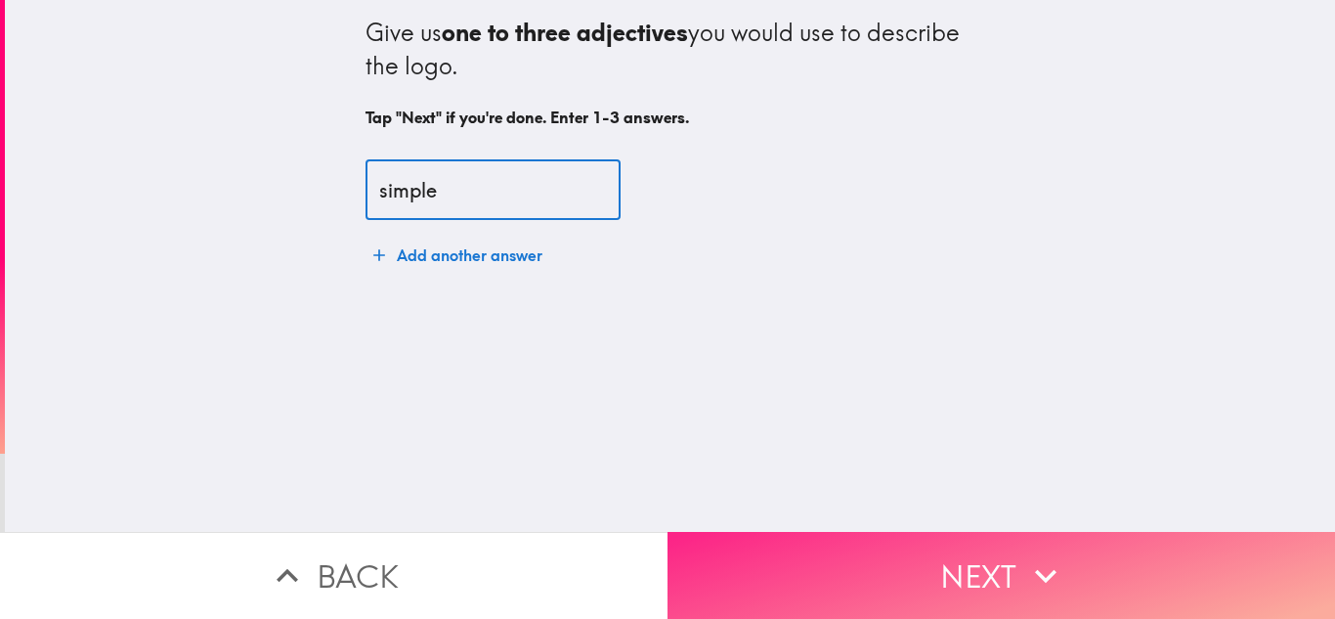
type input "simple"
click at [755, 547] on button "Next" at bounding box center [1002, 575] width 668 height 87
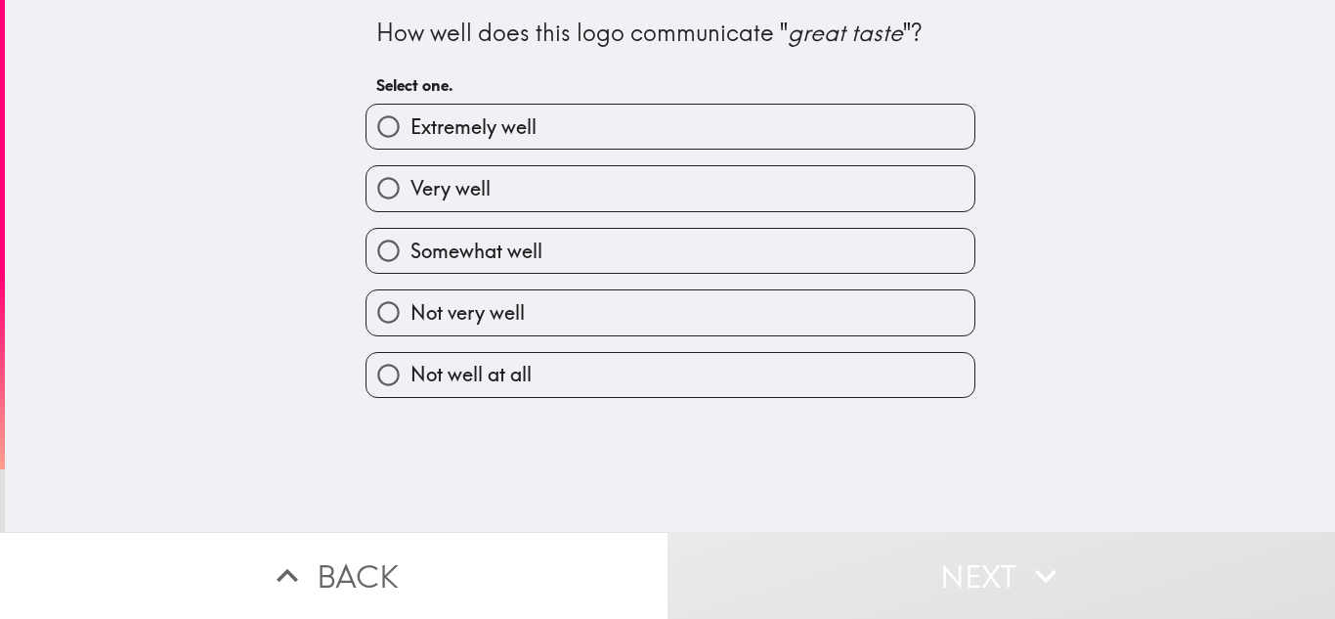
click at [706, 117] on label "Extremely well" at bounding box center [671, 127] width 608 height 44
click at [411, 117] on input "Extremely well" at bounding box center [389, 127] width 44 height 44
radio input "true"
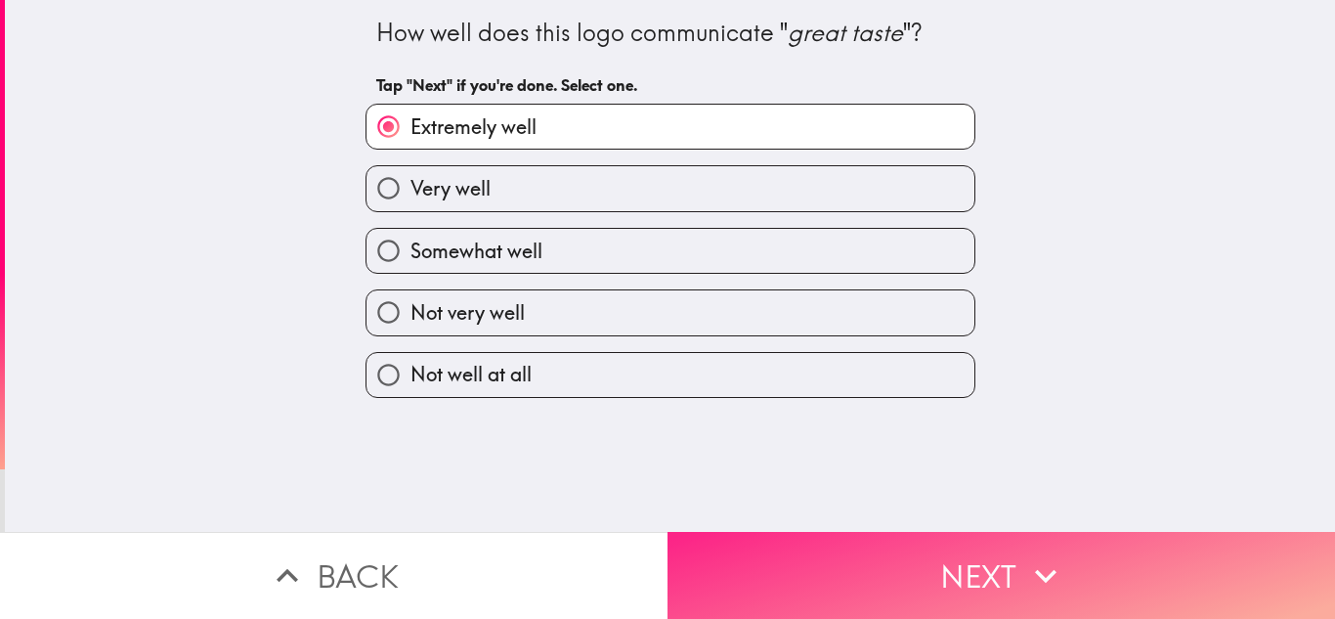
click at [823, 601] on button "Next" at bounding box center [1002, 575] width 668 height 87
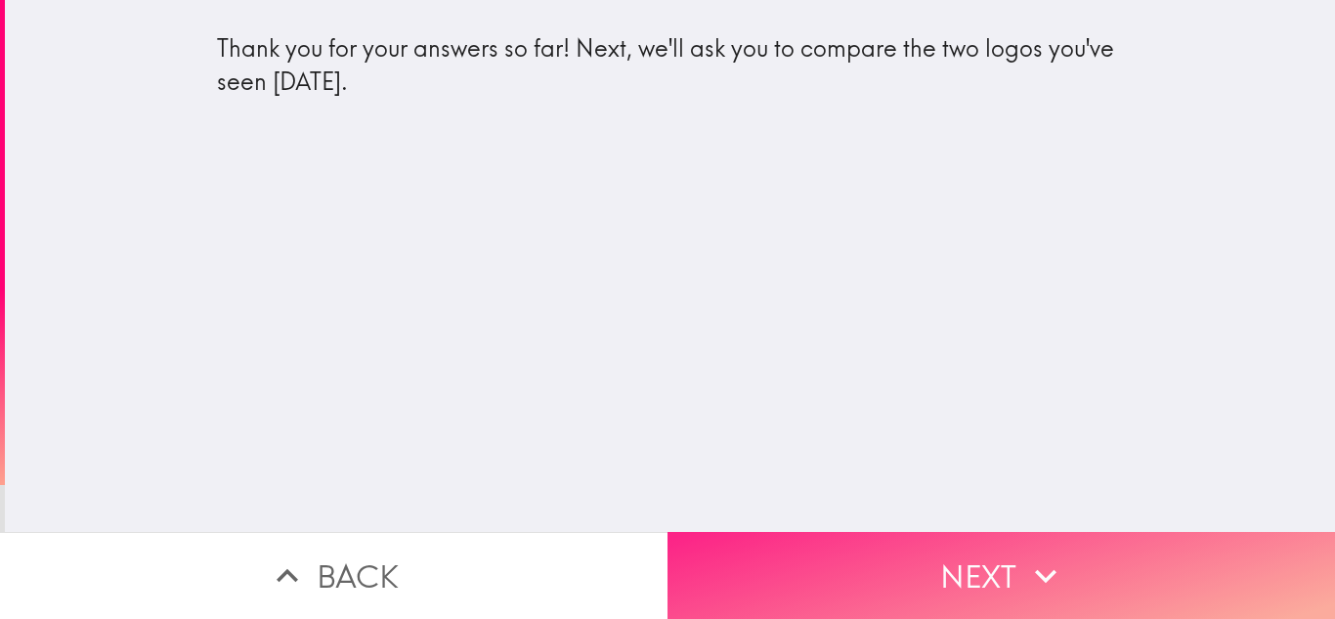
click at [822, 595] on button "Next" at bounding box center [1002, 575] width 668 height 87
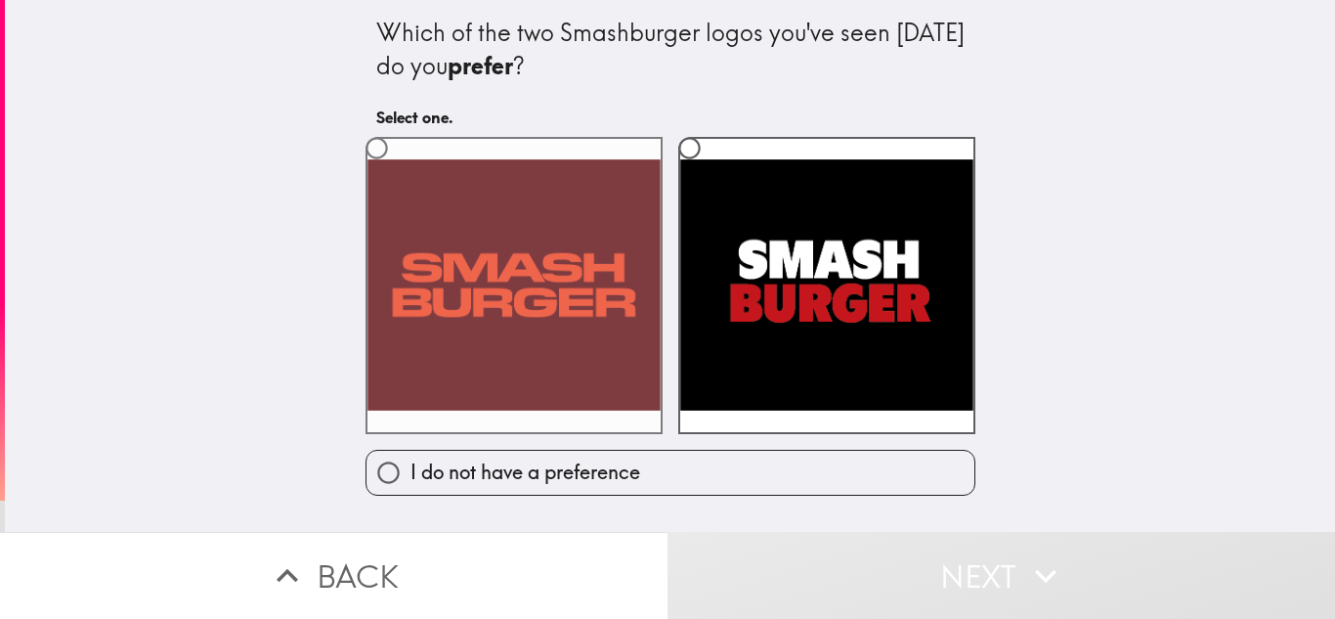
click at [644, 341] on label at bounding box center [514, 285] width 297 height 297
click at [399, 170] on input "radio" at bounding box center [377, 148] width 44 height 44
radio input "true"
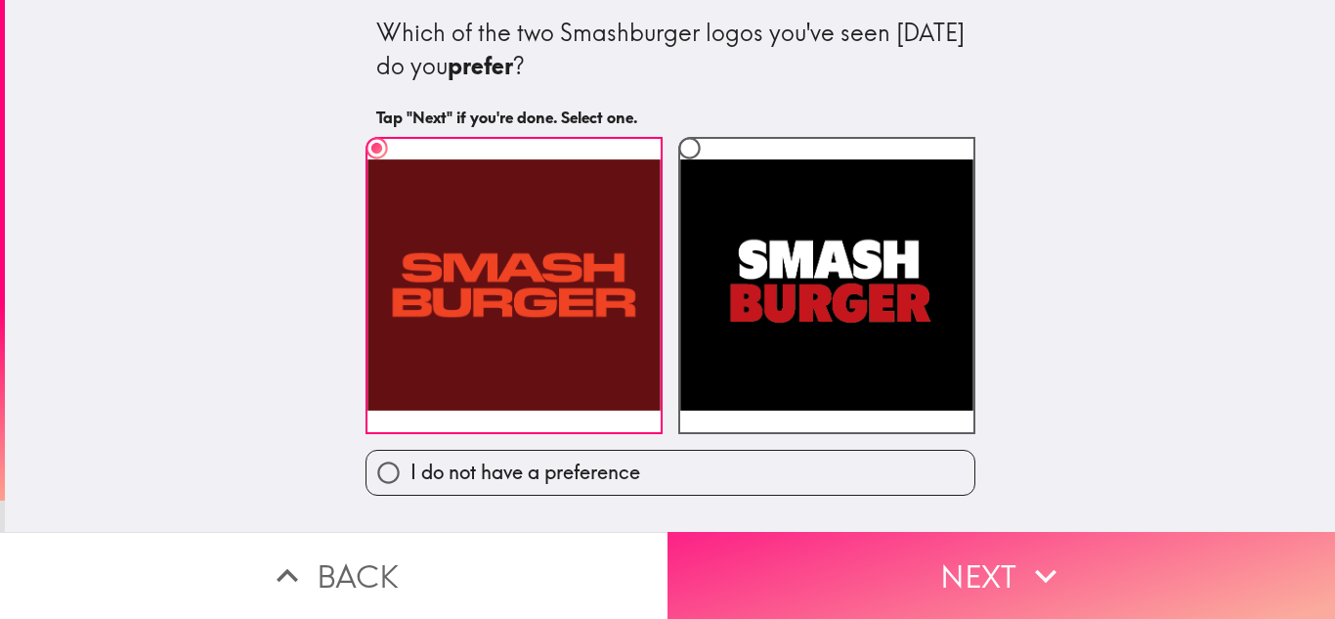
click at [774, 557] on button "Next" at bounding box center [1002, 575] width 668 height 87
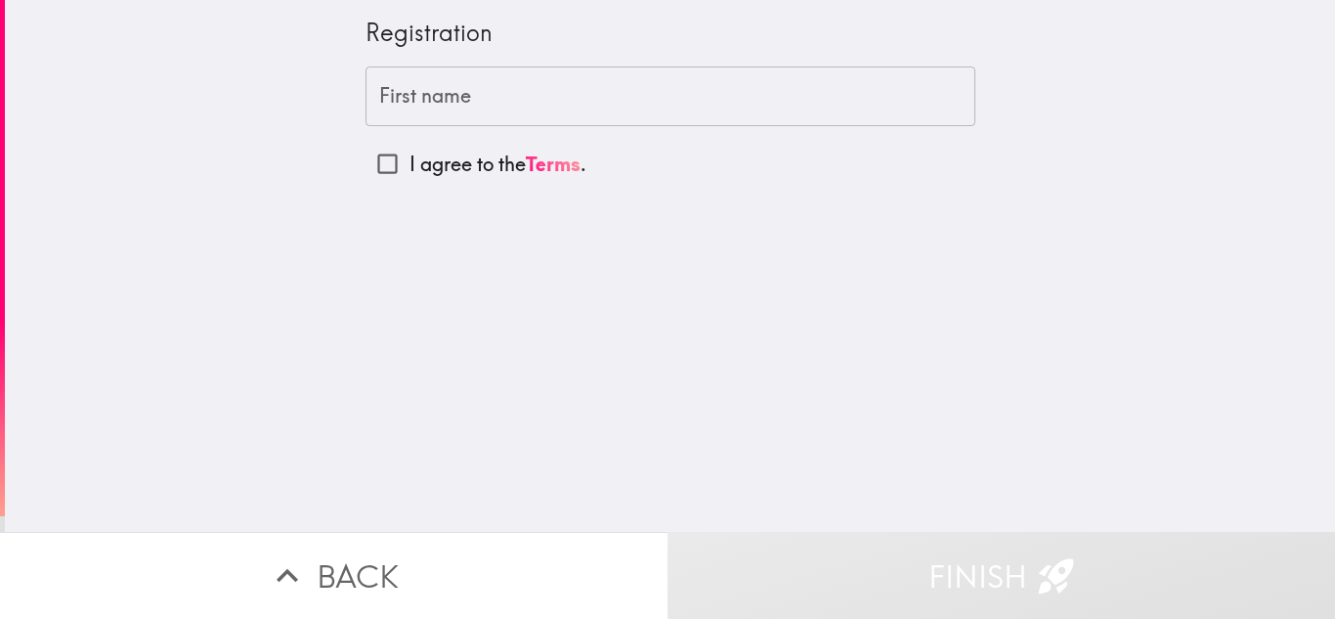
click at [459, 155] on p "I agree to the Terms ." at bounding box center [498, 164] width 177 height 27
click at [410, 155] on input "I agree to the Terms ." at bounding box center [388, 164] width 44 height 44
checkbox input "true"
click at [471, 113] on input "First name" at bounding box center [671, 96] width 610 height 61
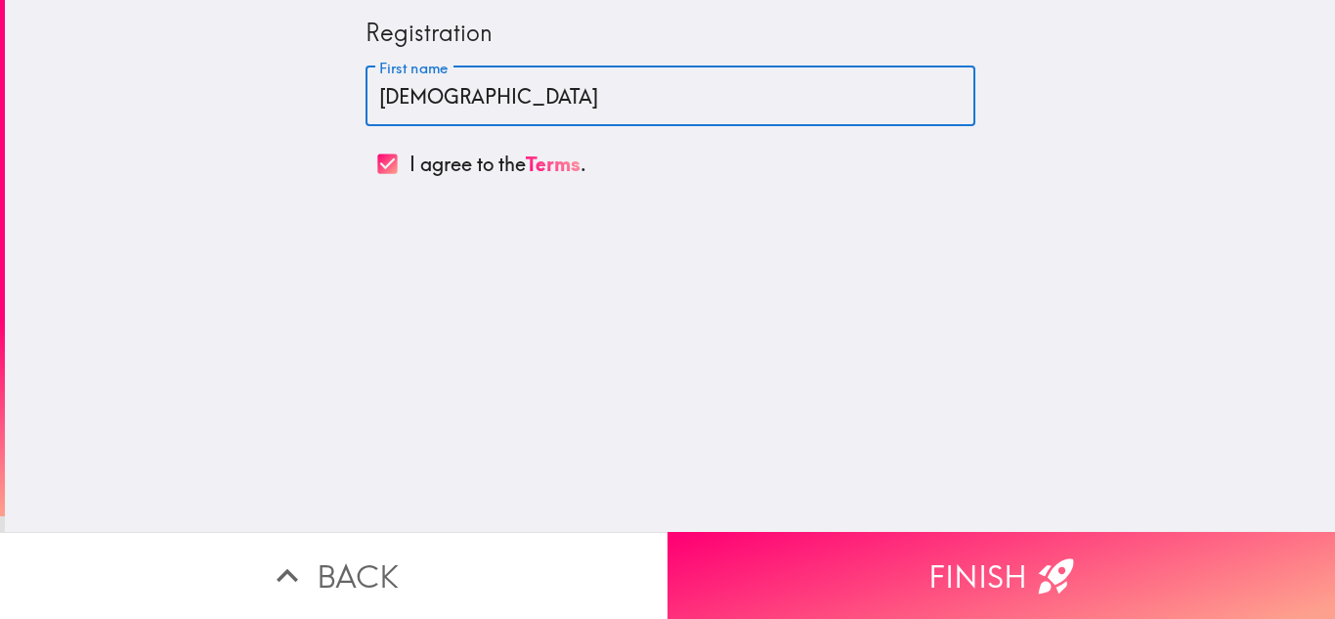
type input "[PERSON_NAME]"
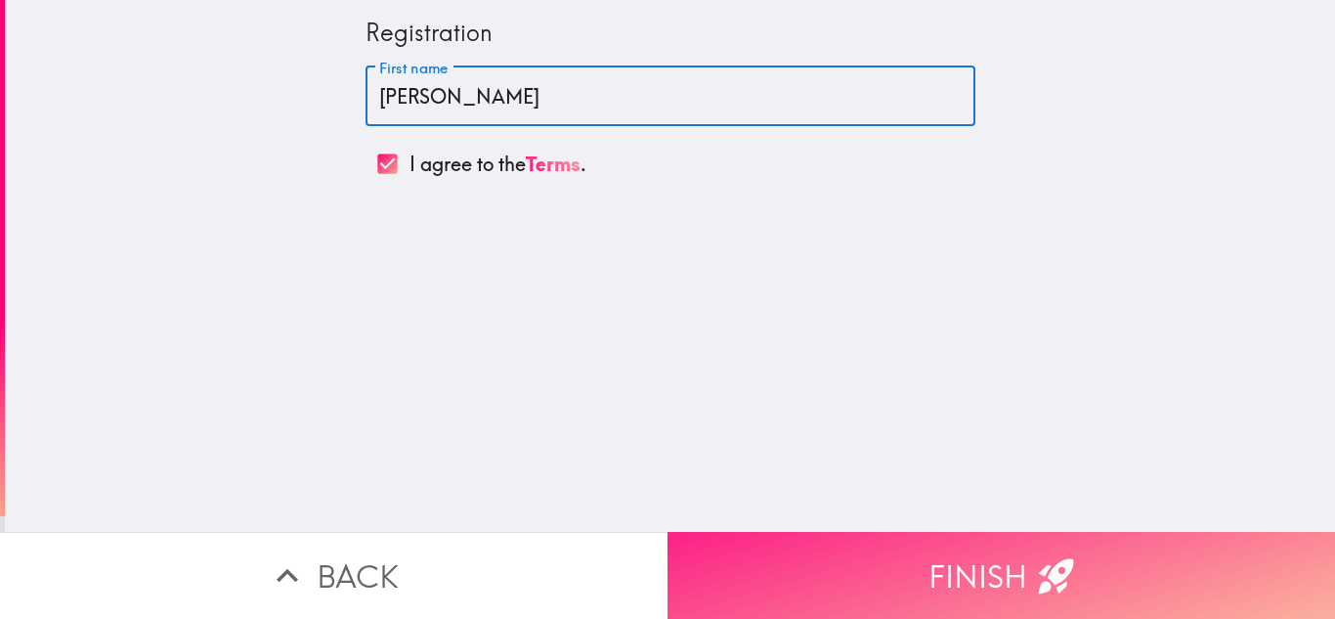
click at [733, 533] on button "Finish" at bounding box center [1002, 575] width 668 height 87
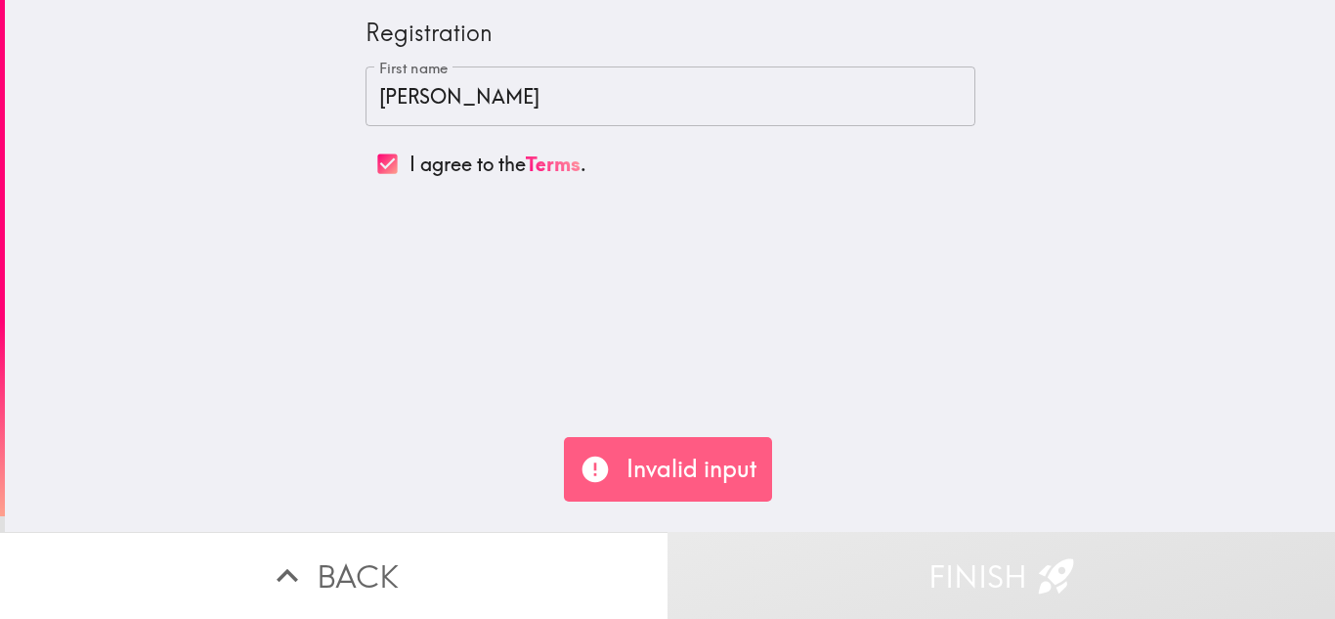
click at [666, 103] on input "[PERSON_NAME]" at bounding box center [671, 96] width 610 height 61
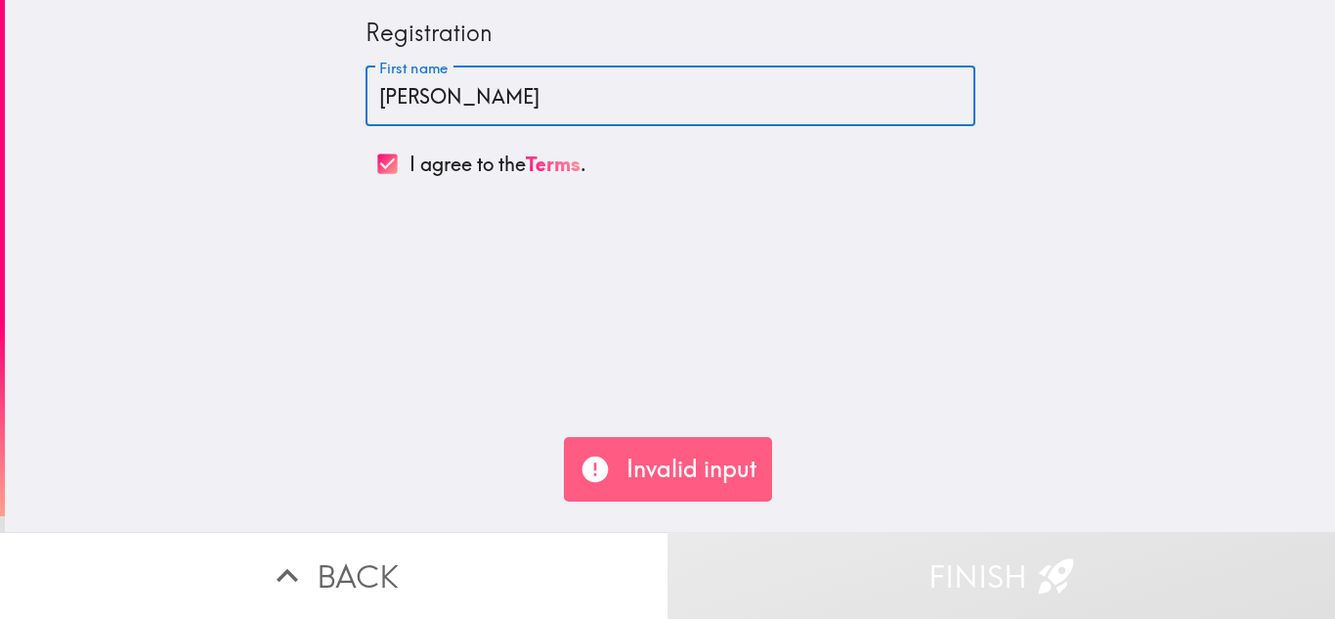
type input "[PERSON_NAME]"
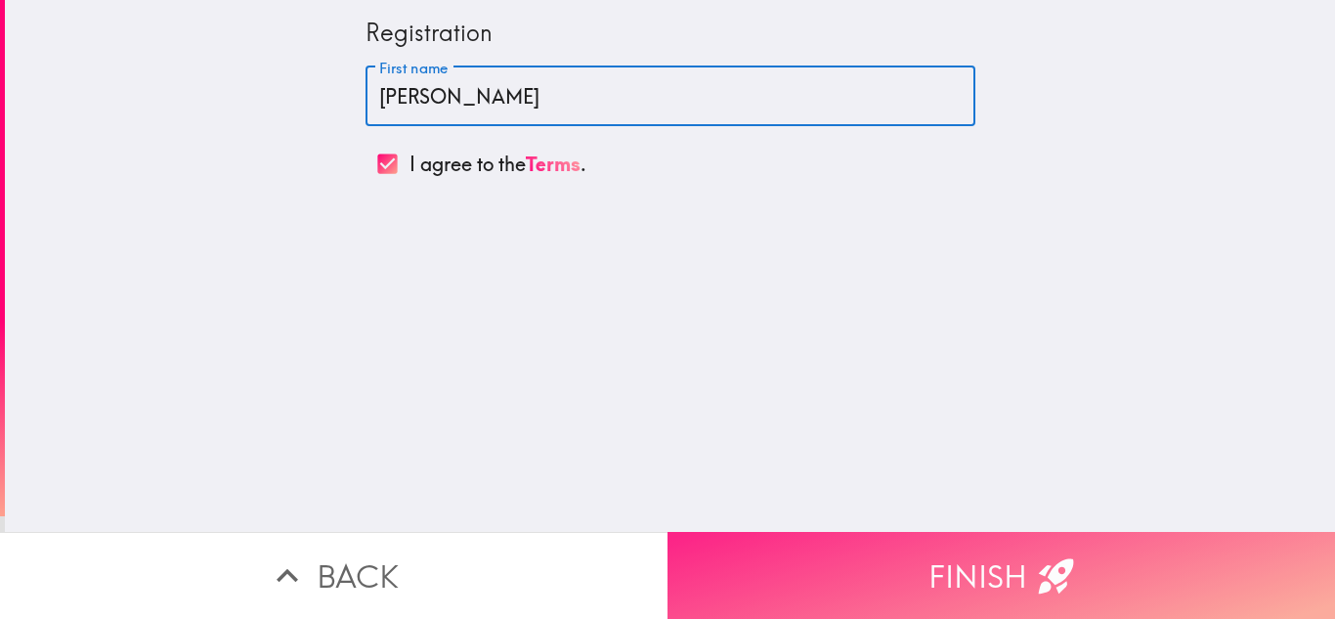
click at [788, 572] on button "Finish" at bounding box center [1002, 575] width 668 height 87
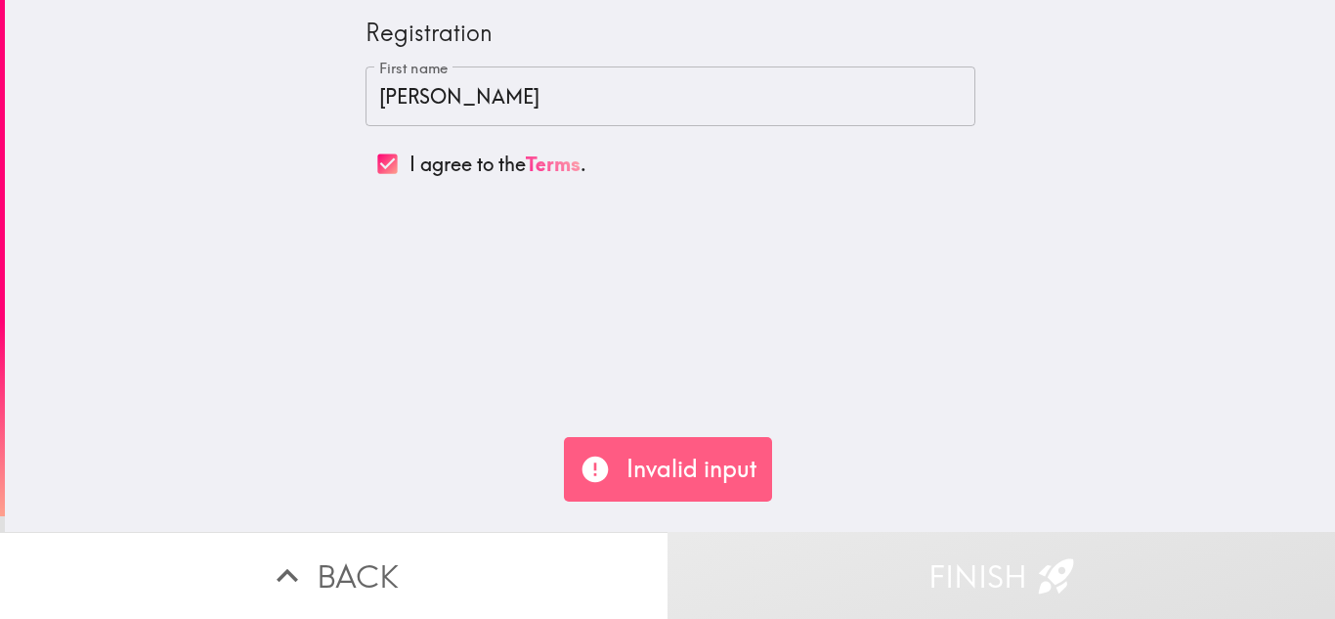
click at [568, 162] on link "Terms" at bounding box center [553, 164] width 55 height 24
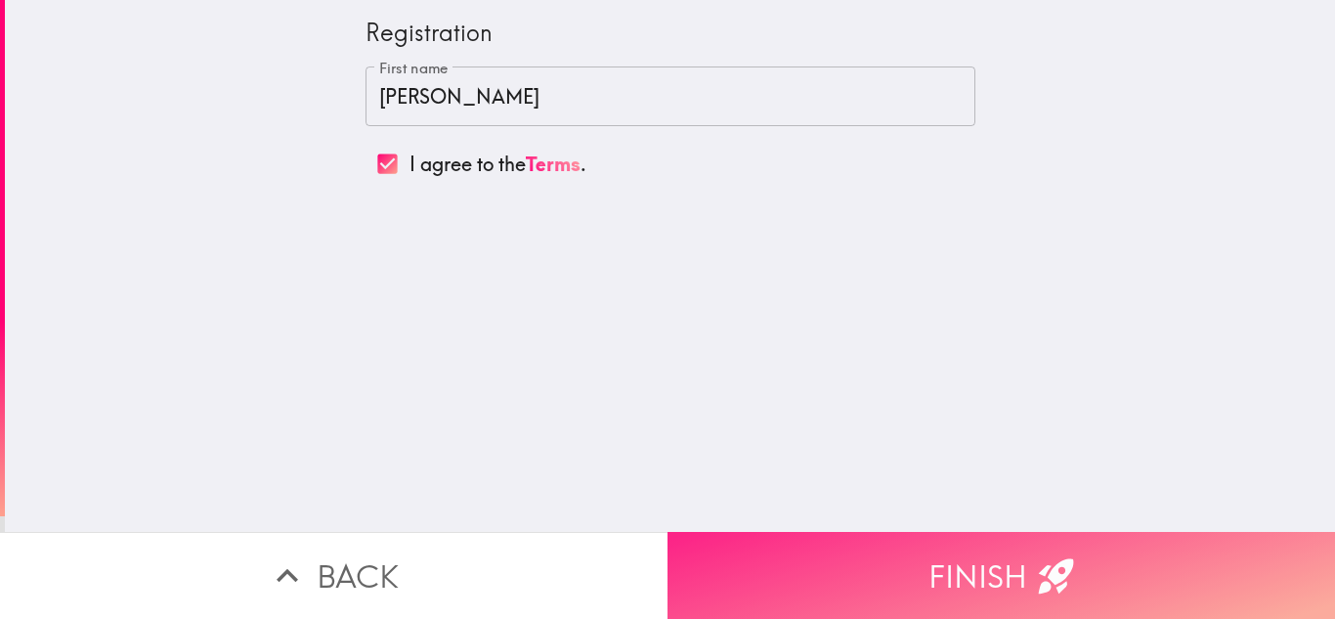
click at [956, 553] on button "Finish" at bounding box center [1002, 575] width 668 height 87
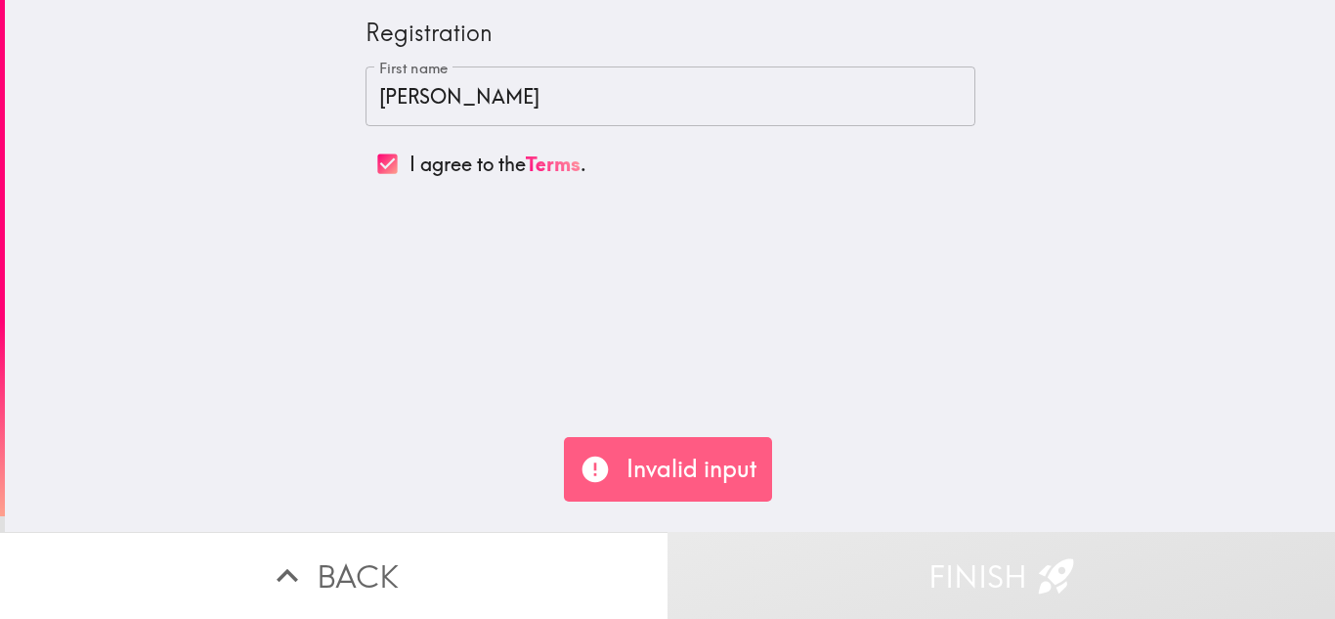
click at [729, 108] on input "[PERSON_NAME]" at bounding box center [671, 96] width 610 height 61
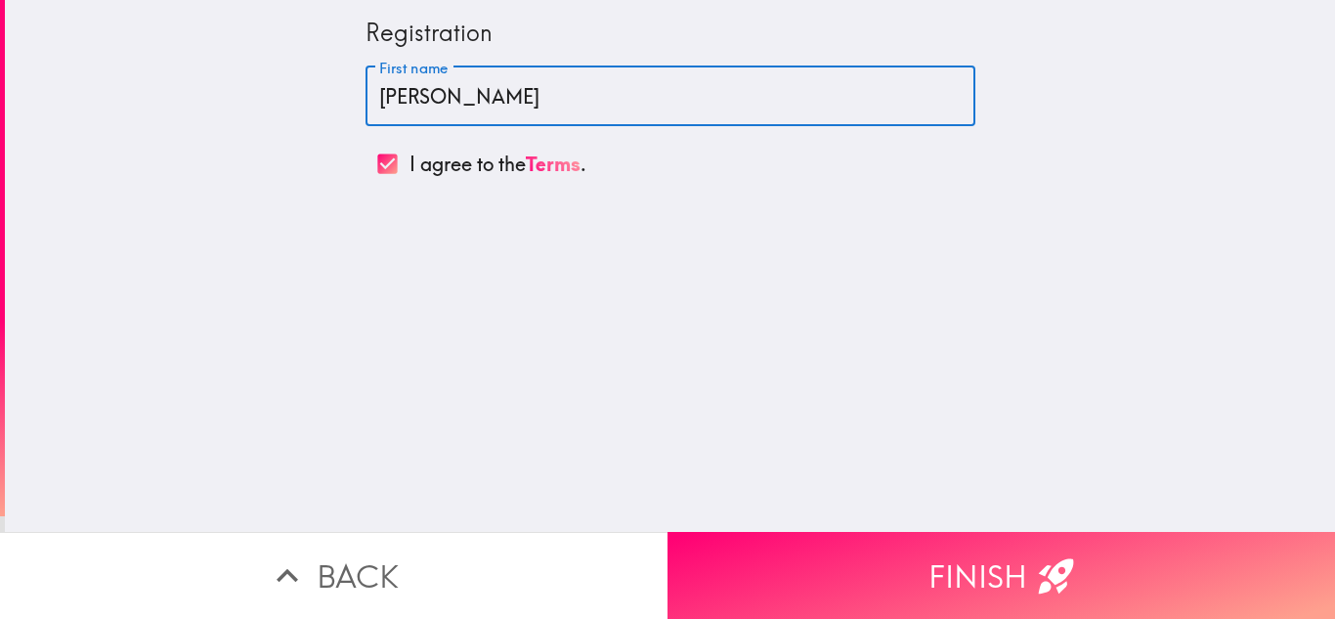
type input "[PERSON_NAME]"
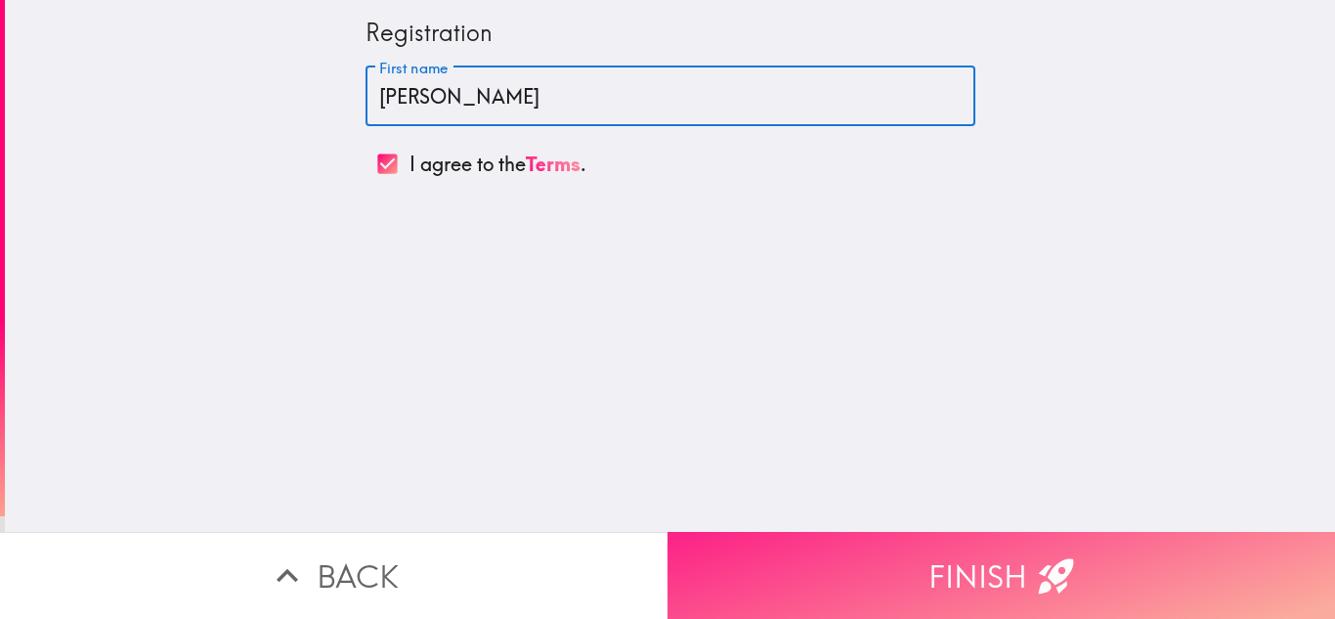
click at [848, 601] on button "Finish" at bounding box center [1002, 575] width 668 height 87
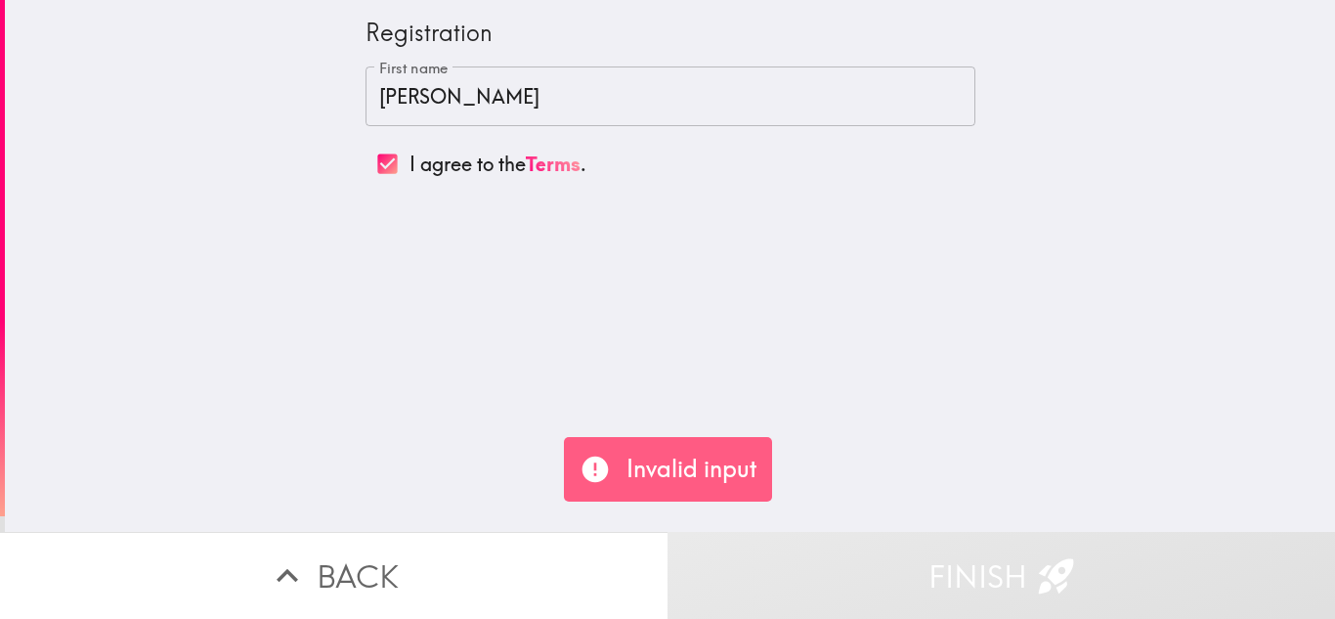
click at [713, 89] on input "[PERSON_NAME]" at bounding box center [671, 96] width 610 height 61
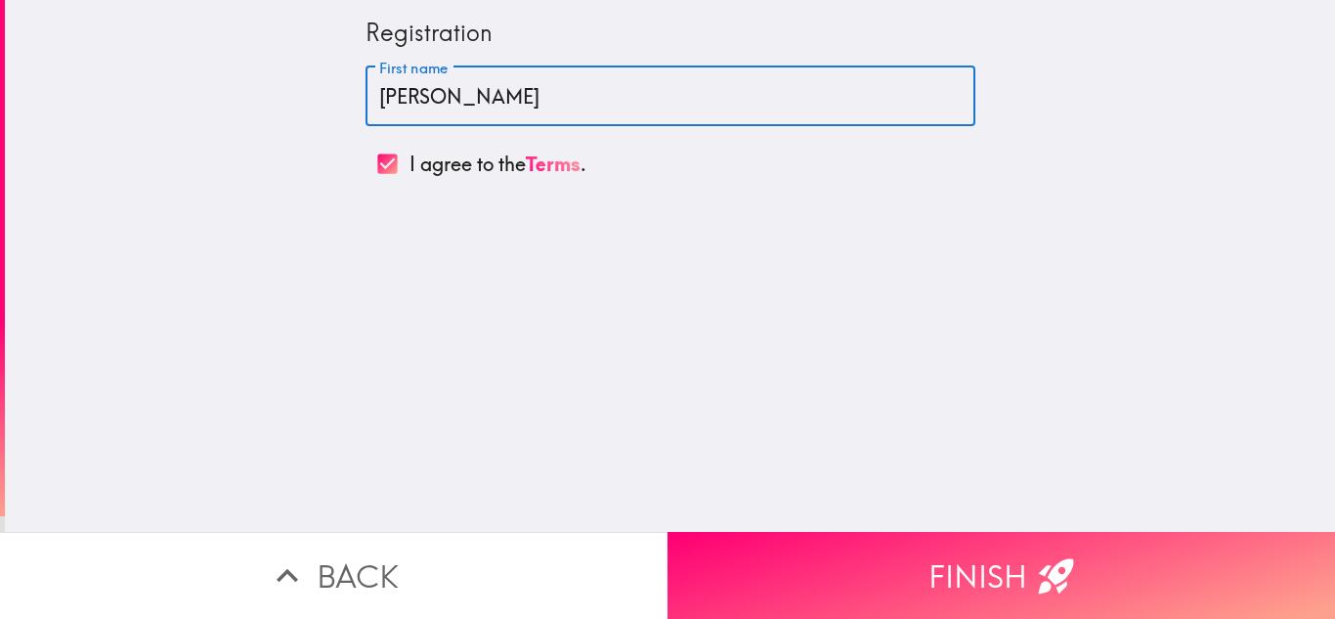
type input "[PERSON_NAME]"
click at [552, 547] on button "Back" at bounding box center [334, 575] width 668 height 87
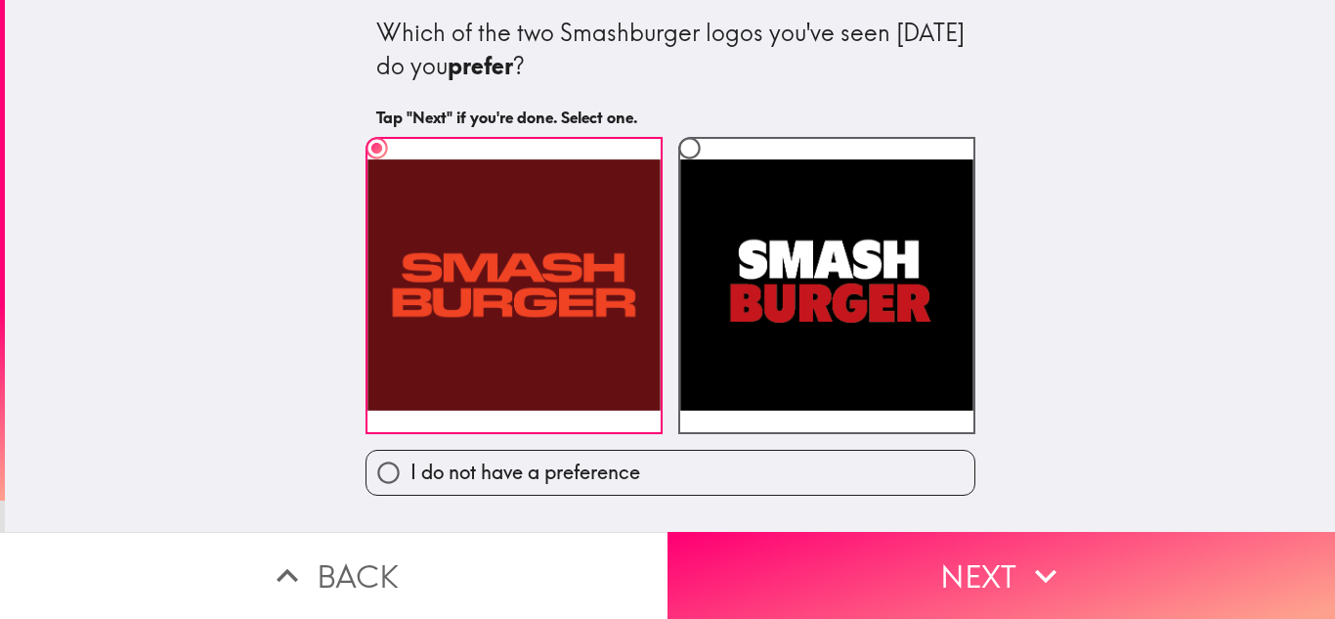
click at [500, 586] on button "Back" at bounding box center [334, 575] width 668 height 87
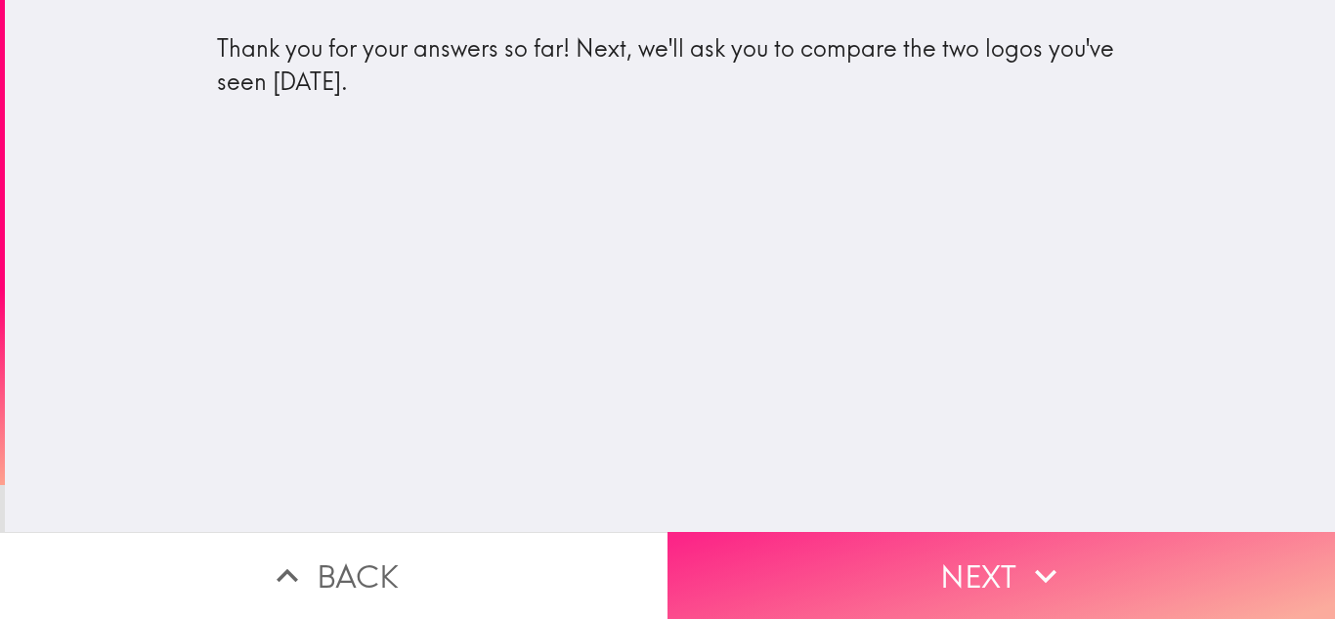
click at [708, 572] on button "Next" at bounding box center [1002, 575] width 668 height 87
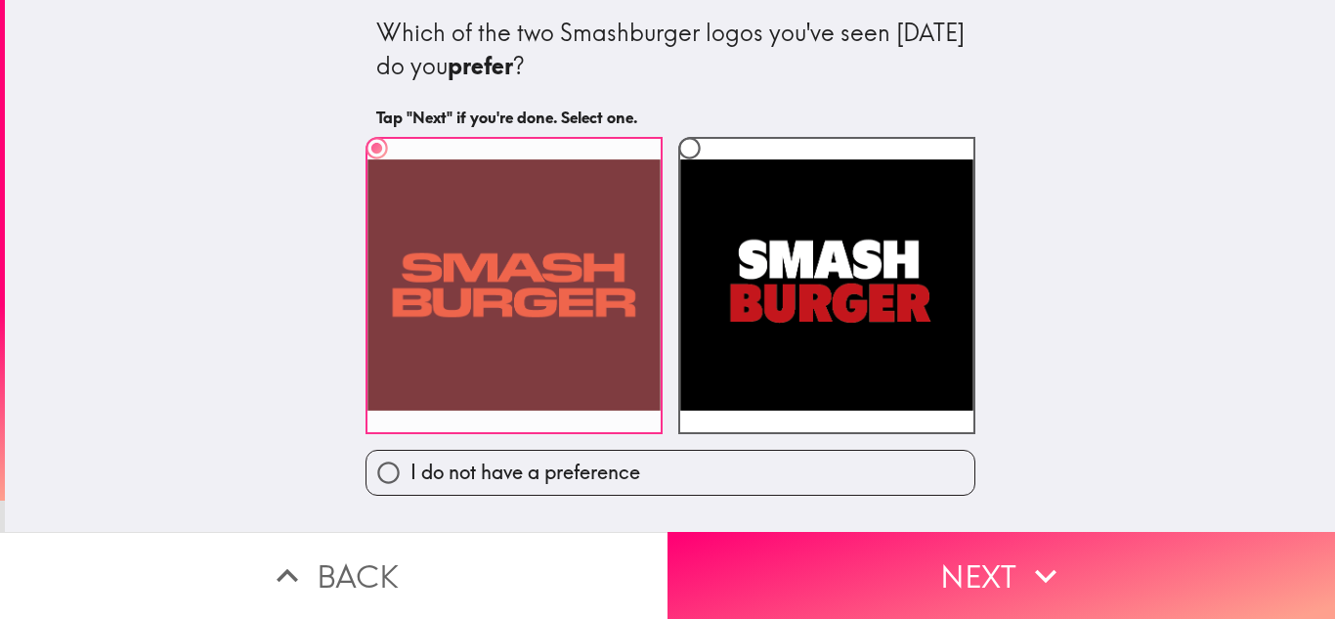
click at [622, 390] on label at bounding box center [514, 285] width 297 height 297
click at [399, 170] on input "radio" at bounding box center [377, 148] width 44 height 44
click at [622, 390] on label at bounding box center [514, 285] width 297 height 297
click at [399, 170] on input "radio" at bounding box center [377, 148] width 44 height 44
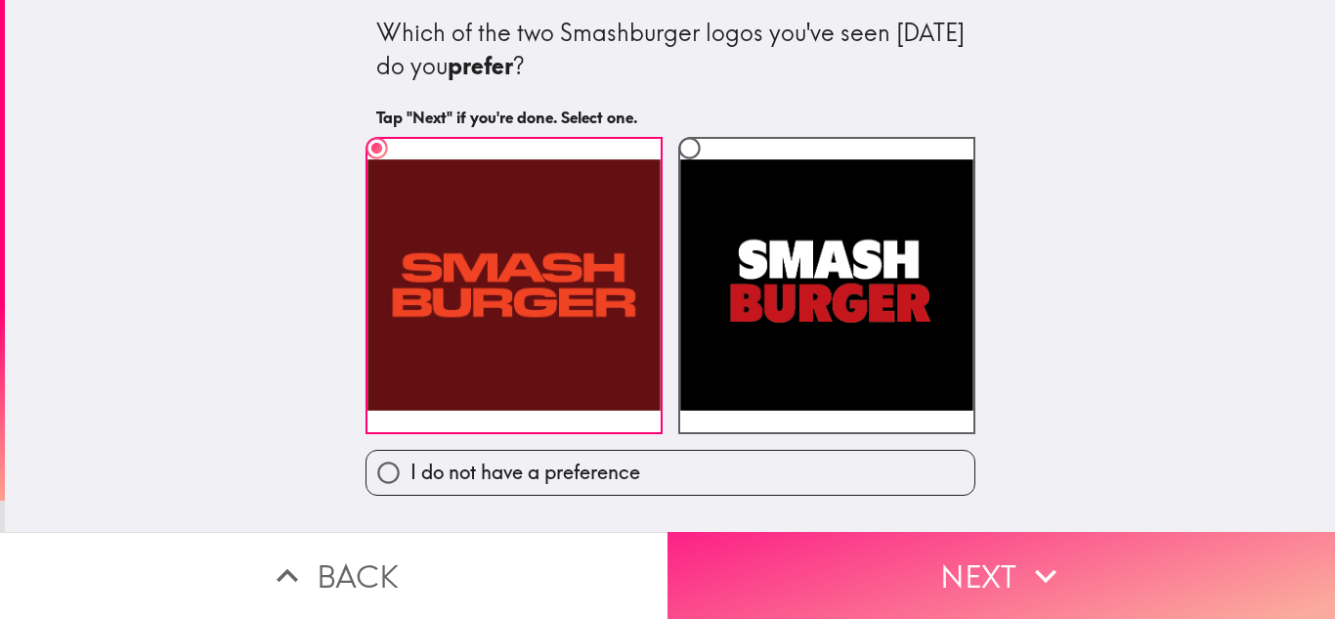
click at [772, 564] on button "Next" at bounding box center [1002, 575] width 668 height 87
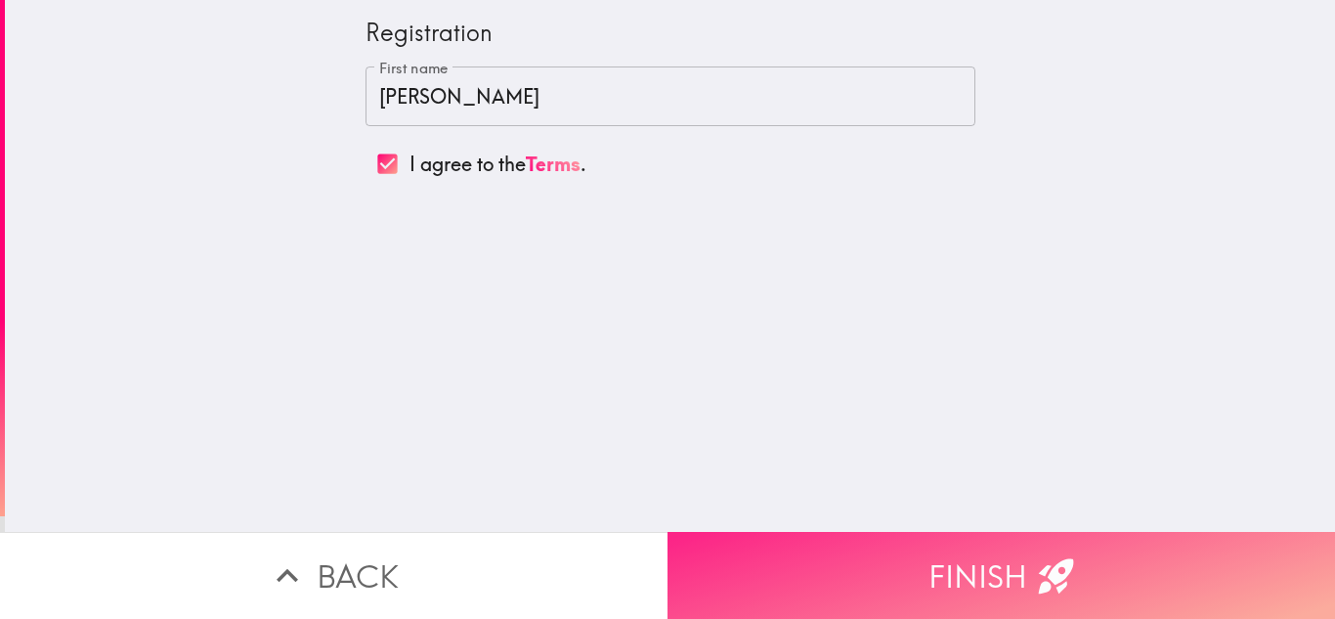
click at [763, 543] on button "Finish" at bounding box center [1002, 575] width 668 height 87
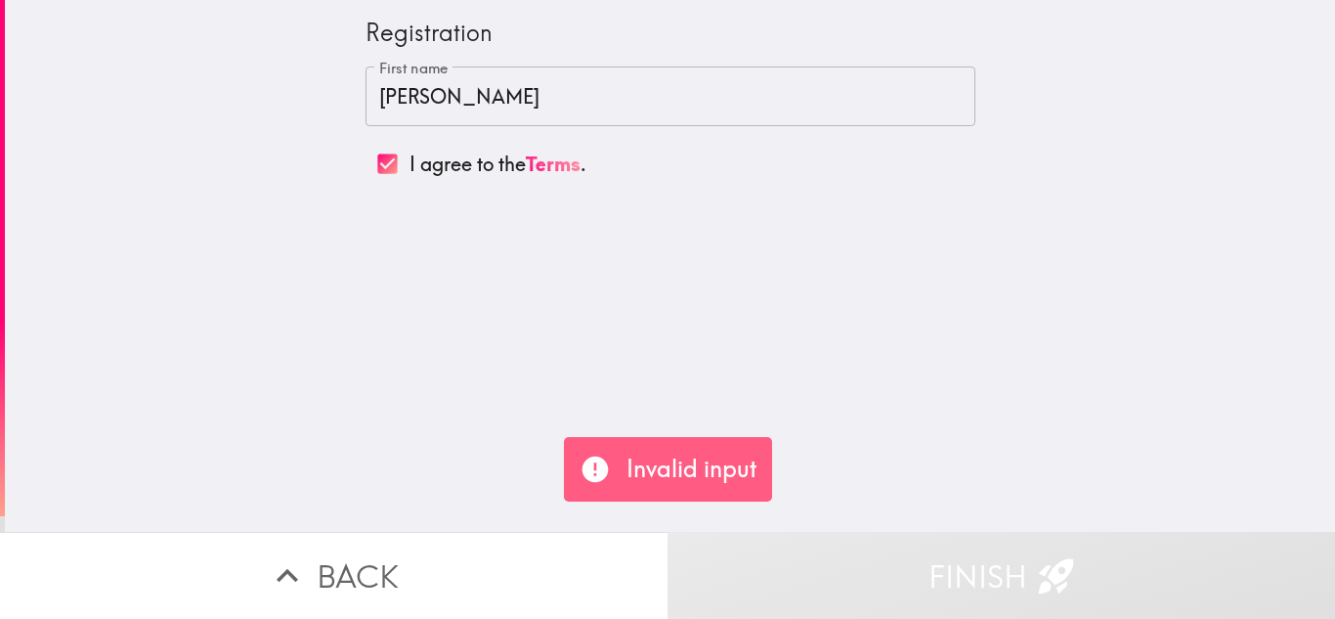
click at [664, 464] on p "Invalid input" at bounding box center [692, 469] width 130 height 33
click at [598, 110] on input "[PERSON_NAME]" at bounding box center [671, 96] width 610 height 61
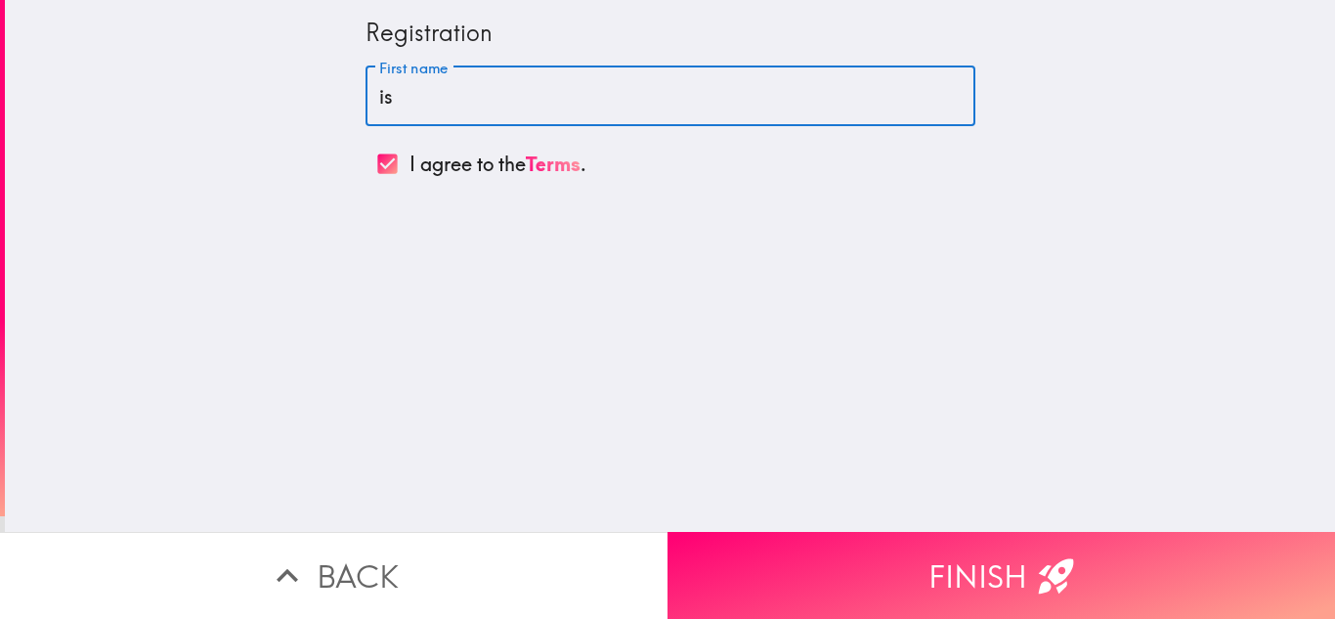
type input "i"
type input "[PERSON_NAME]"
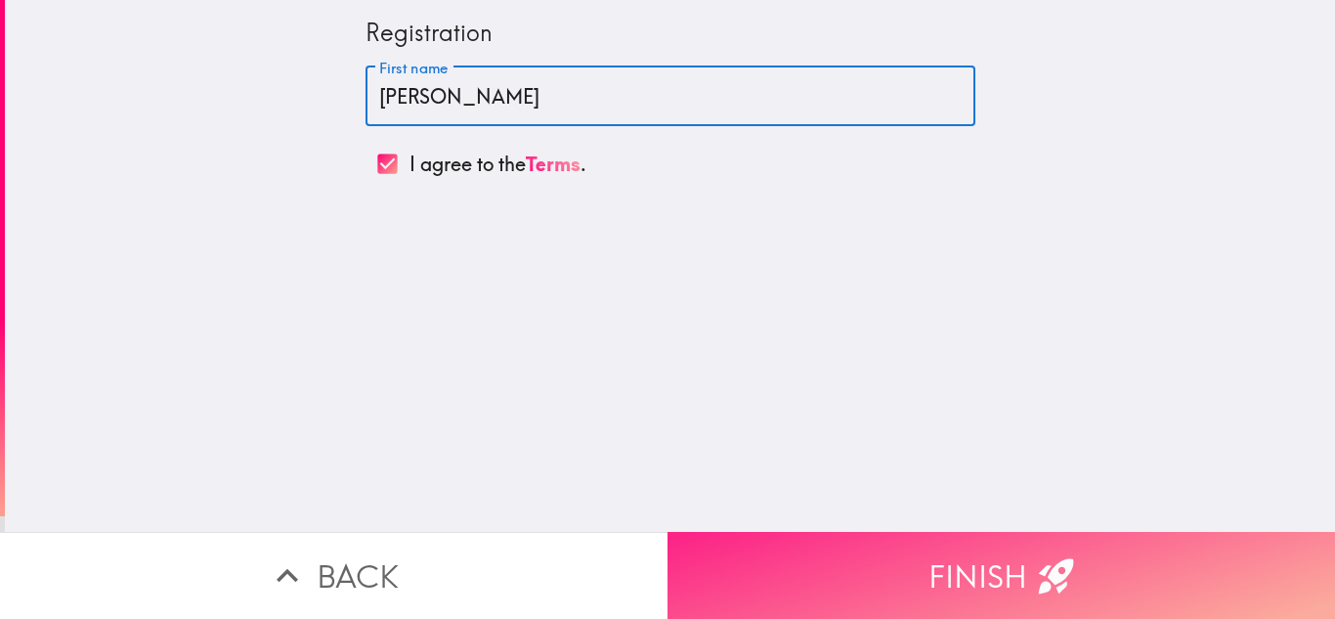
click at [848, 564] on button "Finish" at bounding box center [1002, 575] width 668 height 87
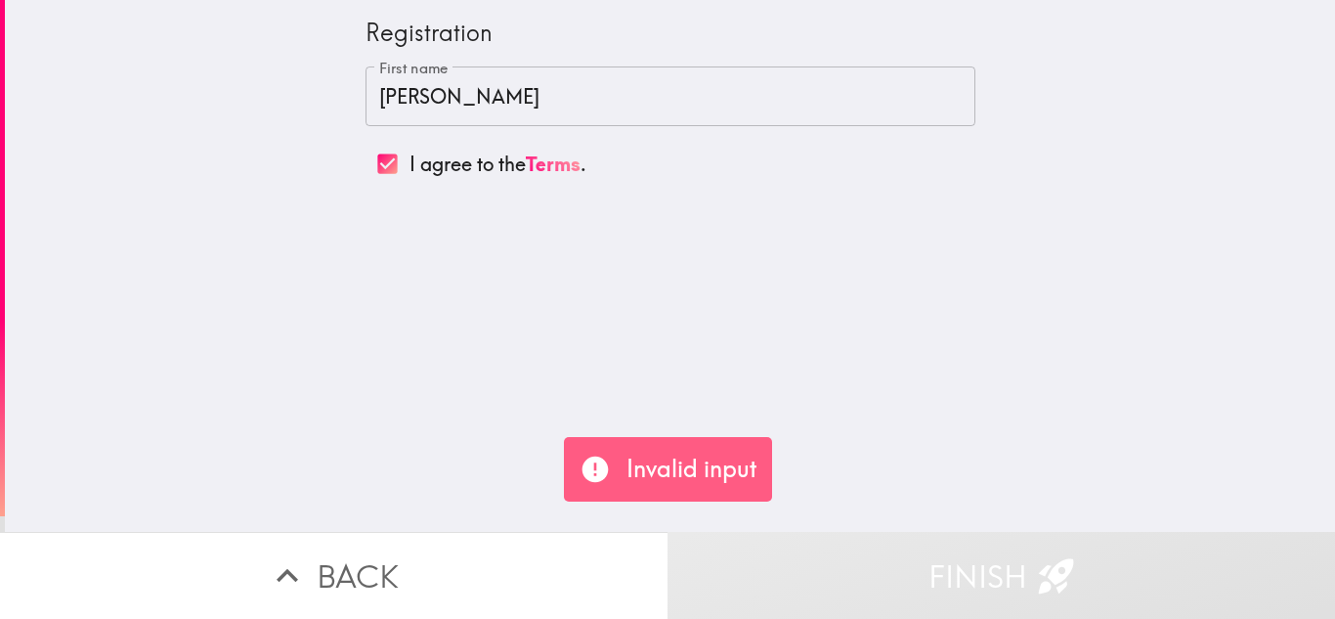
click at [677, 113] on input "[PERSON_NAME]" at bounding box center [671, 96] width 610 height 61
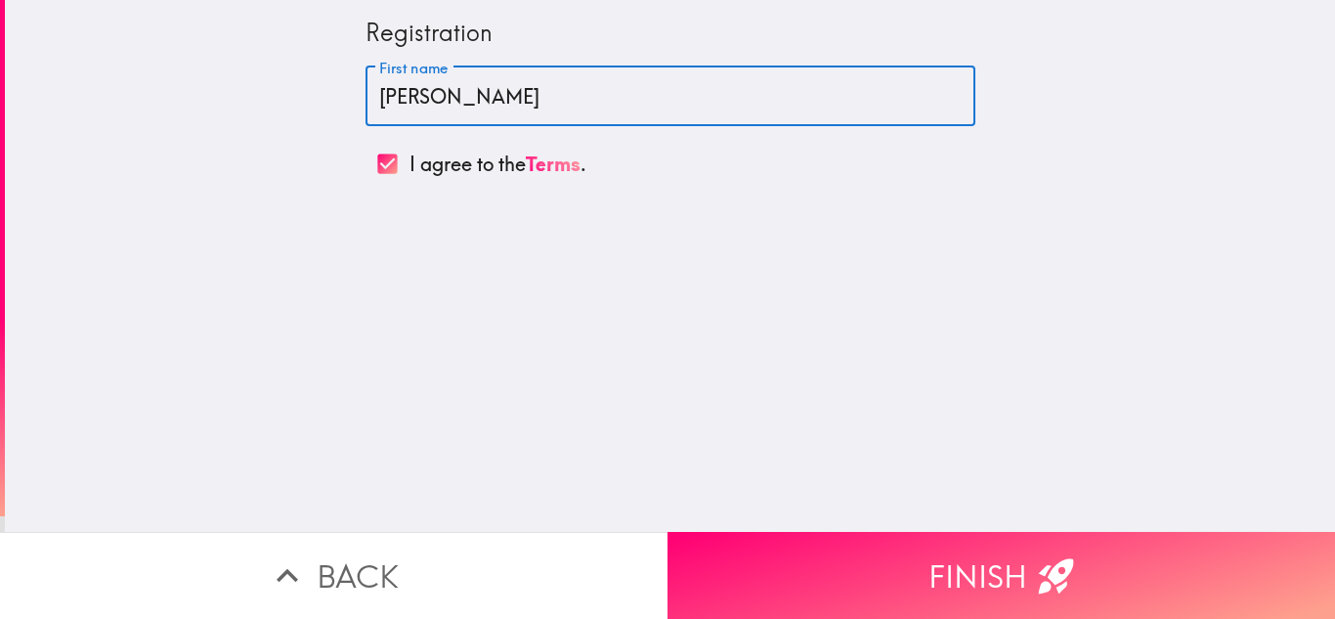
click at [388, 568] on button "Back" at bounding box center [334, 575] width 668 height 87
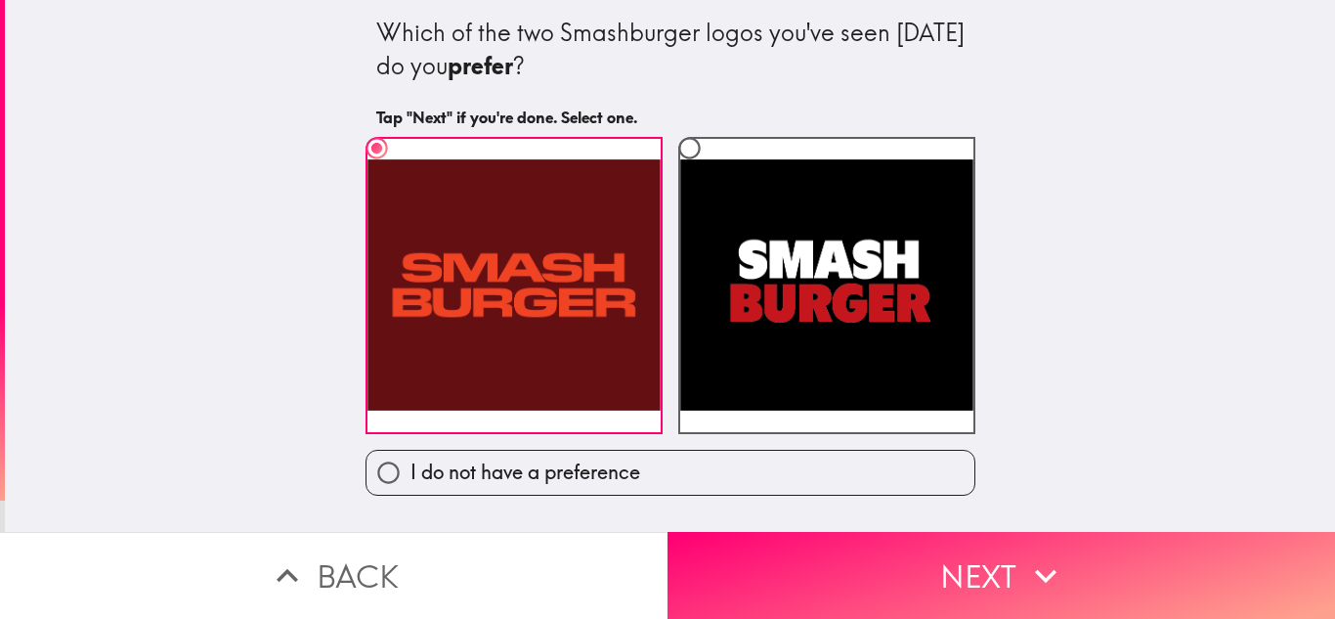
click at [388, 568] on button "Back" at bounding box center [334, 575] width 668 height 87
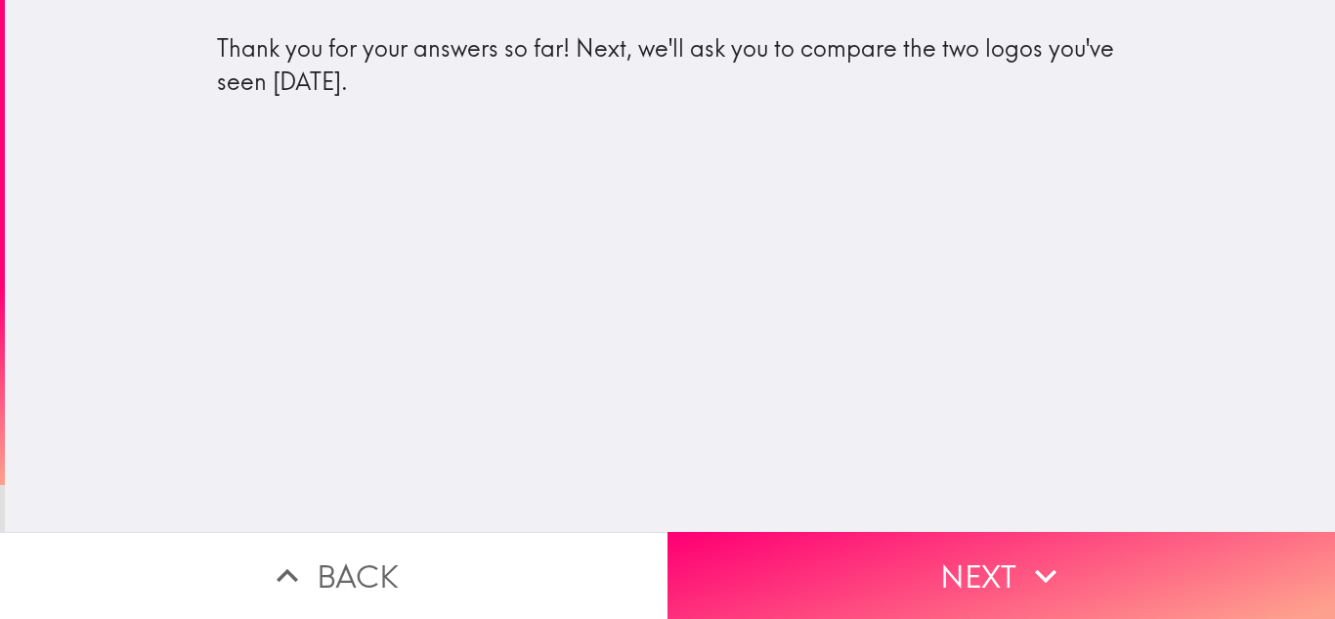
click at [388, 568] on button "Back" at bounding box center [334, 575] width 668 height 87
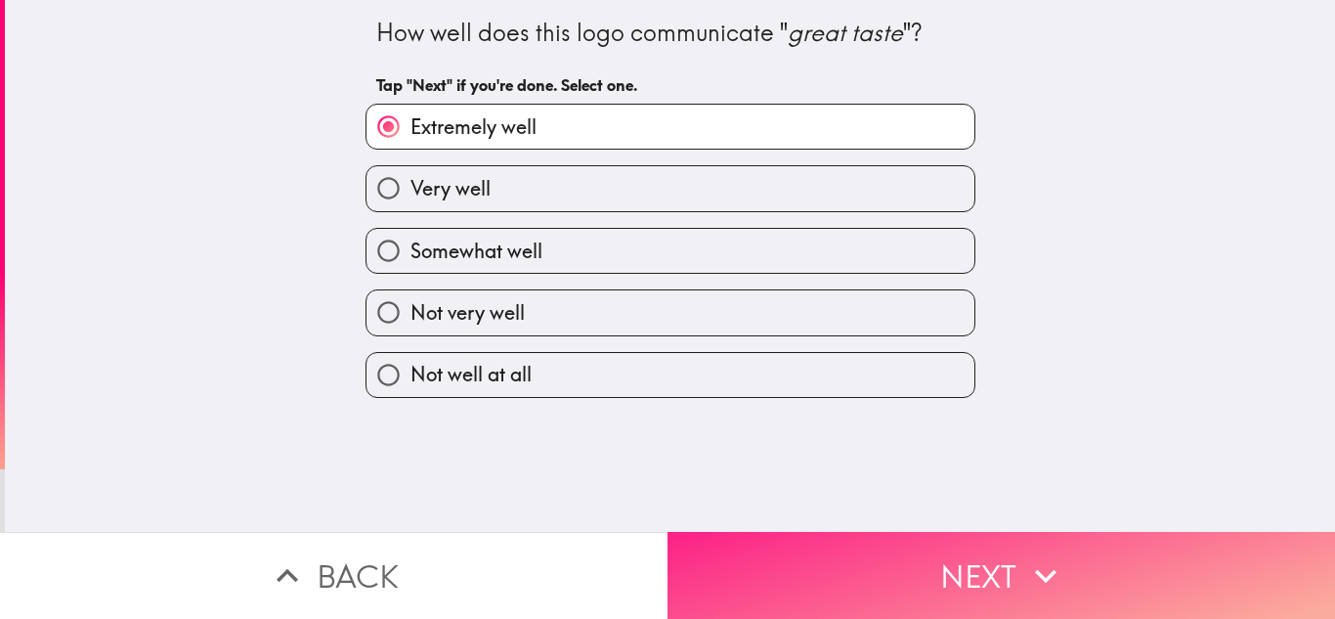
click at [753, 558] on button "Next" at bounding box center [1002, 575] width 668 height 87
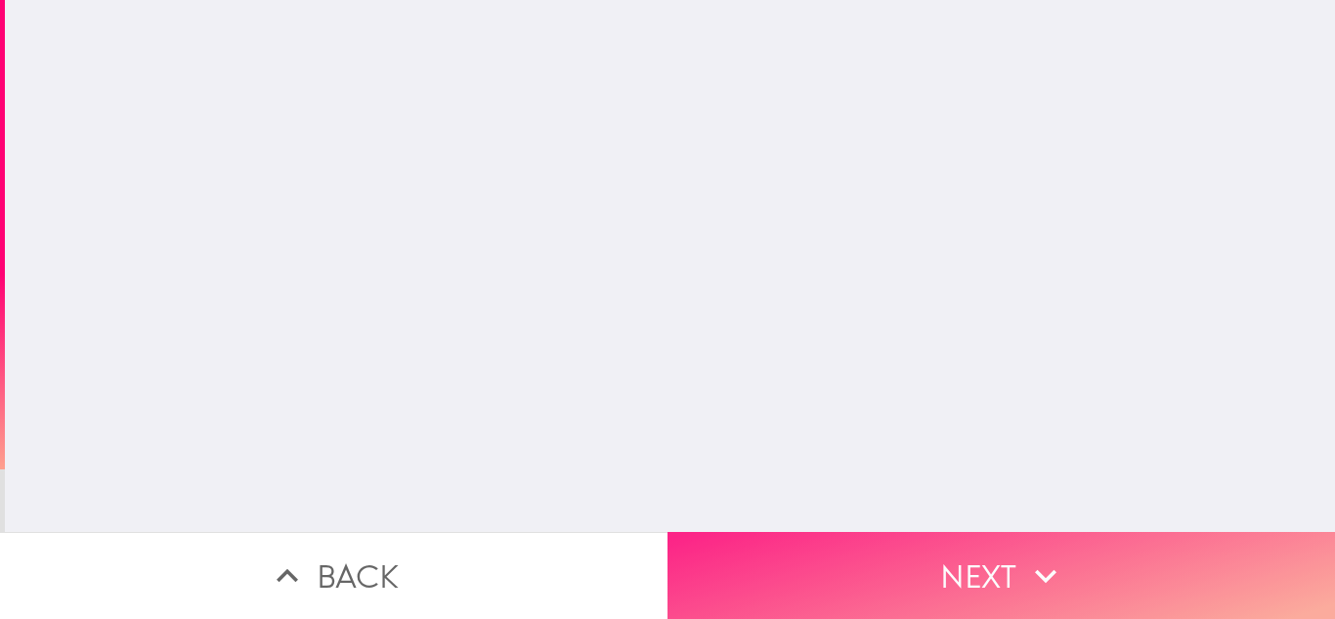
click at [753, 558] on button "Next" at bounding box center [1002, 575] width 668 height 87
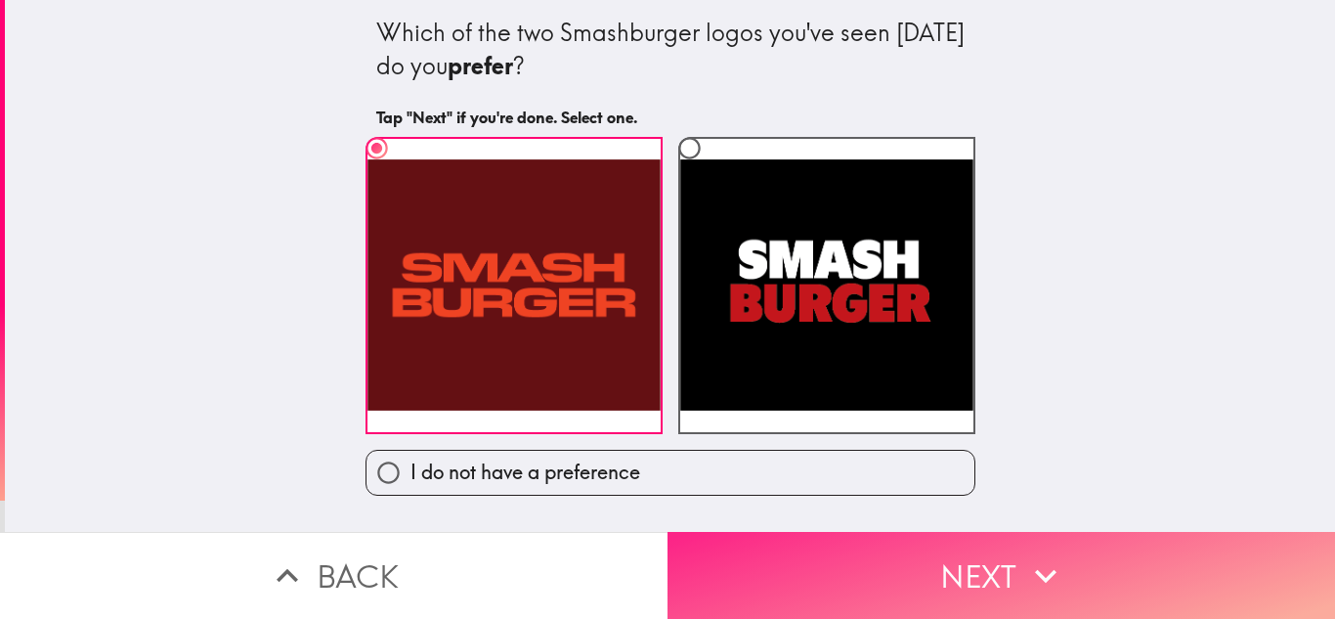
click at [753, 558] on button "Next" at bounding box center [1002, 575] width 668 height 87
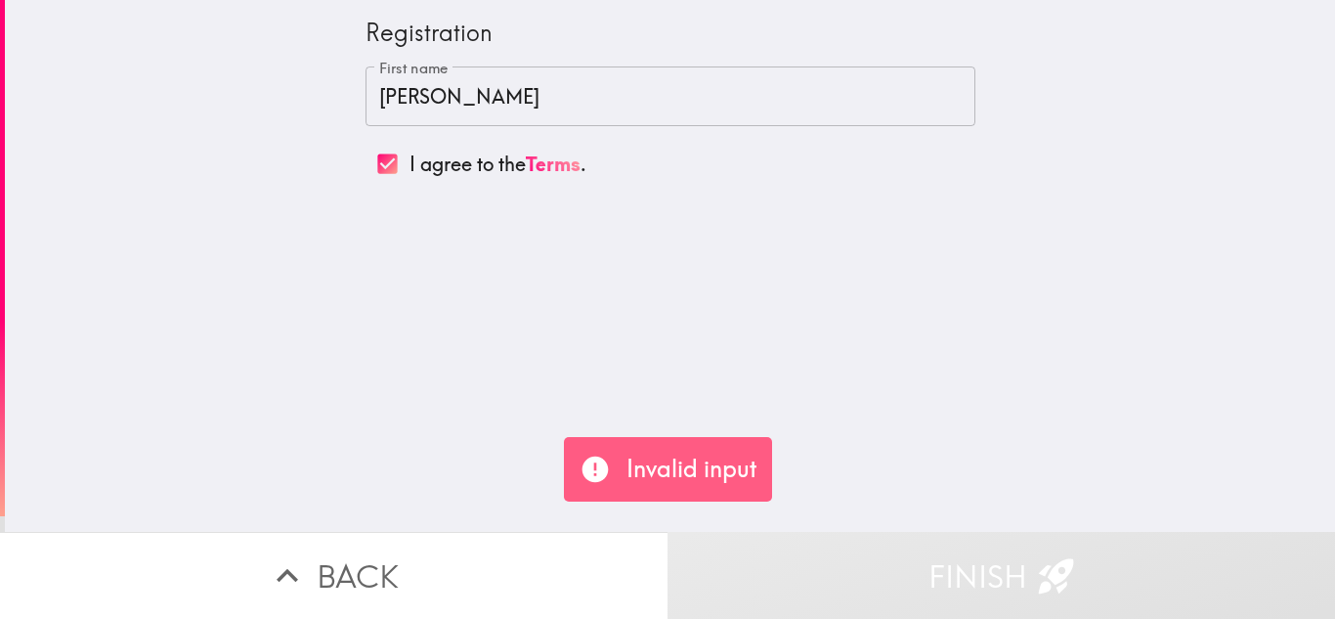
click at [678, 115] on input "[PERSON_NAME]" at bounding box center [671, 96] width 610 height 61
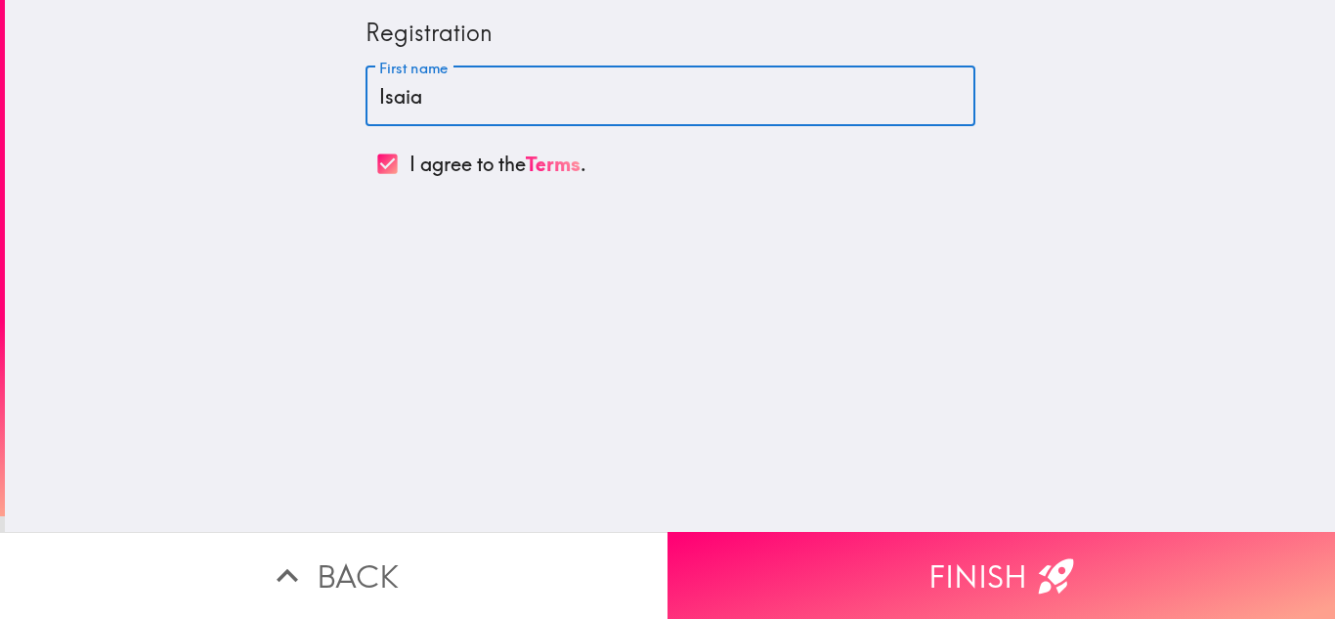
type input "[DEMOGRAPHIC_DATA]"
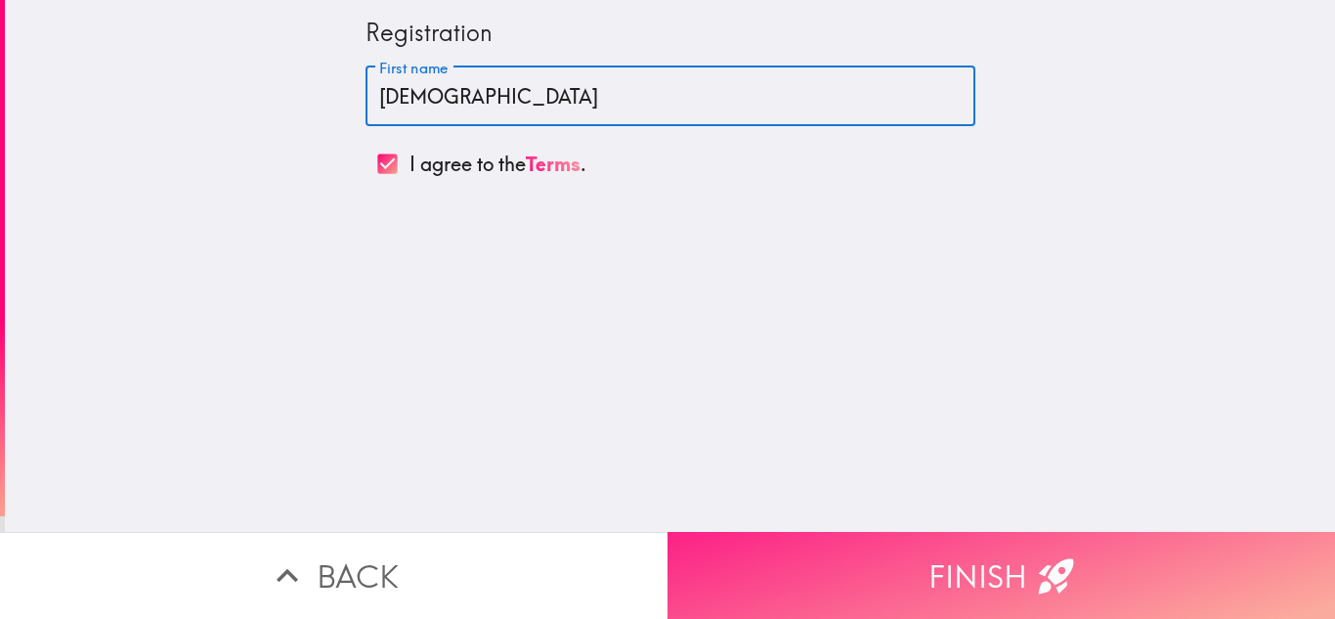
click at [924, 581] on button "Finish" at bounding box center [1002, 575] width 668 height 87
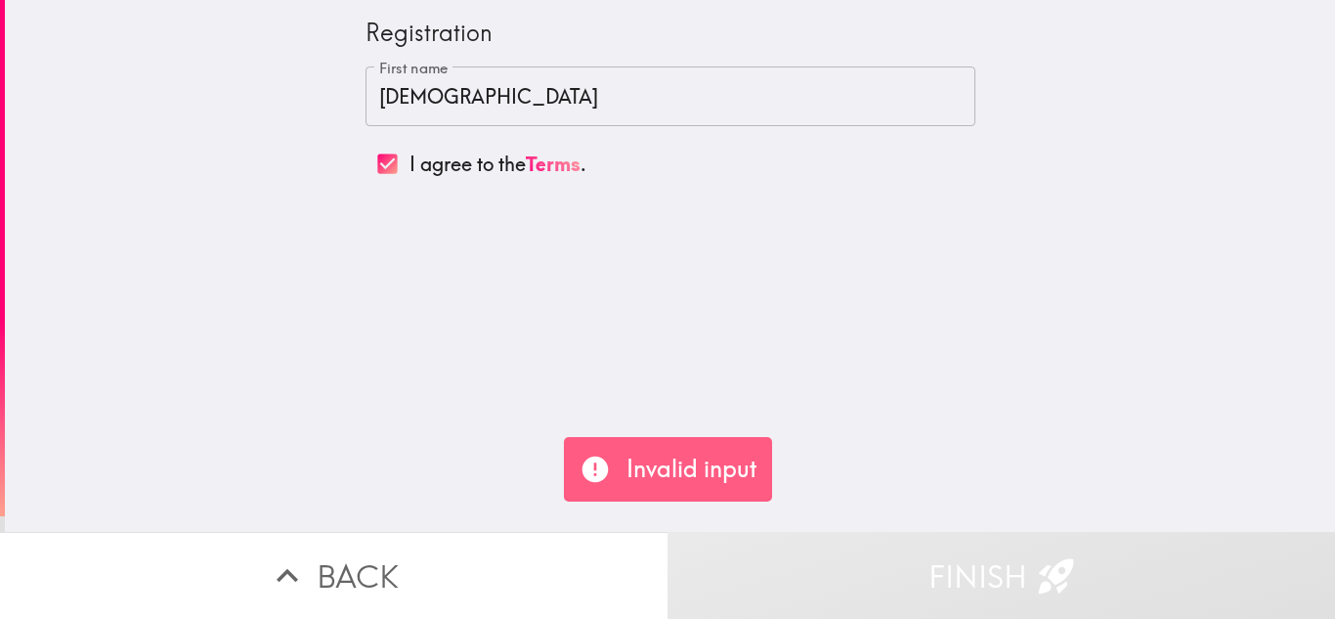
click at [391, 169] on input "I agree to the Terms ." at bounding box center [388, 164] width 44 height 44
checkbox input "true"
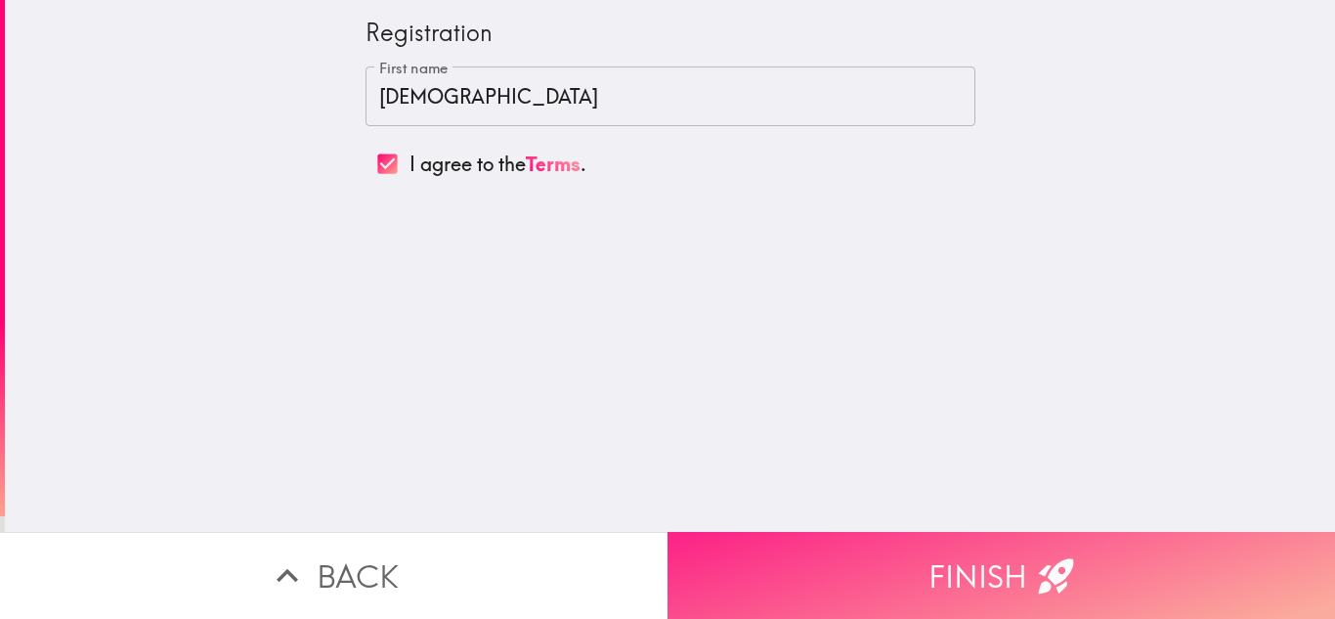
click at [757, 595] on button "Finish" at bounding box center [1002, 575] width 668 height 87
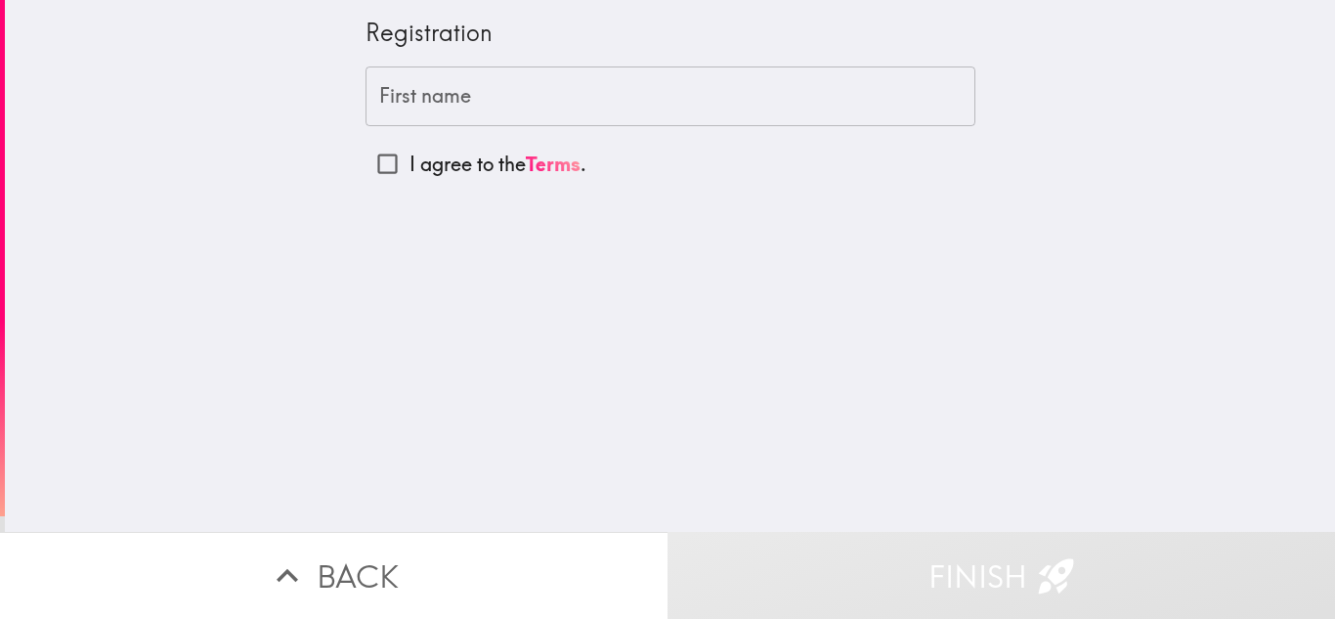
click at [459, 96] on div "First name First name" at bounding box center [671, 96] width 610 height 61
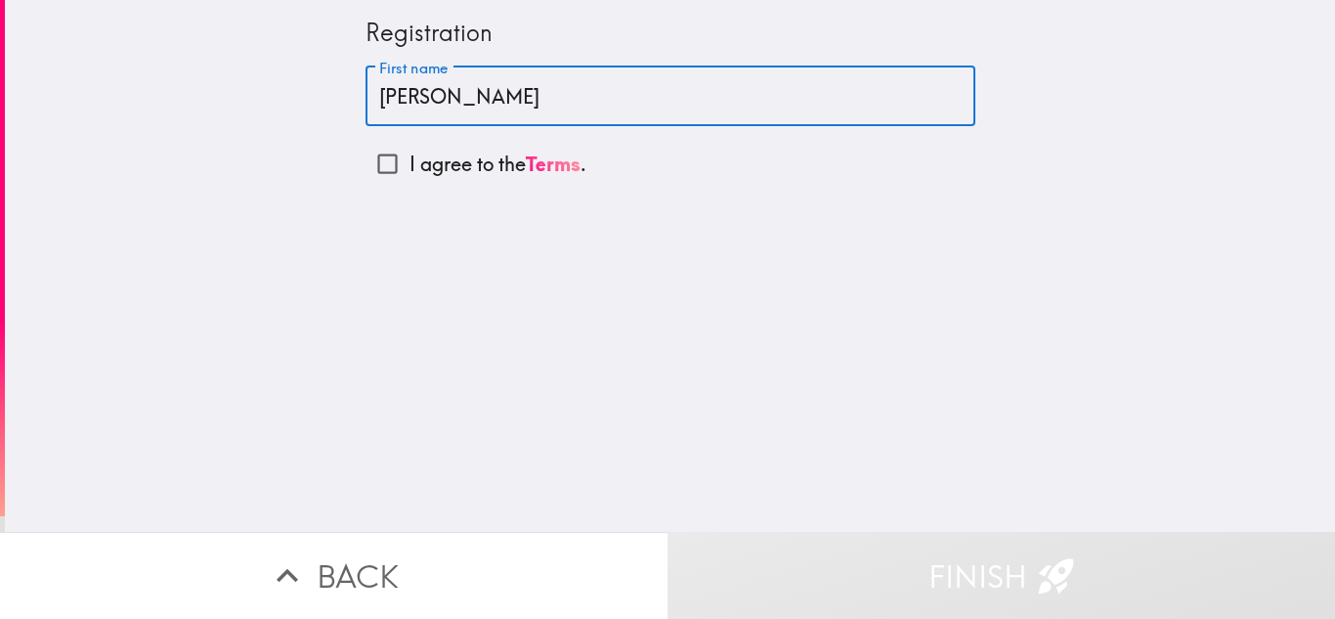
type input "[PERSON_NAME]"
click at [397, 161] on input "I agree to the Terms ." at bounding box center [388, 164] width 44 height 44
checkbox input "true"
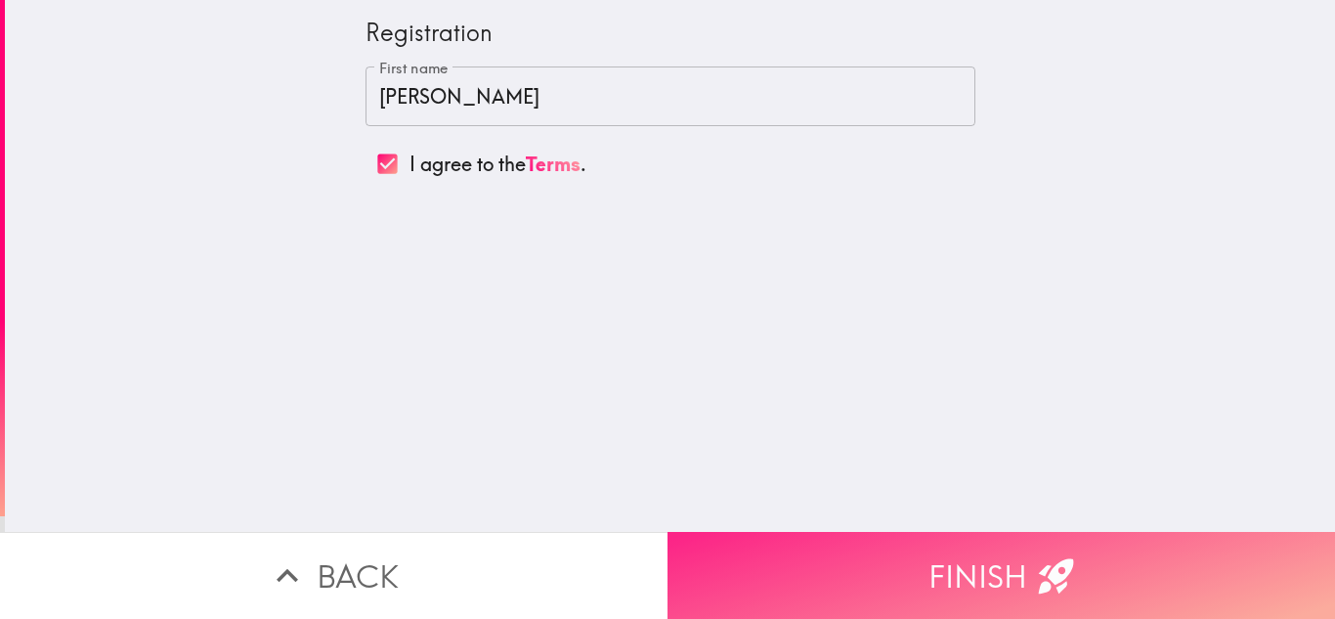
click at [916, 611] on button "Finish" at bounding box center [1002, 575] width 668 height 87
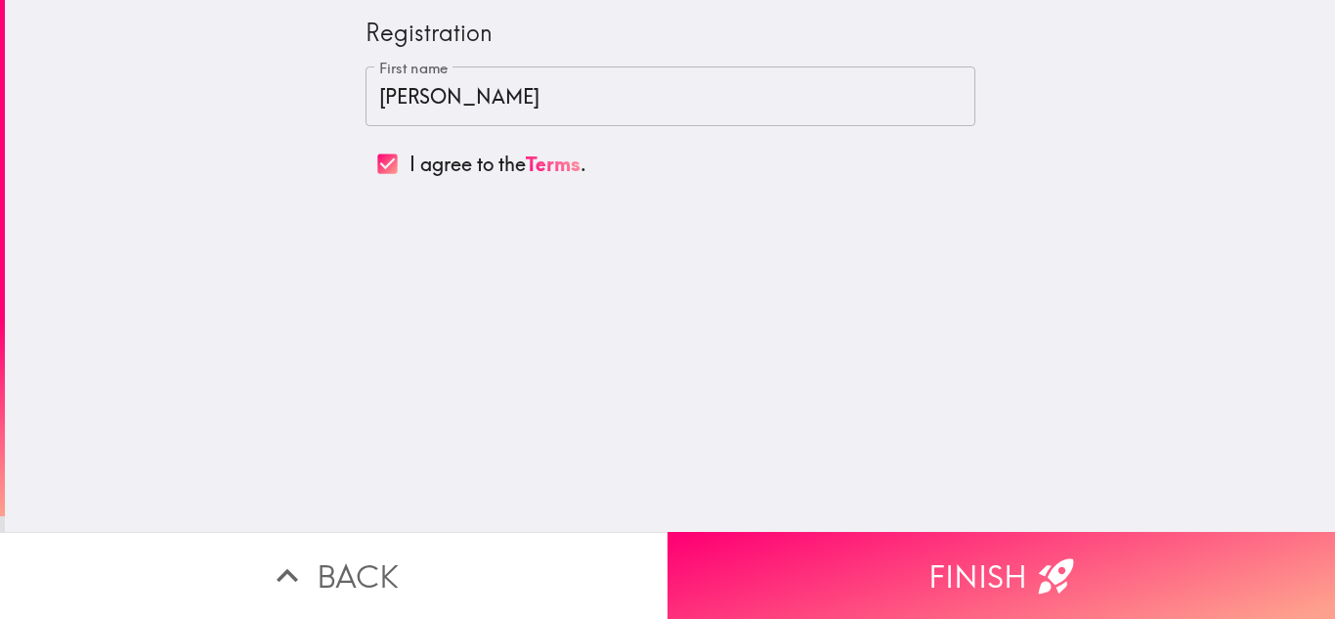
click at [569, 122] on input "[PERSON_NAME]" at bounding box center [671, 96] width 610 height 61
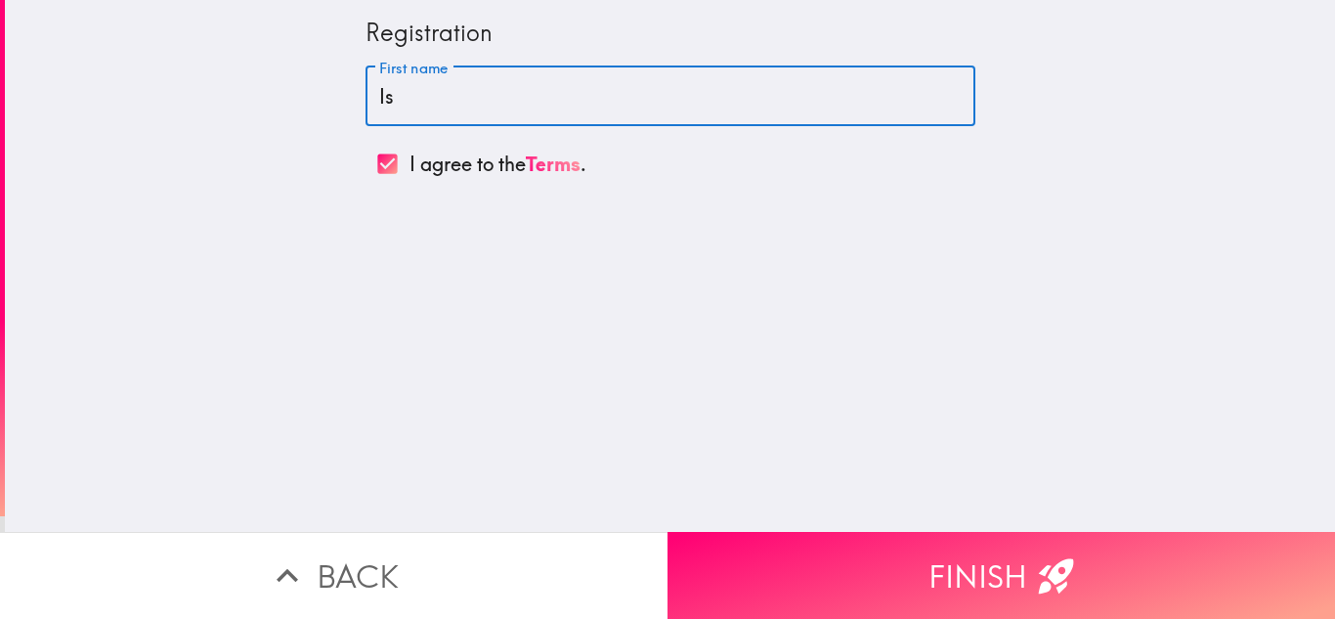
type input "I"
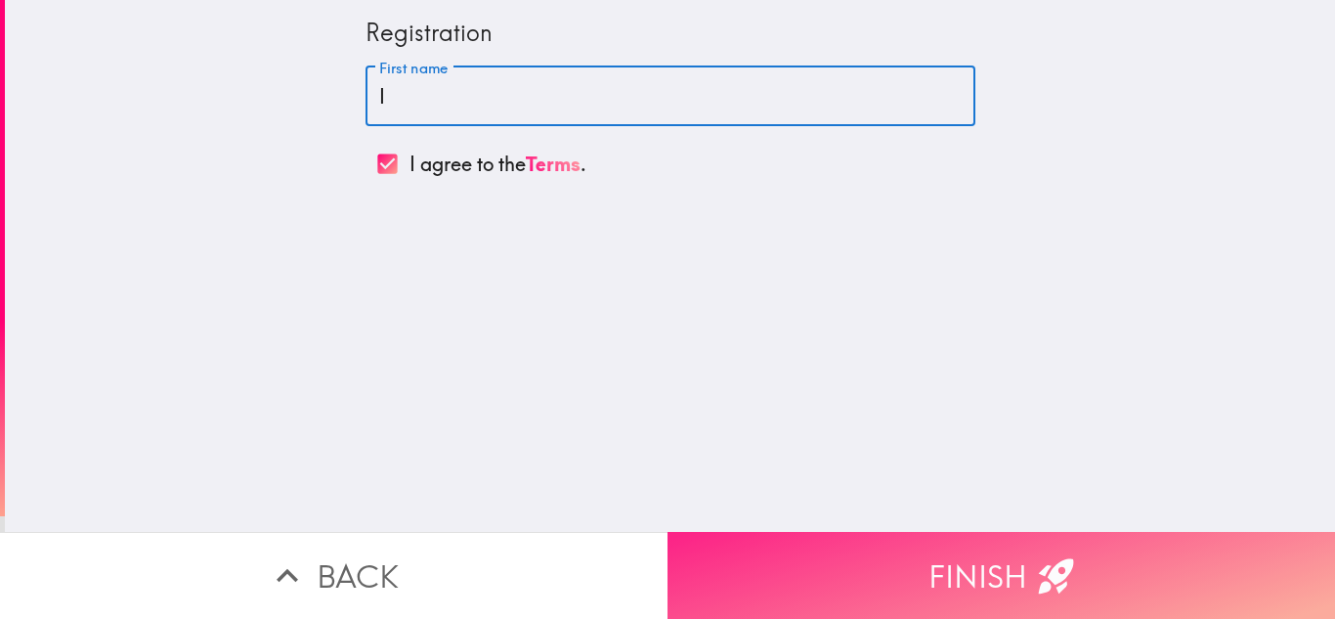
click at [767, 598] on button "Finish" at bounding box center [1002, 575] width 668 height 87
